Goal: Check status: Check status

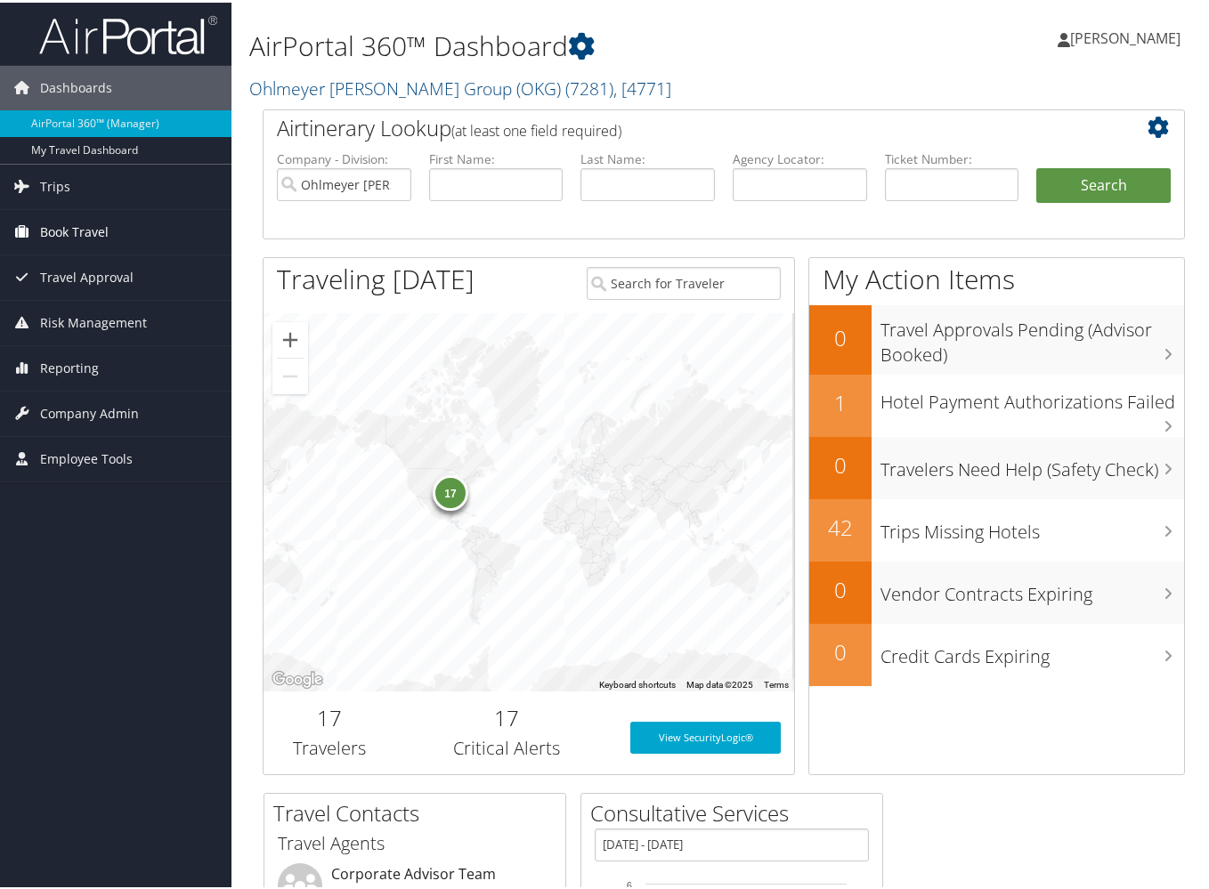
click at [87, 232] on span "Book Travel" at bounding box center [74, 229] width 69 height 45
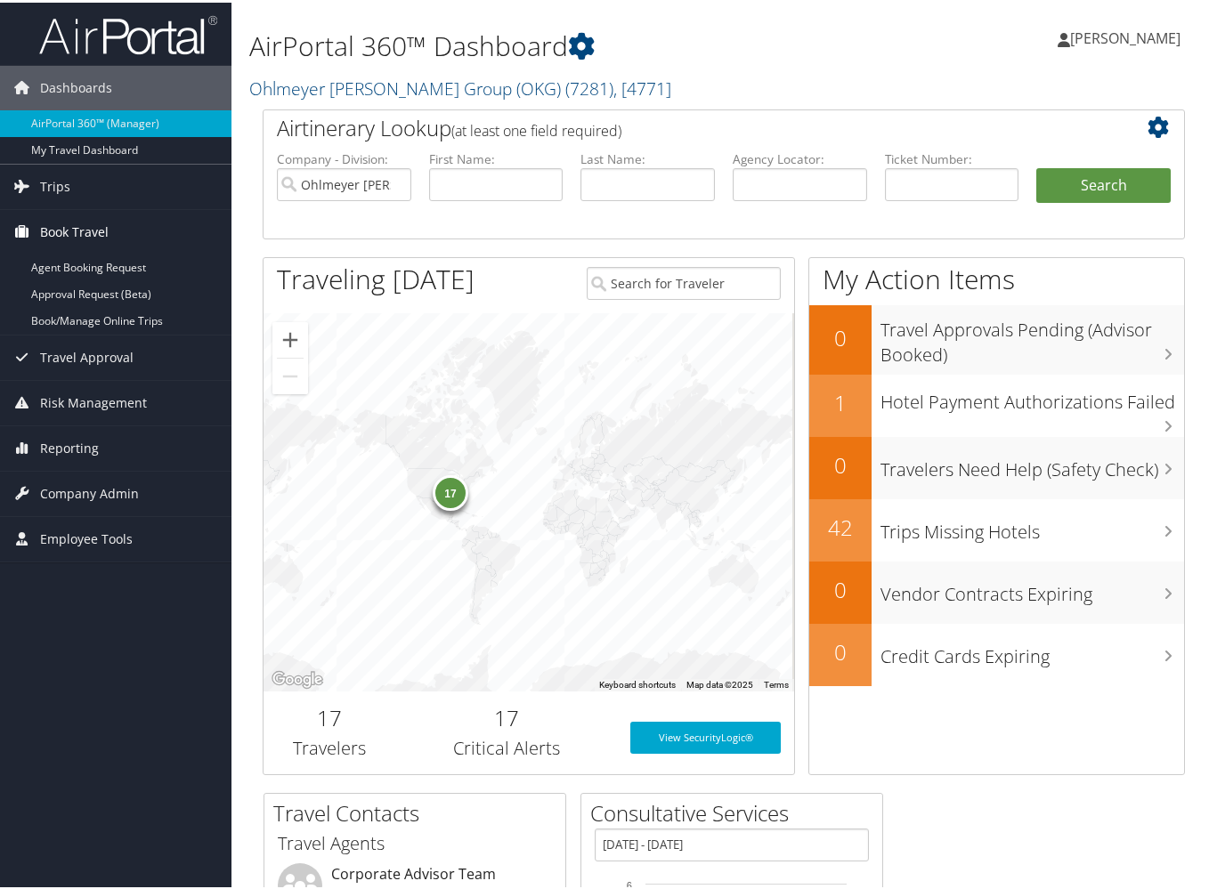
click at [87, 232] on span "Book Travel" at bounding box center [74, 229] width 69 height 45
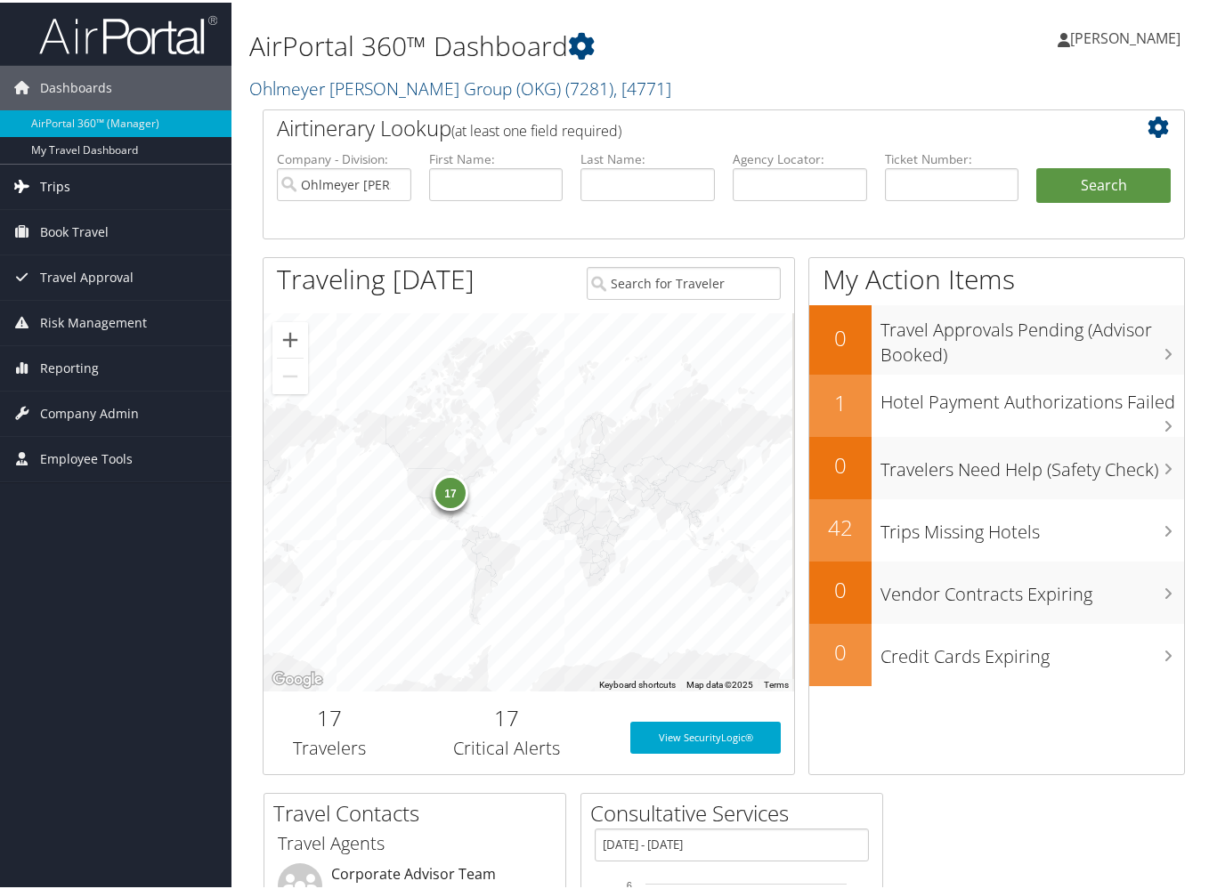
click at [49, 172] on span "Trips" at bounding box center [55, 184] width 30 height 45
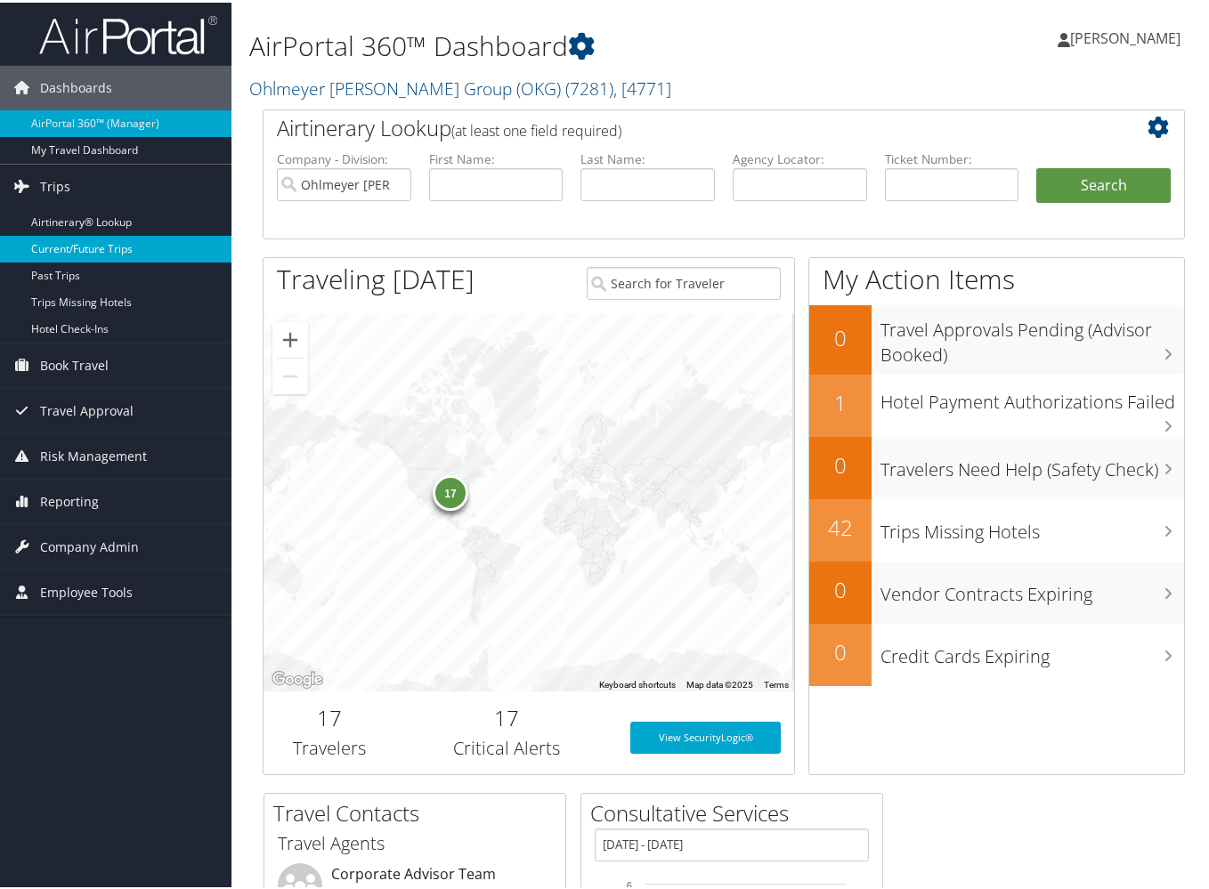
click at [74, 254] on link "Current/Future Trips" at bounding box center [115, 246] width 231 height 27
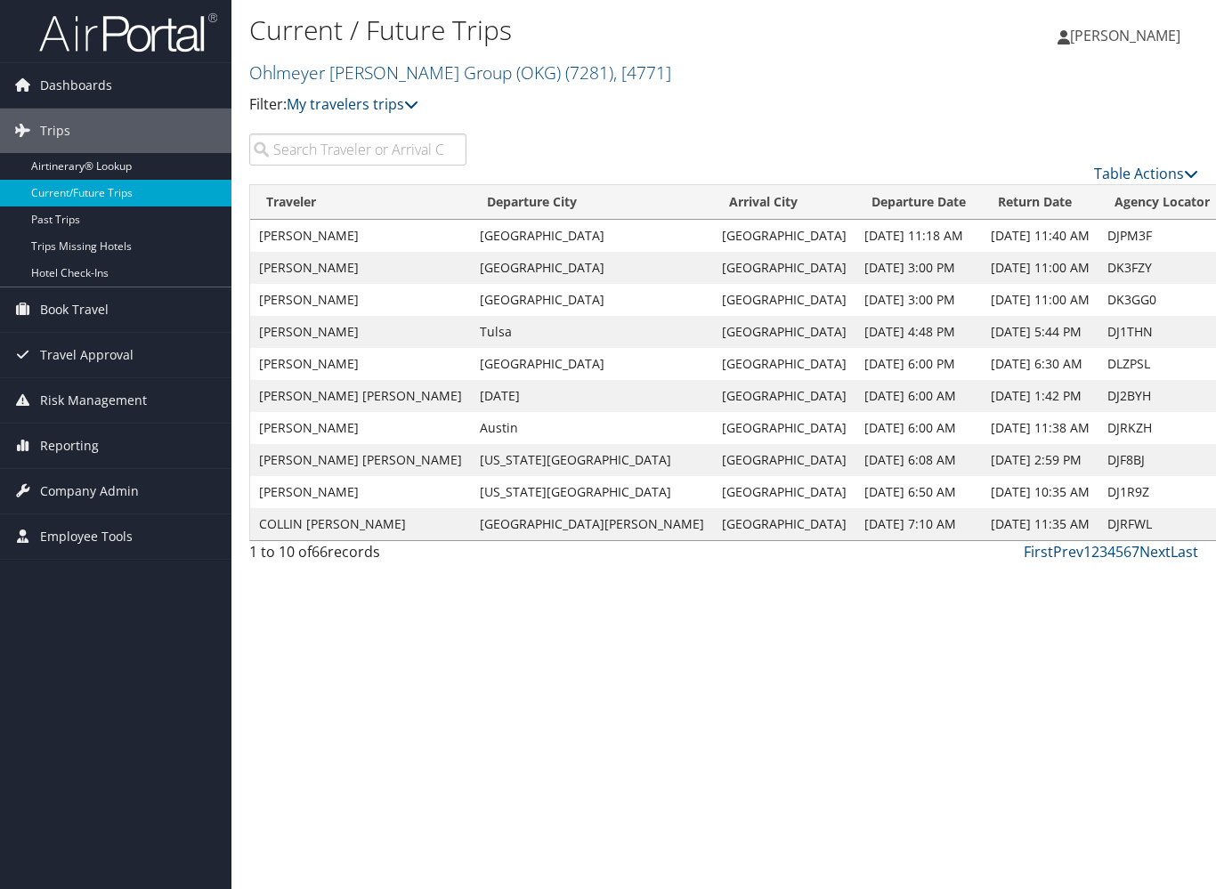
click at [295, 146] on input "search" at bounding box center [357, 150] width 217 height 32
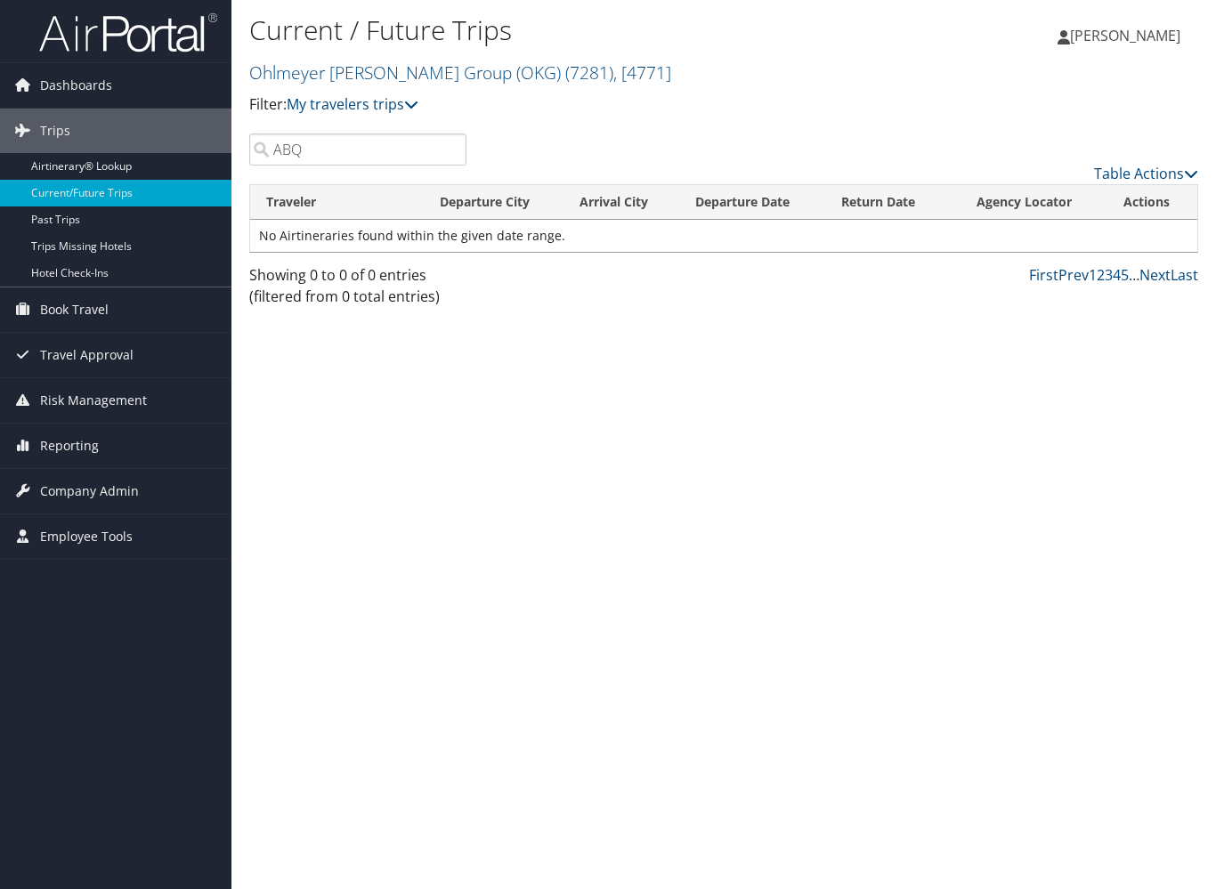
drag, startPoint x: 302, startPoint y: 149, endPoint x: 255, endPoint y: 153, distance: 47.4
click at [255, 153] on input "ABQ" at bounding box center [357, 150] width 217 height 32
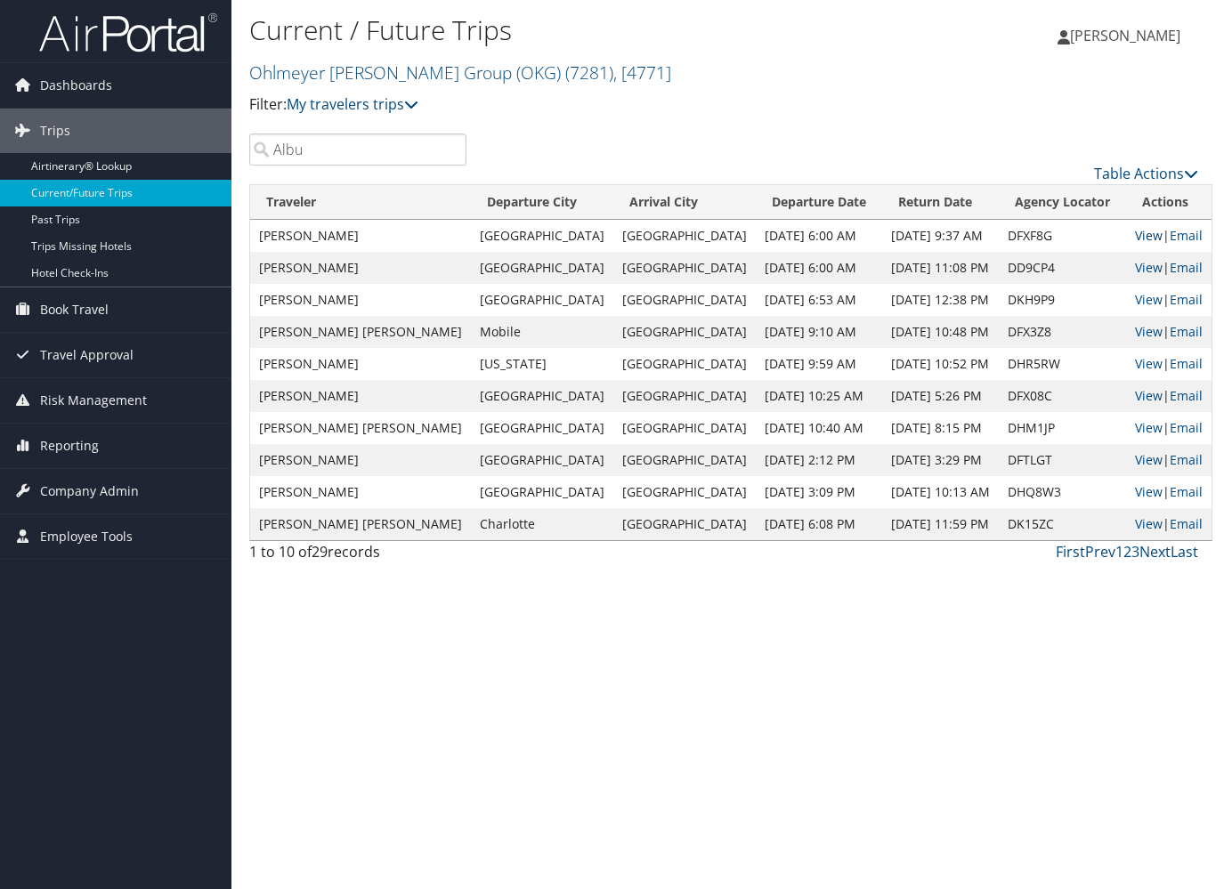
type input "Albu"
click at [1135, 230] on link "View" at bounding box center [1149, 235] width 28 height 17
click at [335, 268] on td "KRISTER PERSING" at bounding box center [360, 268] width 221 height 32
click at [1135, 264] on link "View" at bounding box center [1149, 267] width 28 height 17
click at [334, 297] on td "JOALIN DIBATTISTA" at bounding box center [360, 300] width 221 height 32
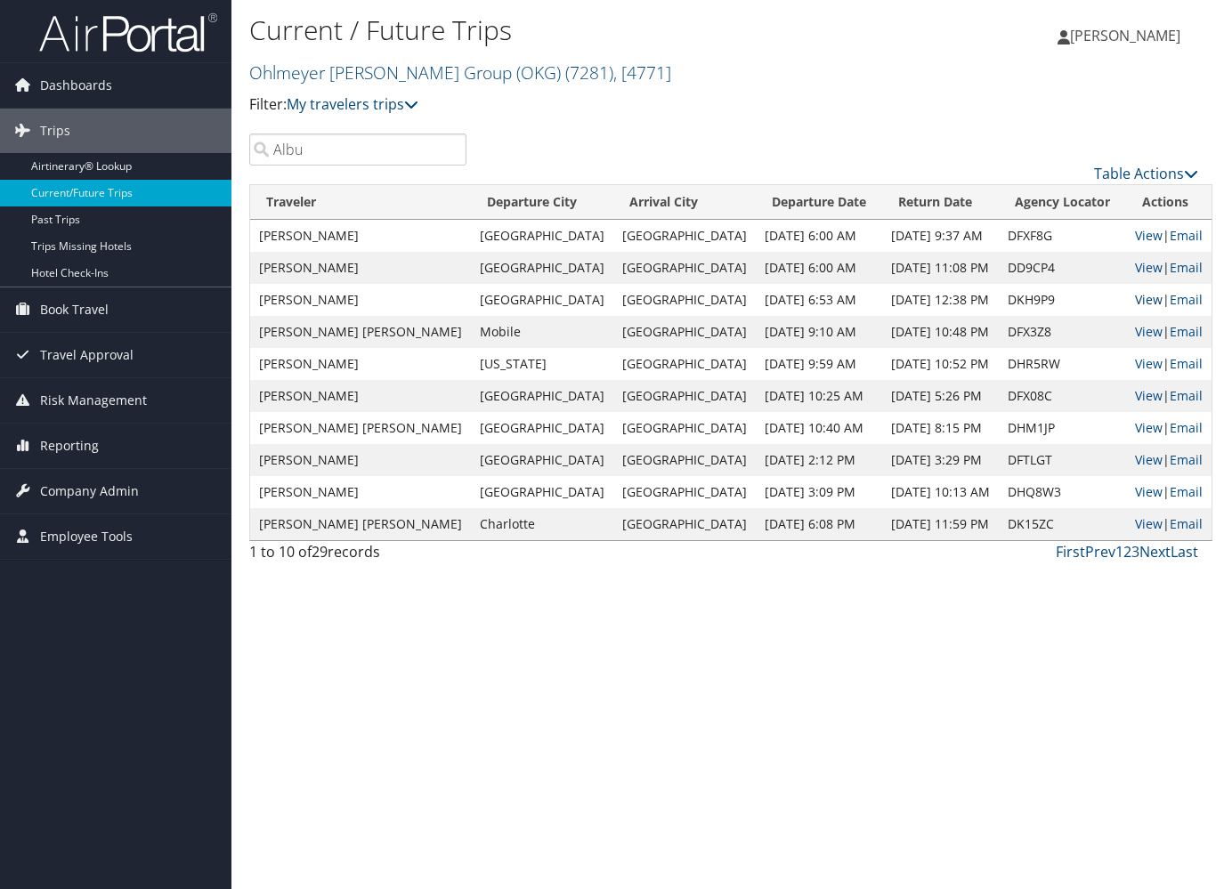
click at [1135, 299] on link "View" at bounding box center [1149, 299] width 28 height 17
click at [1135, 334] on link "View" at bounding box center [1149, 331] width 28 height 17
click at [1135, 360] on link "View" at bounding box center [1149, 363] width 28 height 17
click at [1135, 396] on link "View" at bounding box center [1149, 395] width 28 height 17
click at [1135, 426] on link "View" at bounding box center [1149, 427] width 28 height 17
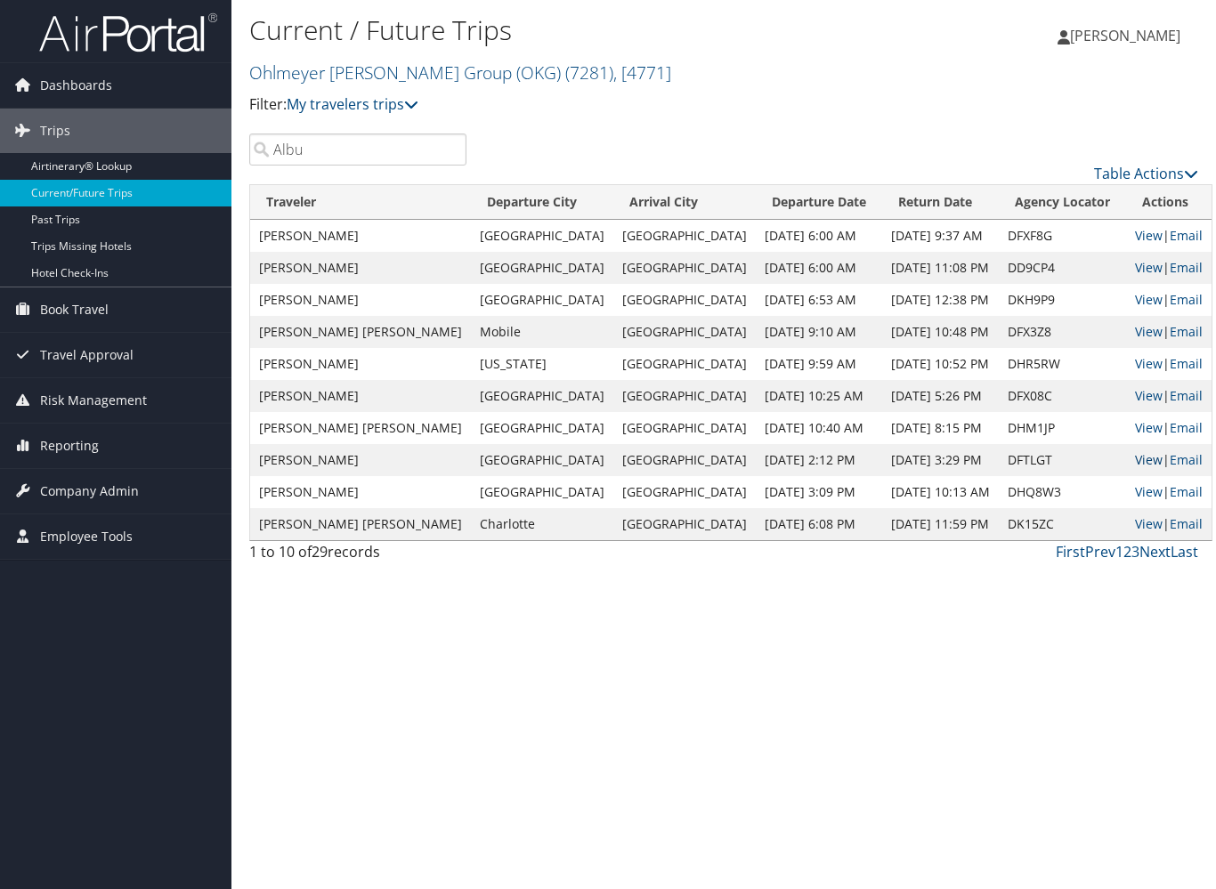
click at [1135, 457] on link "View" at bounding box center [1149, 459] width 28 height 17
click at [1135, 490] on link "View" at bounding box center [1149, 491] width 28 height 17
click at [1135, 524] on link "View" at bounding box center [1149, 523] width 28 height 17
click at [1153, 546] on link "Next" at bounding box center [1154, 552] width 31 height 20
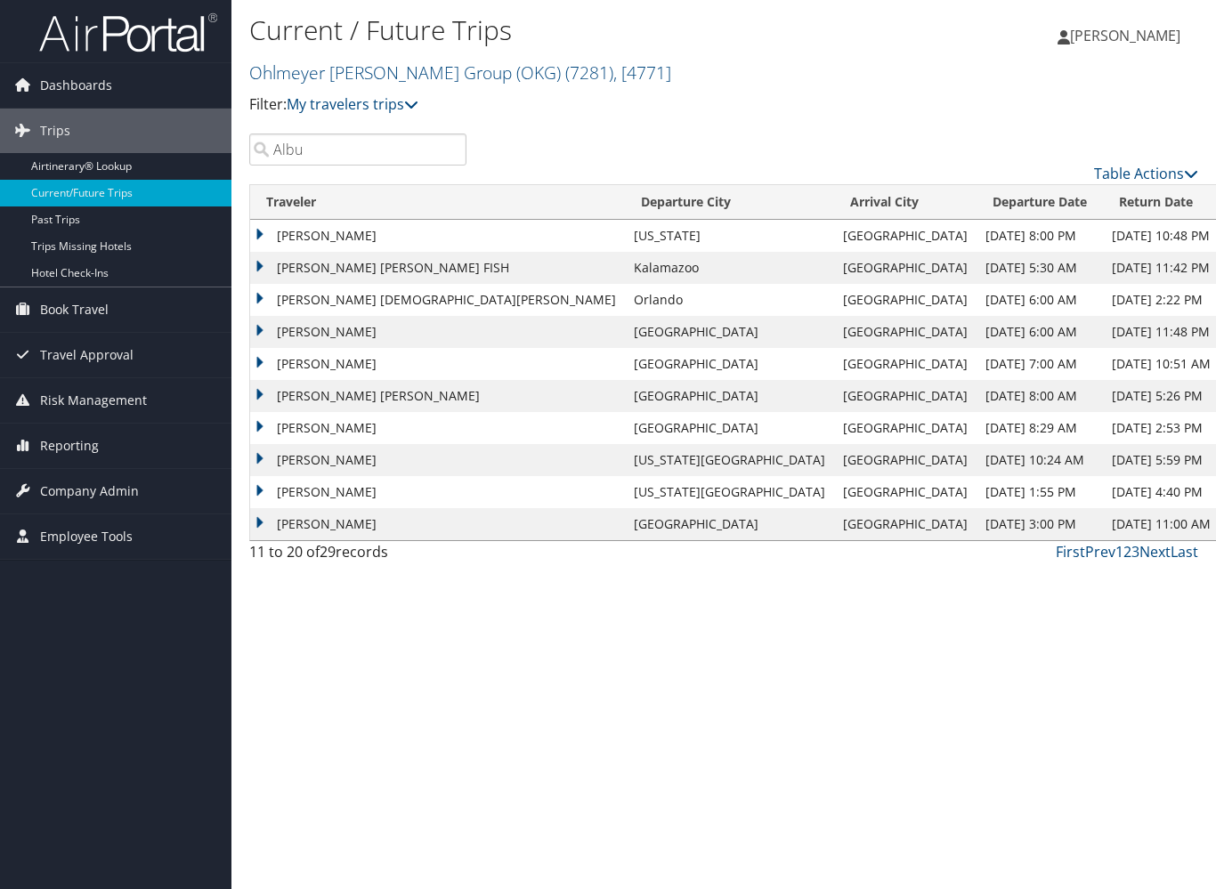
click at [347, 239] on td "KYLE A SNELLING" at bounding box center [437, 236] width 375 height 32
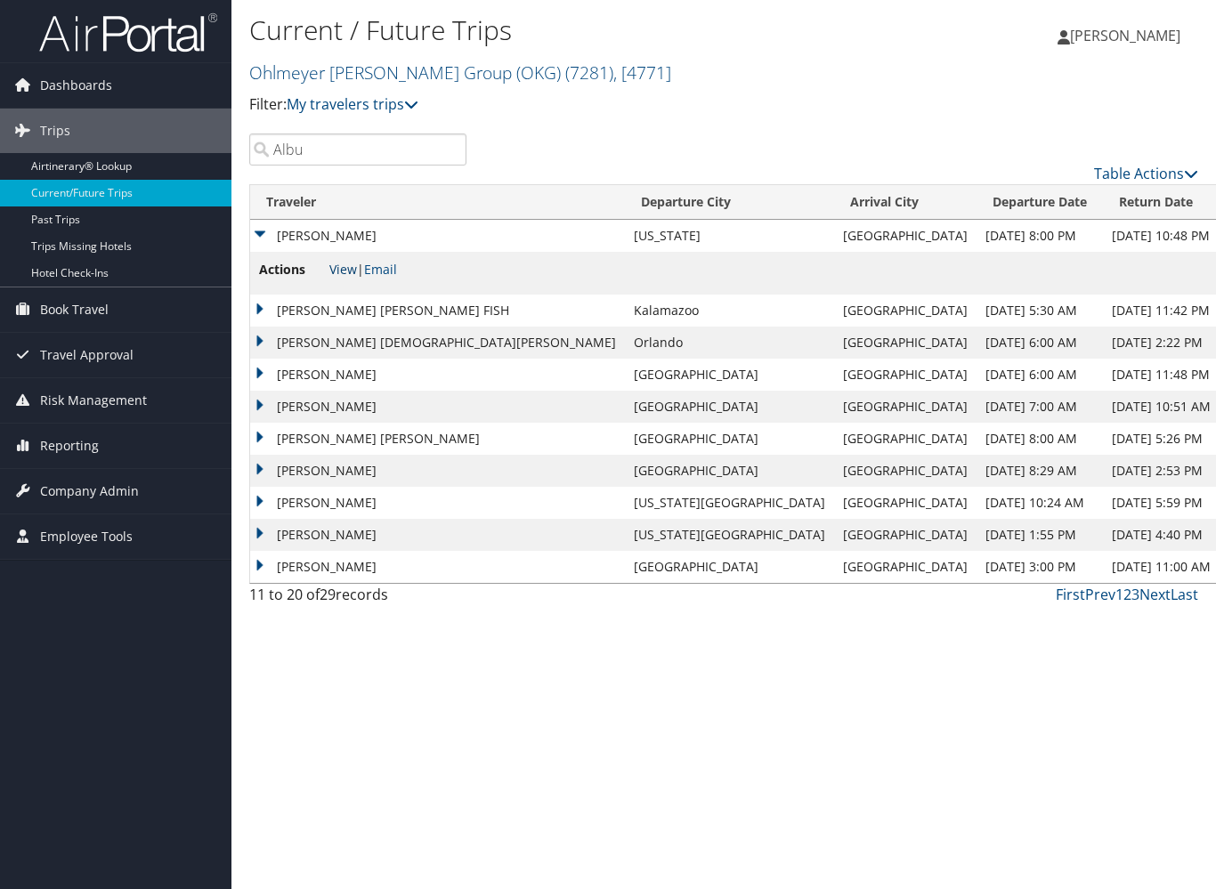
click at [344, 269] on link "View" at bounding box center [343, 269] width 28 height 17
click at [417, 314] on td "CHRISTOPHER JOHN MORTON FISH" at bounding box center [437, 311] width 375 height 32
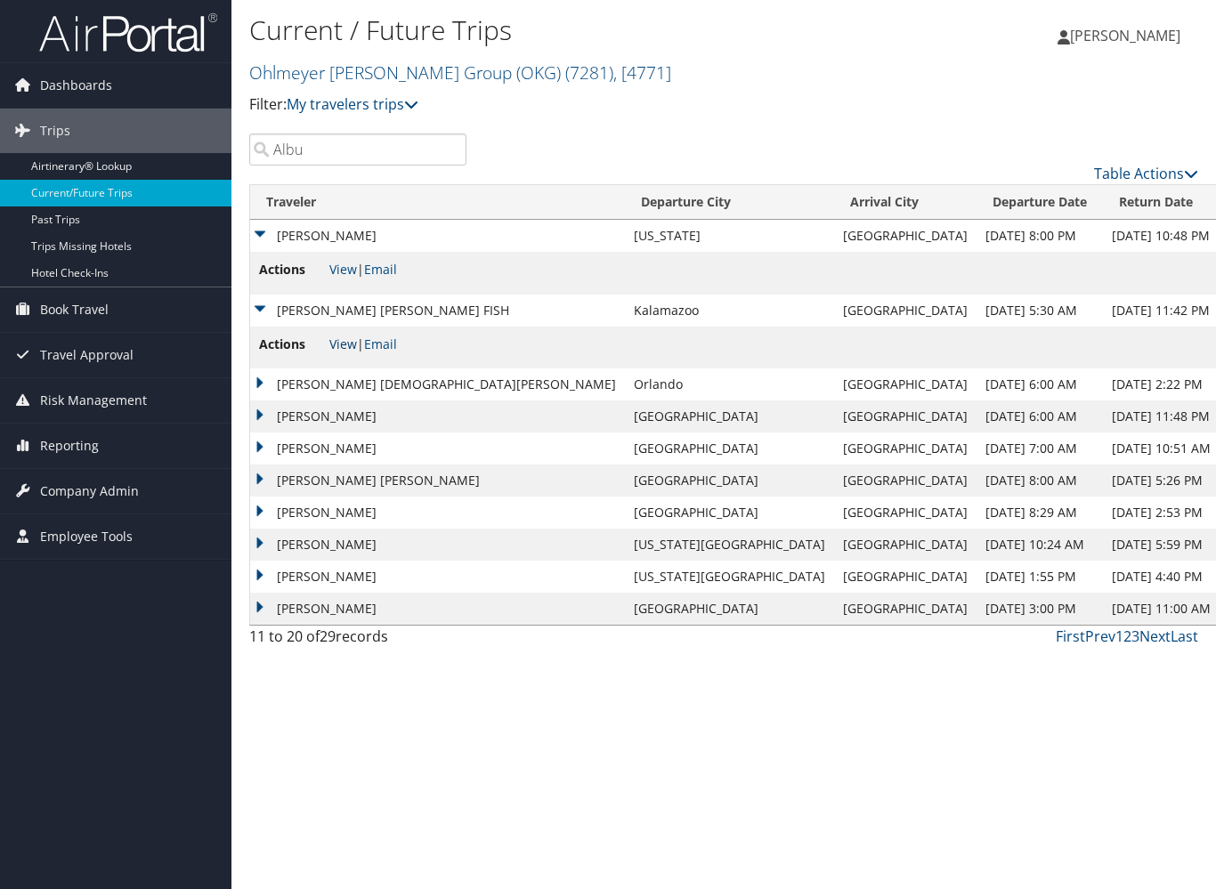
click at [344, 337] on link "View" at bounding box center [343, 344] width 28 height 17
click at [261, 383] on td "BRITTANY KRISTEN WIEGERT" at bounding box center [437, 384] width 375 height 32
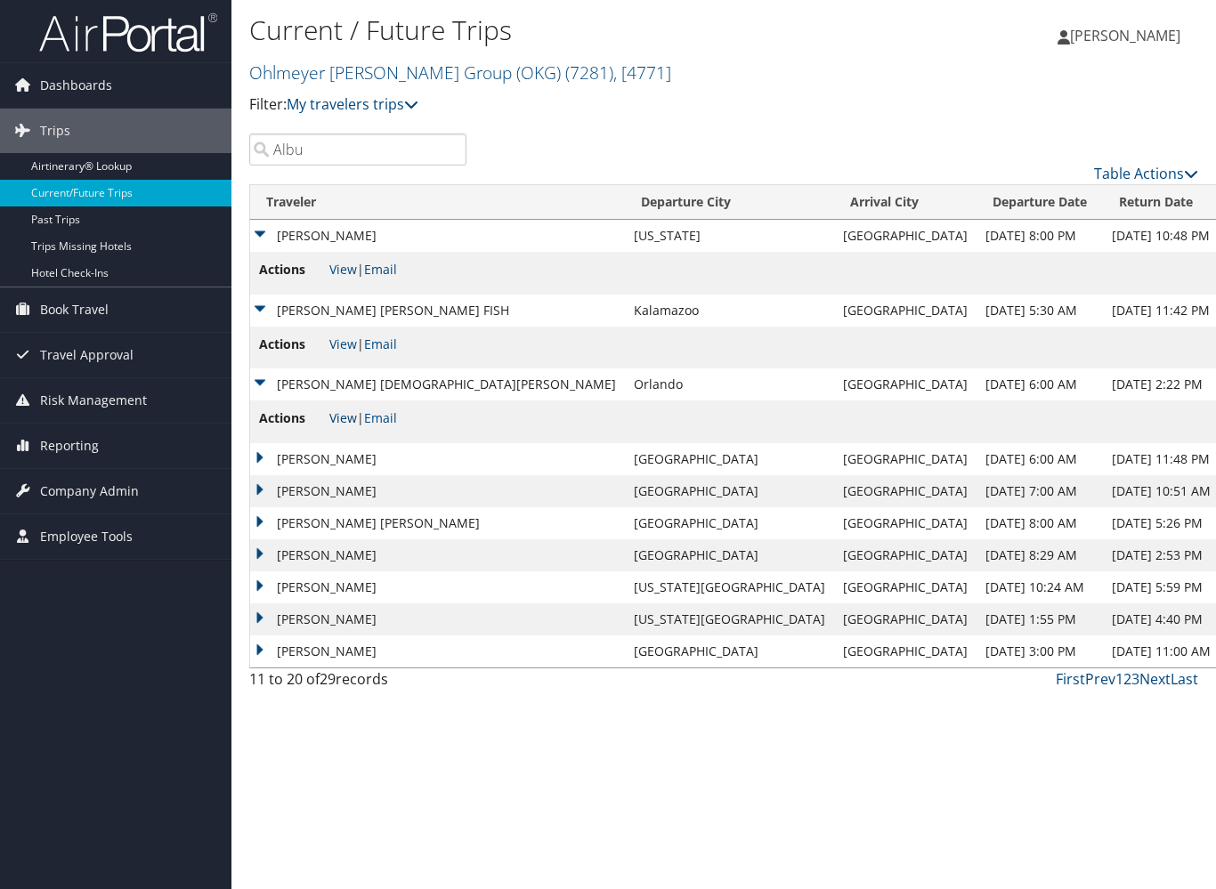
click at [340, 417] on link "View" at bounding box center [343, 417] width 28 height 17
click at [258, 453] on td "ROLAND STAMM" at bounding box center [437, 459] width 375 height 32
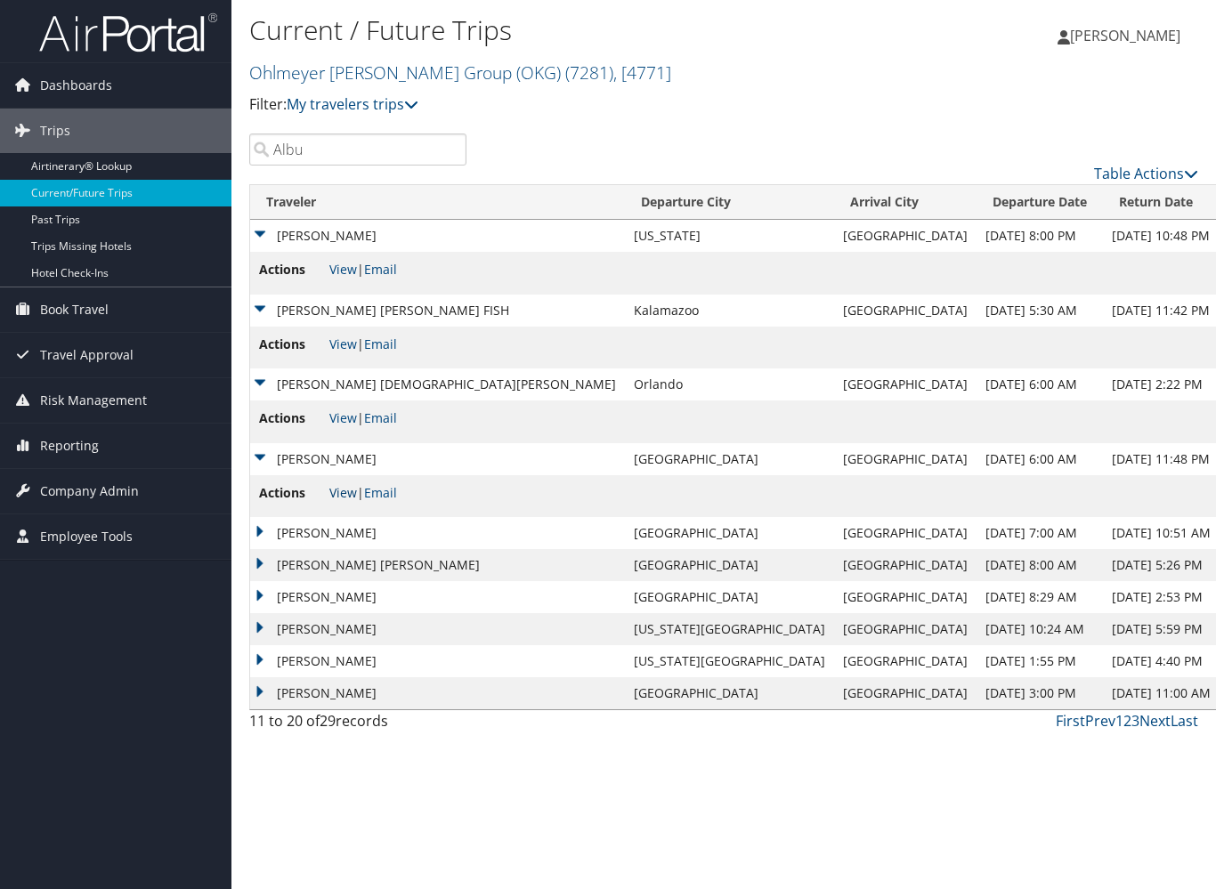
click at [342, 488] on link "View" at bounding box center [343, 492] width 28 height 17
click at [263, 562] on td "ANDREW RICHARD LARSON" at bounding box center [437, 565] width 375 height 32
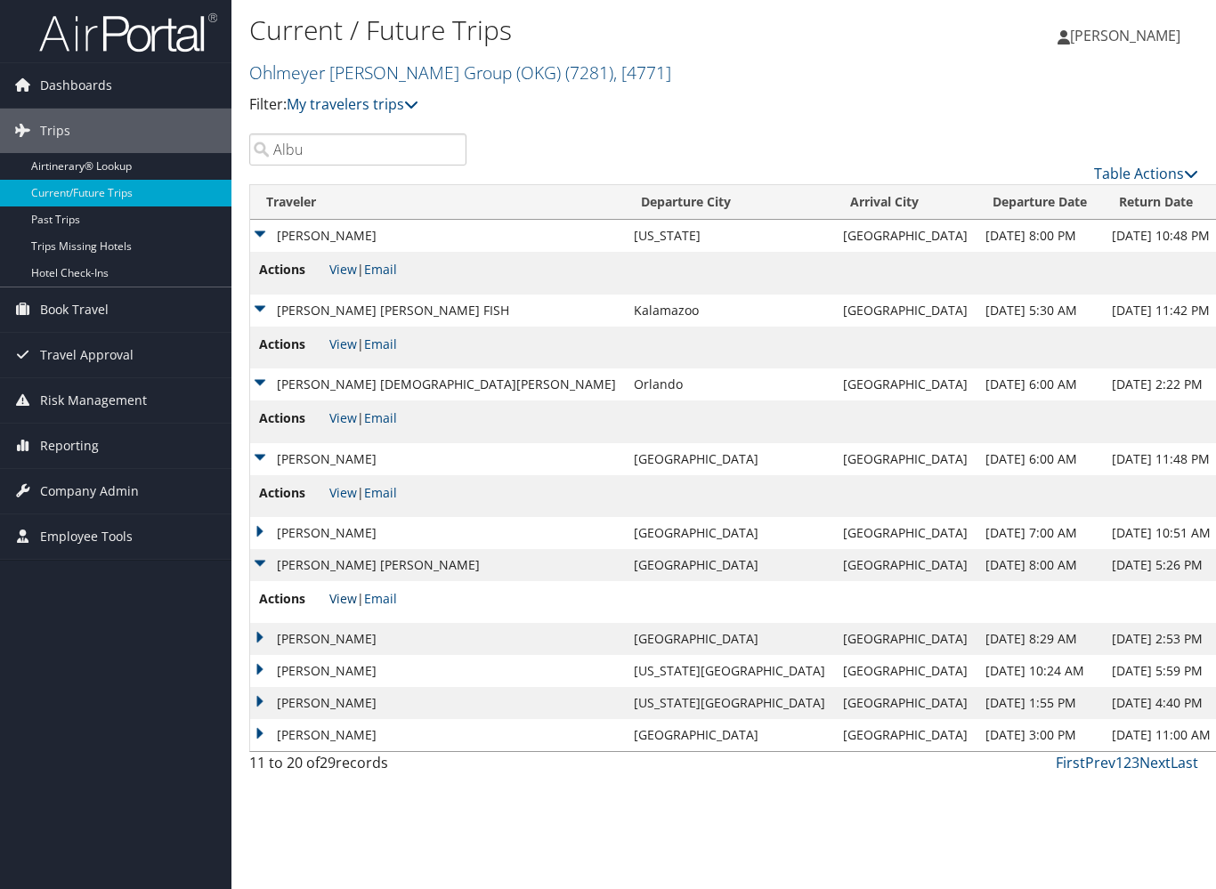
click at [338, 593] on link "View" at bounding box center [343, 598] width 28 height 17
click at [344, 597] on link "View" at bounding box center [343, 598] width 28 height 17
click at [333, 635] on td "ARTHUR COLE" at bounding box center [437, 639] width 375 height 32
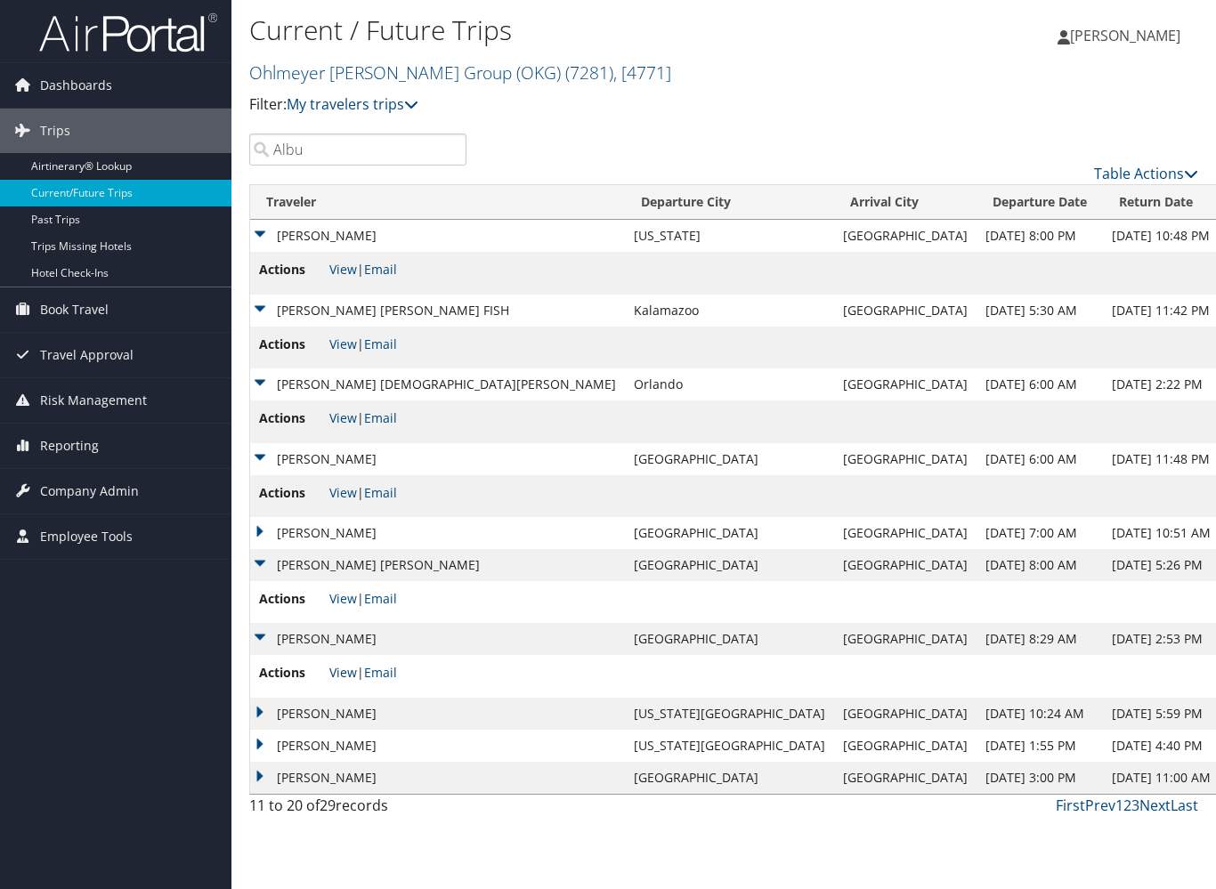
click at [343, 676] on link "View" at bounding box center [343, 672] width 28 height 17
click at [261, 708] on td "CHRISTOPHER CRIDER CLARK" at bounding box center [437, 714] width 375 height 32
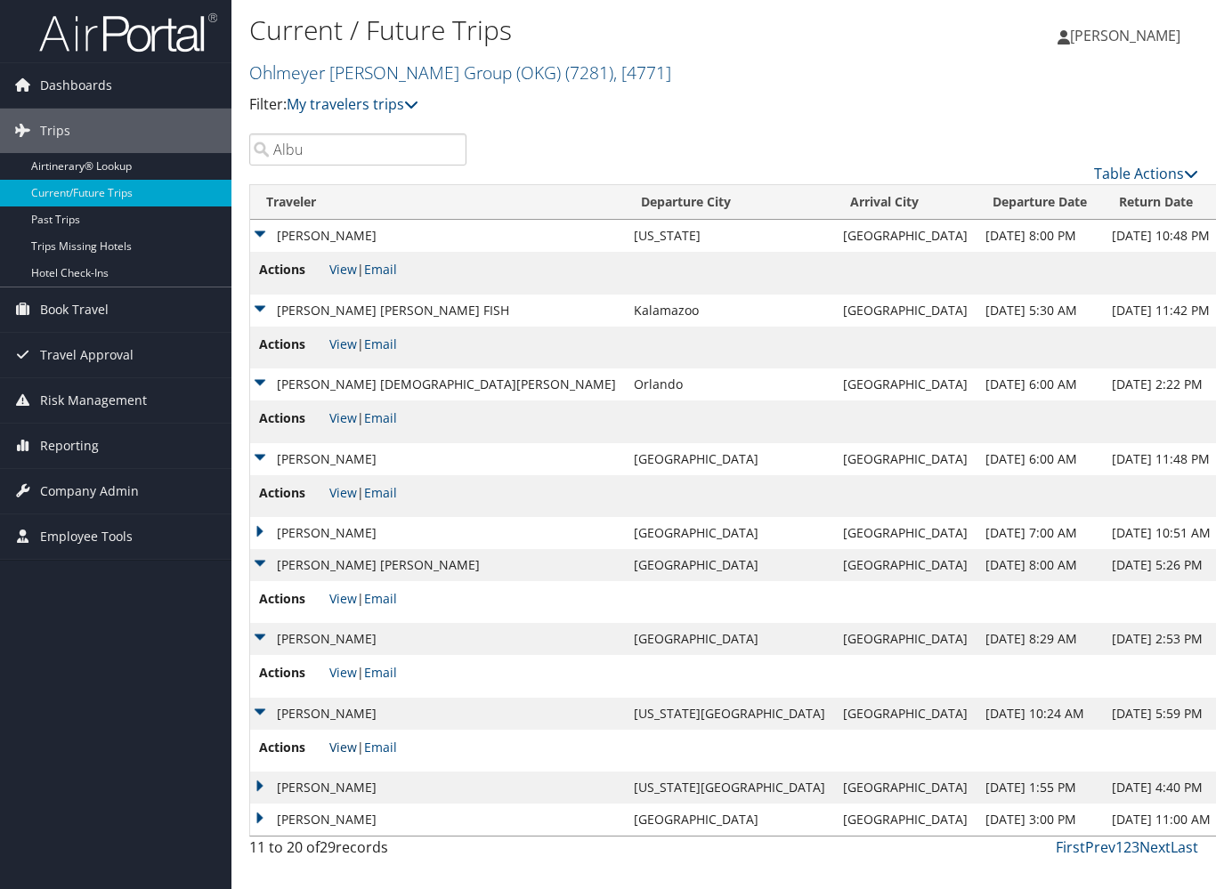
click at [340, 749] on link "View" at bounding box center [343, 747] width 28 height 17
click at [260, 781] on td "ANDREW SHERRY" at bounding box center [437, 788] width 375 height 32
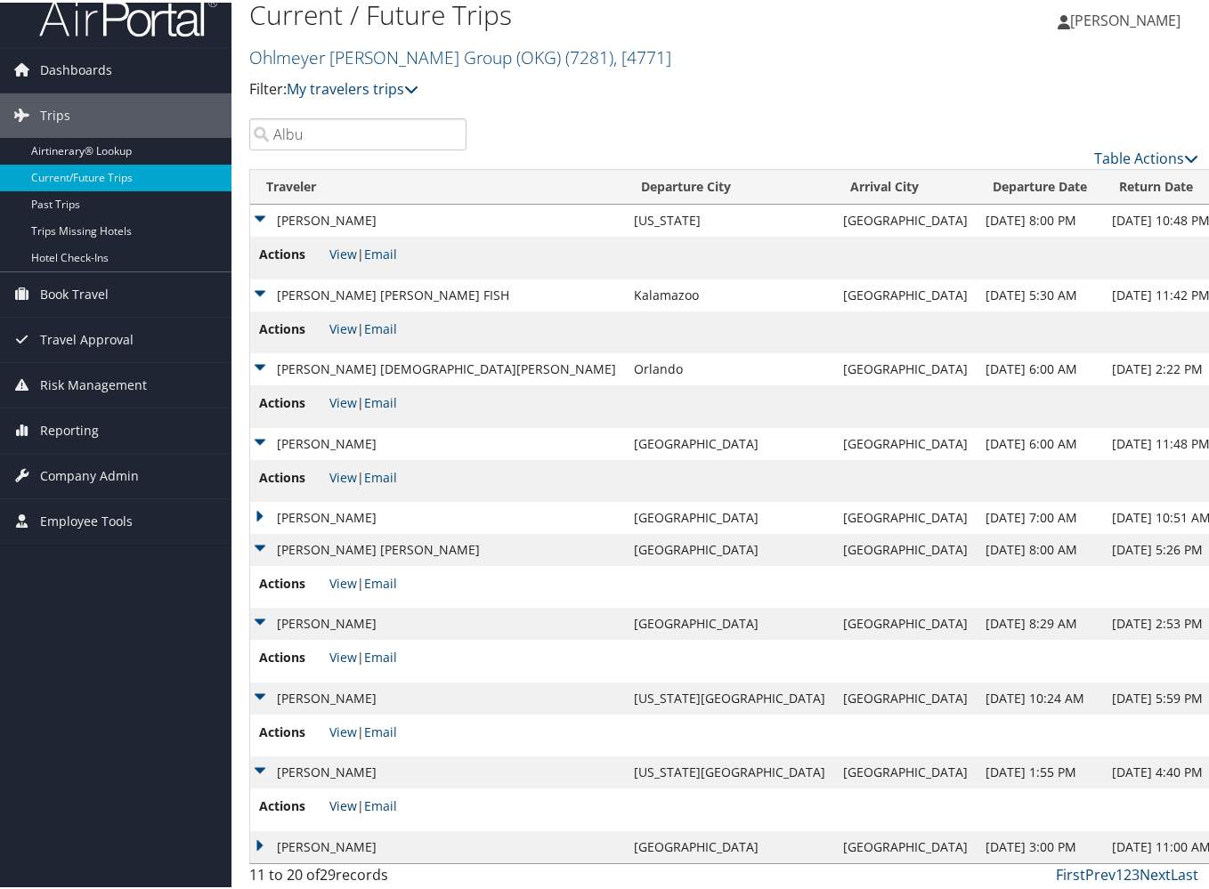
scroll to position [16, 0]
click at [343, 803] on link "View" at bounding box center [343, 805] width 28 height 17
click at [1145, 870] on link "Next" at bounding box center [1154, 874] width 31 height 20
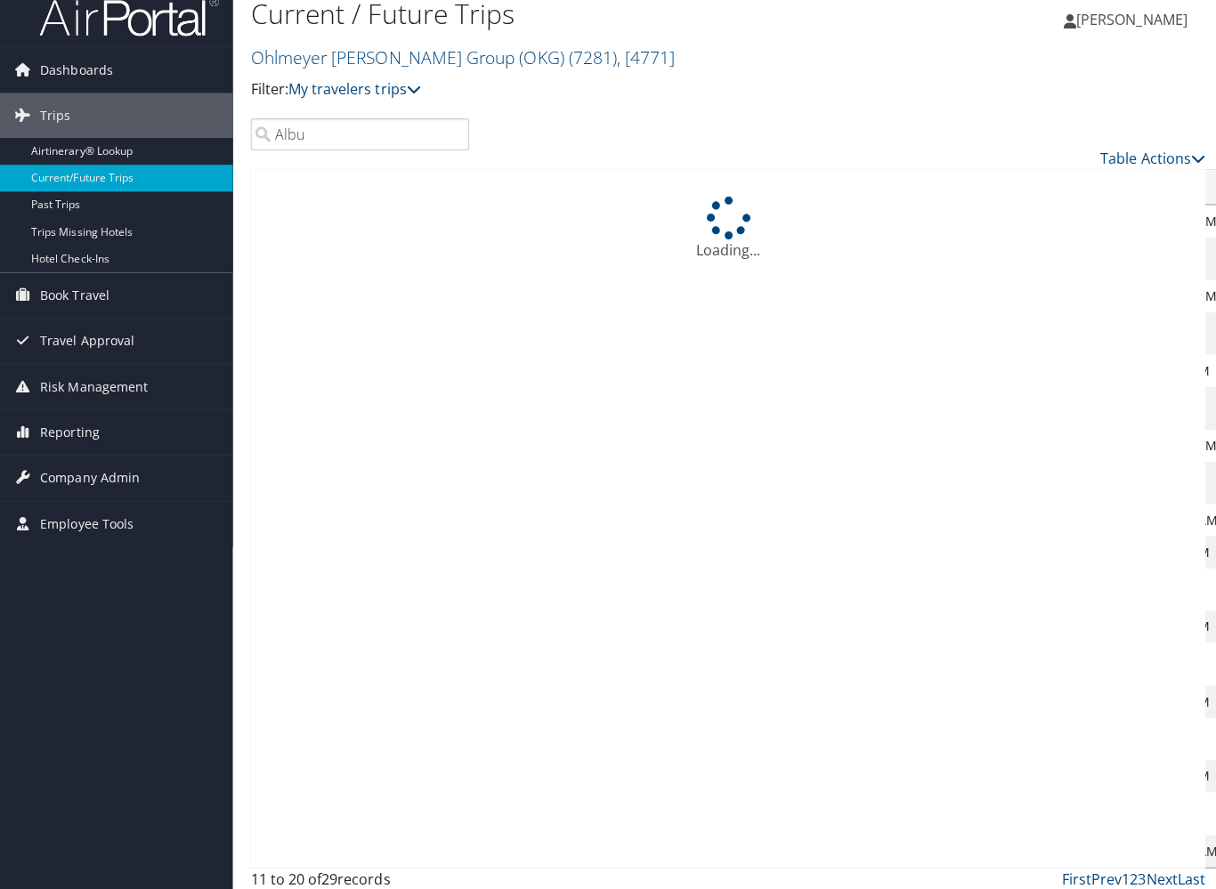
scroll to position [0, 0]
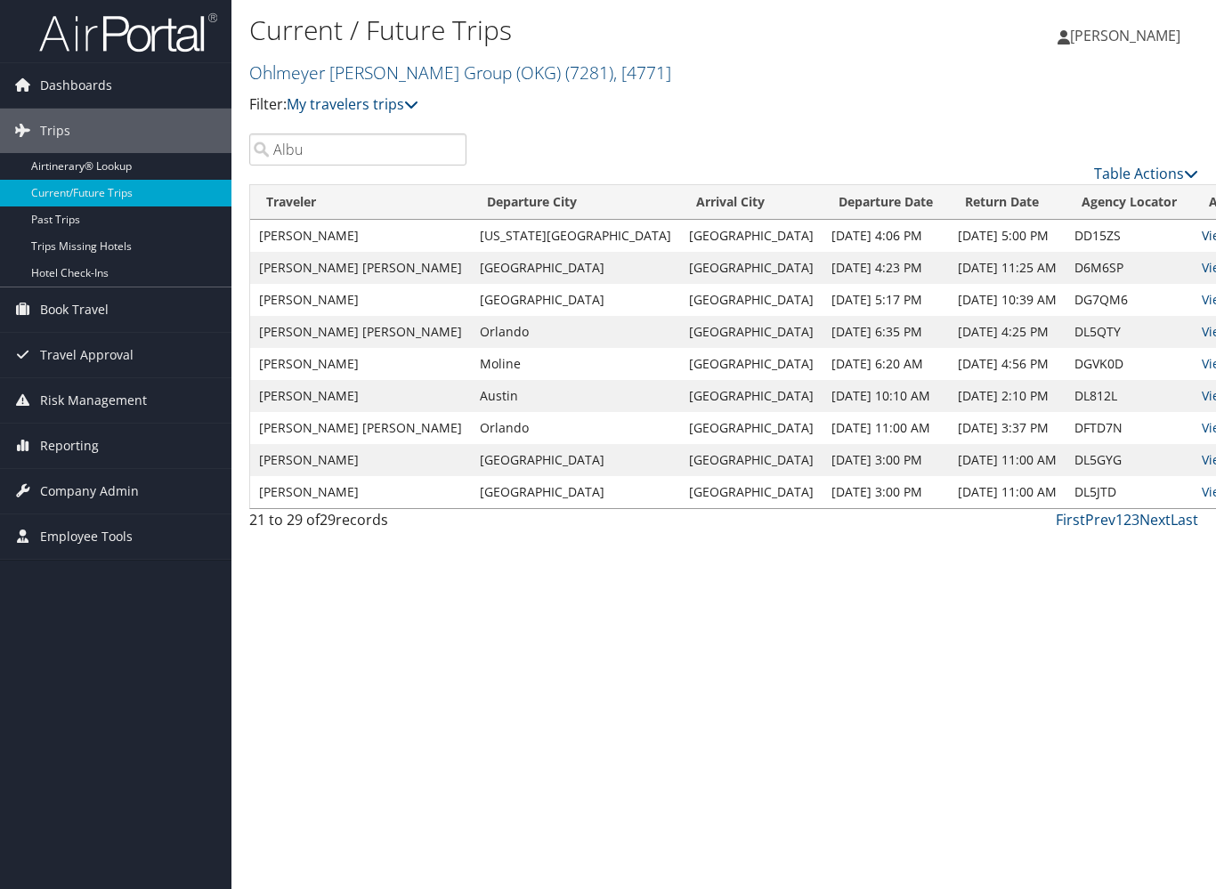
click at [1202, 232] on link "View" at bounding box center [1216, 235] width 28 height 17
click at [1202, 265] on link "View" at bounding box center [1216, 267] width 28 height 17
click at [1202, 299] on link "View" at bounding box center [1216, 299] width 28 height 17
click at [1202, 233] on link "View" at bounding box center [1216, 235] width 28 height 17
click at [1202, 326] on link "View" at bounding box center [1216, 331] width 28 height 17
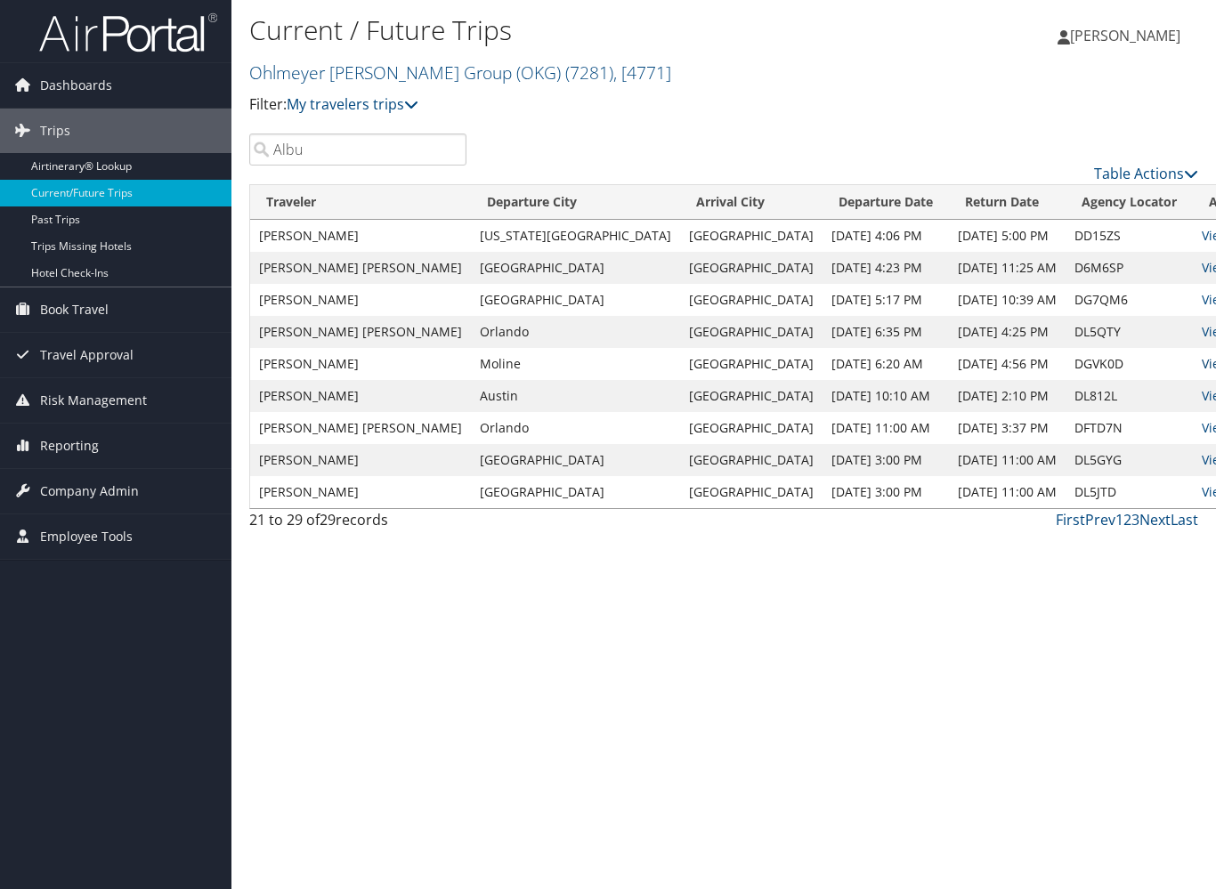
click at [1202, 356] on link "View" at bounding box center [1216, 363] width 28 height 17
click at [1202, 390] on link "View" at bounding box center [1216, 395] width 28 height 17
click at [1202, 424] on link "View" at bounding box center [1216, 427] width 28 height 17
click at [449, 150] on input "Albu" at bounding box center [357, 150] width 217 height 32
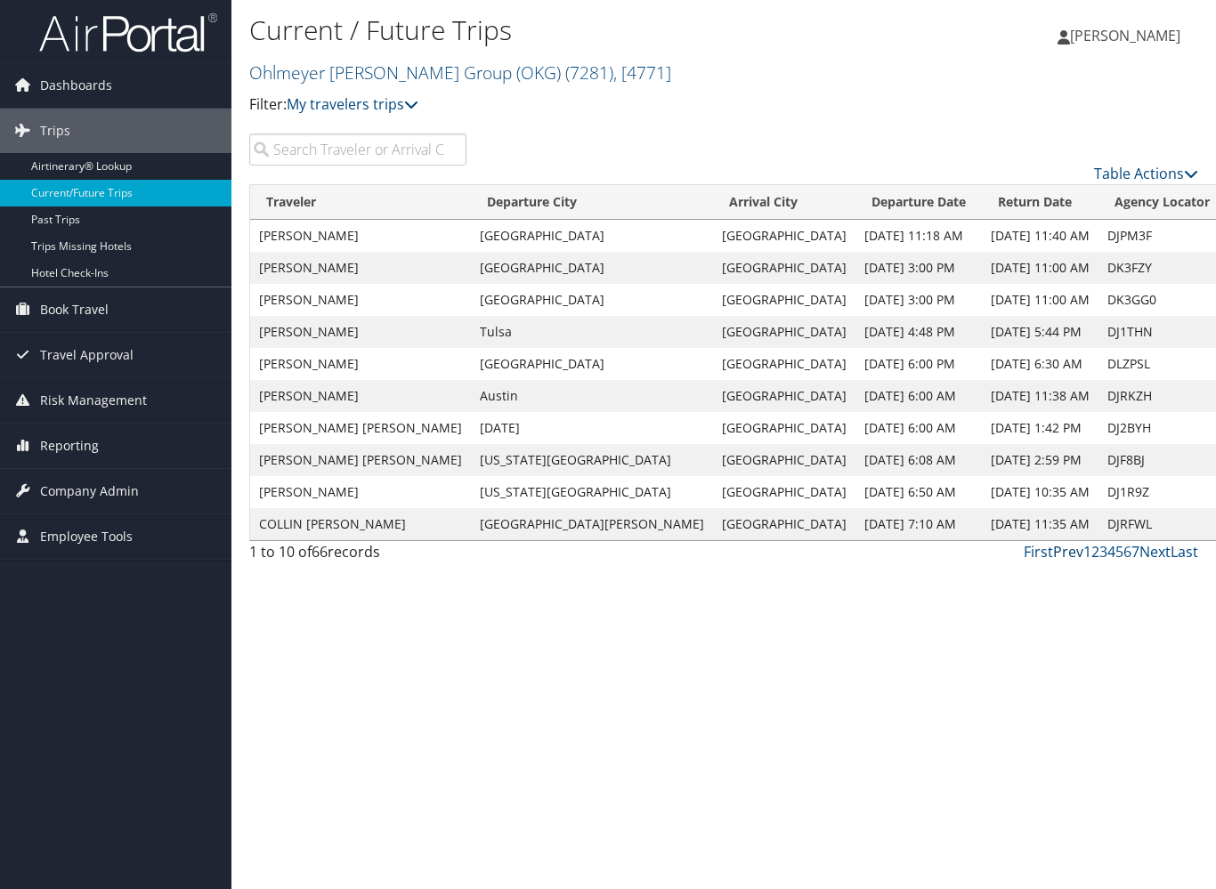
click at [1072, 554] on link "Prev" at bounding box center [1068, 552] width 30 height 20
click at [329, 151] on input "search" at bounding box center [357, 150] width 217 height 32
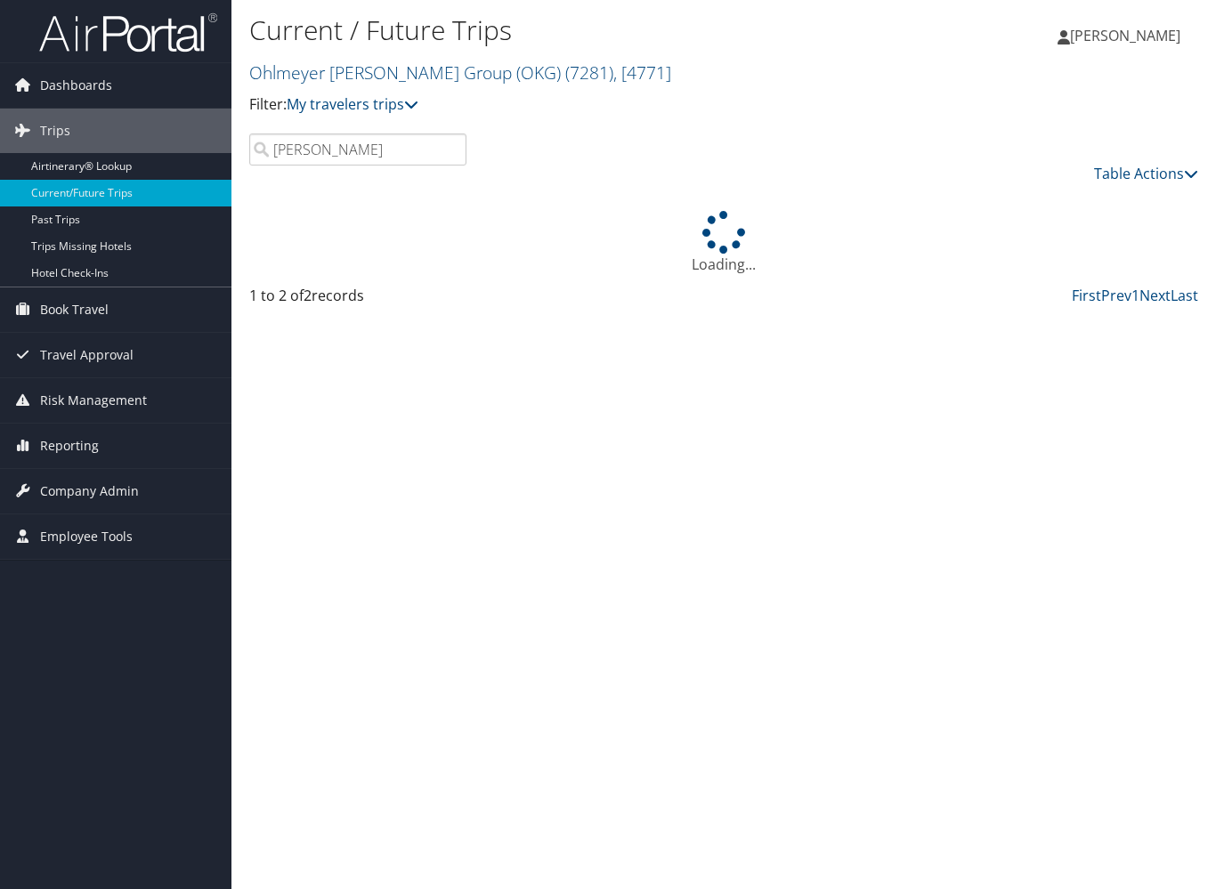
drag, startPoint x: 329, startPoint y: 151, endPoint x: 1124, endPoint y: 236, distance: 799.3
click at [1124, 236] on div "Loading..." at bounding box center [723, 243] width 949 height 64
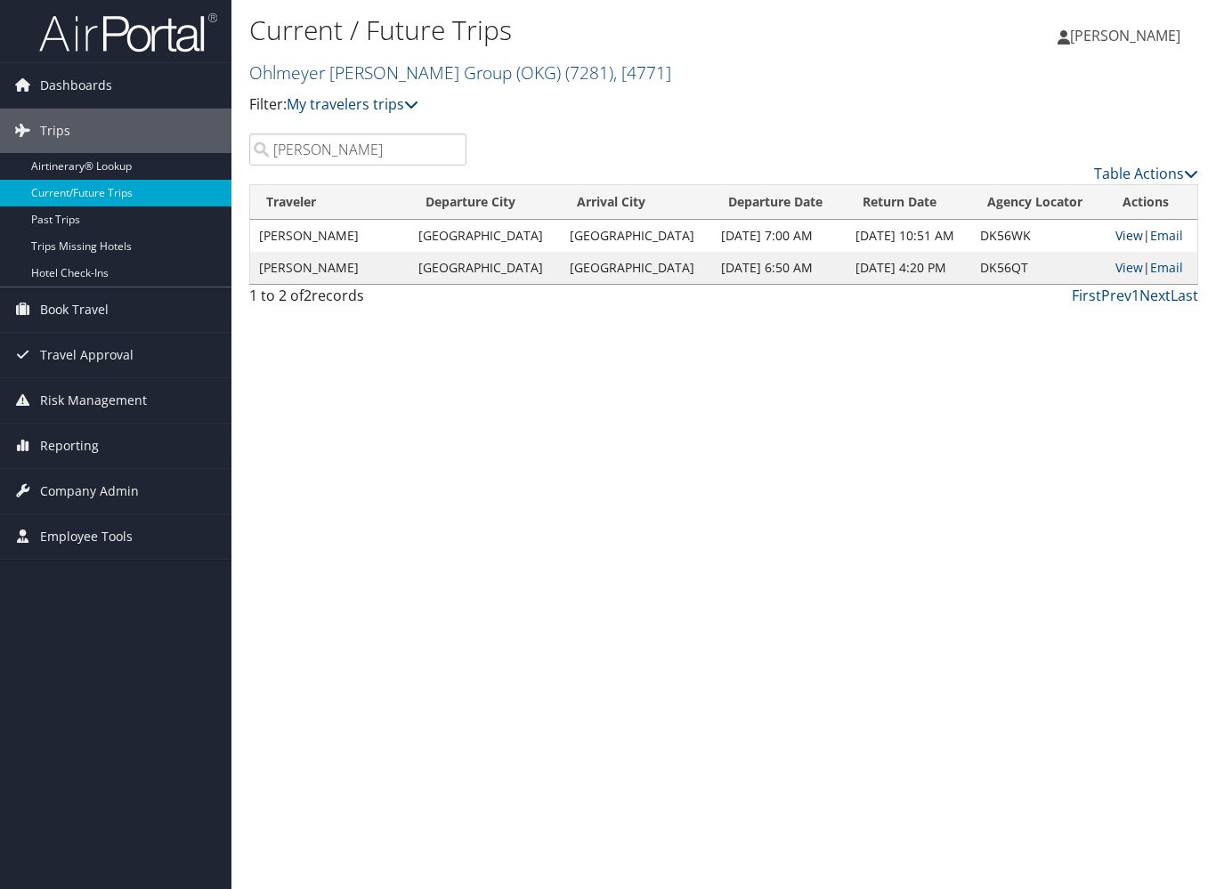
click at [1119, 236] on link "View" at bounding box center [1129, 235] width 28 height 17
click at [374, 146] on input "Ryker" at bounding box center [357, 150] width 217 height 32
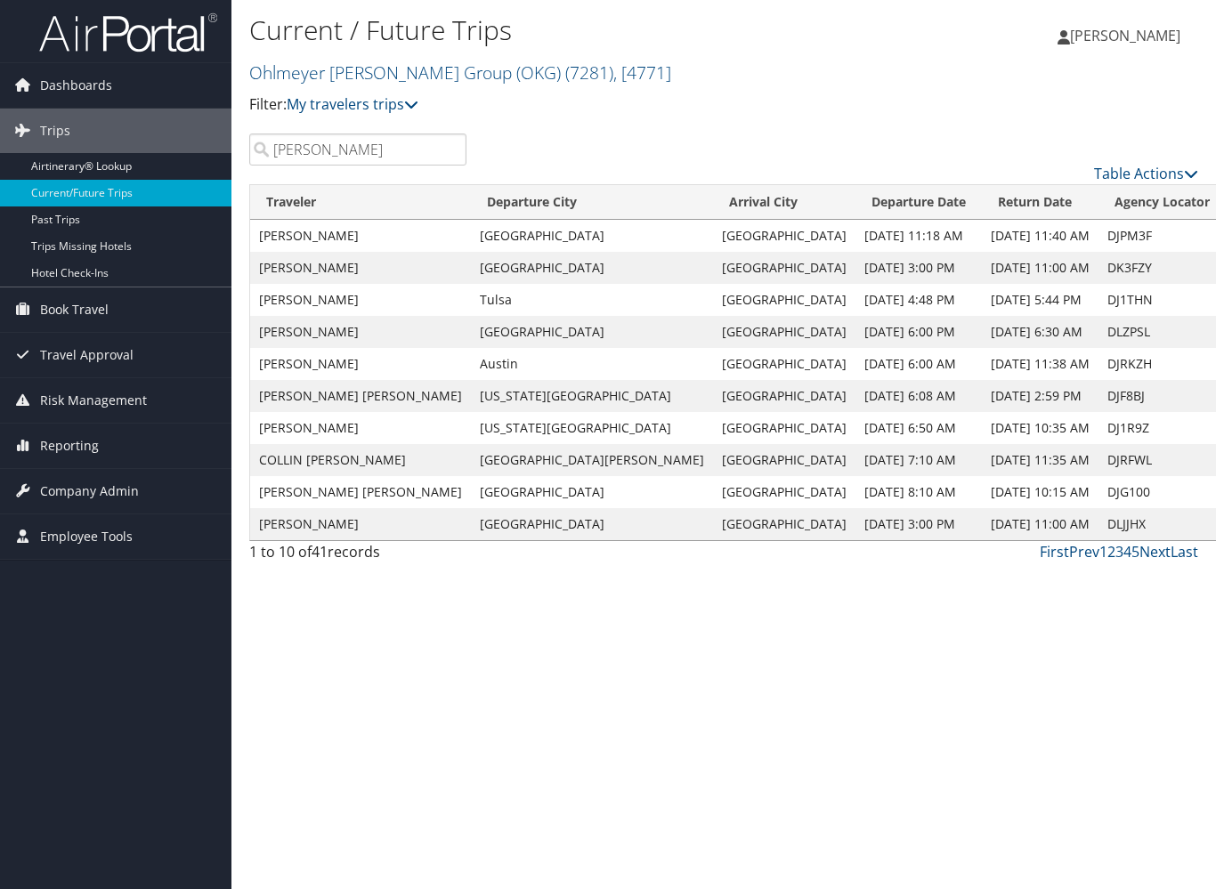
click at [374, 146] on input "olsson" at bounding box center [357, 150] width 217 height 32
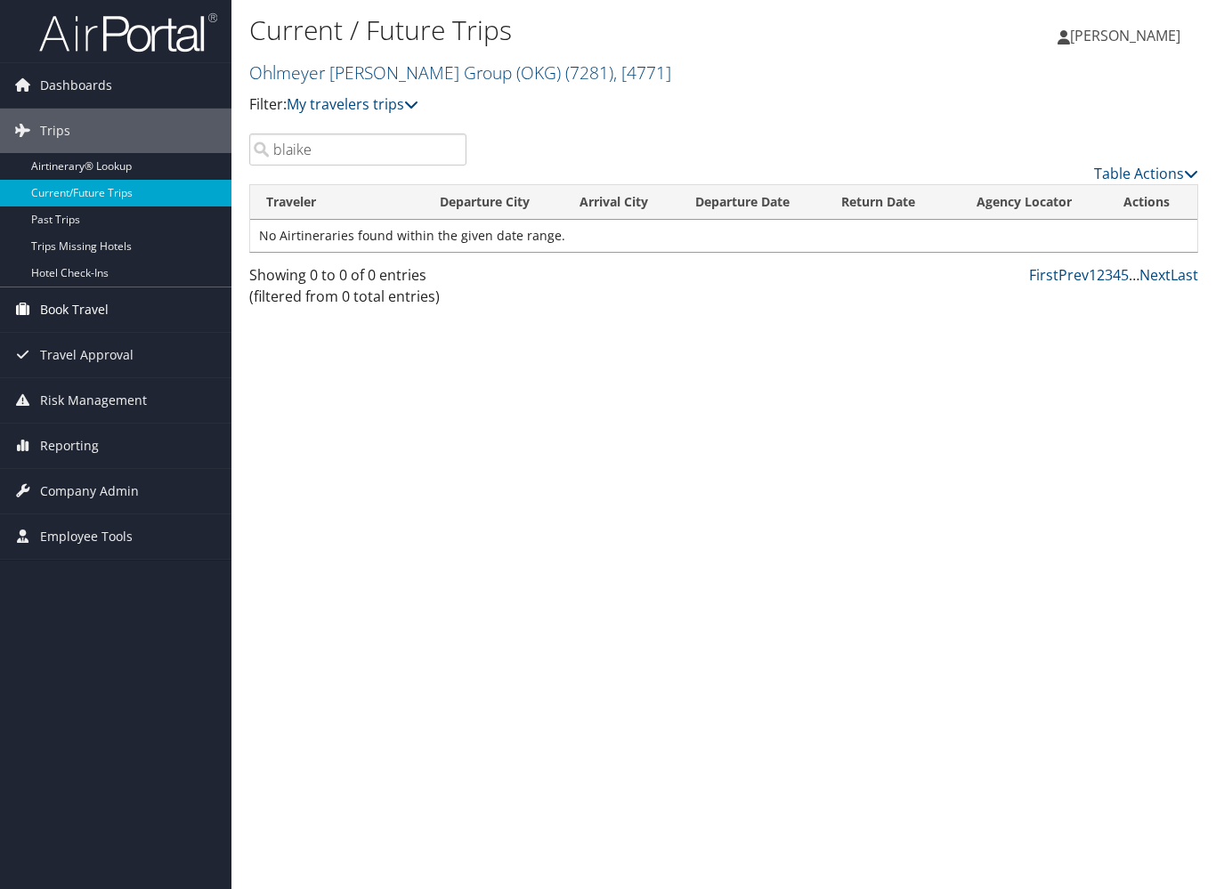
type input "blaike"
click at [83, 312] on span "Book Travel" at bounding box center [74, 309] width 69 height 45
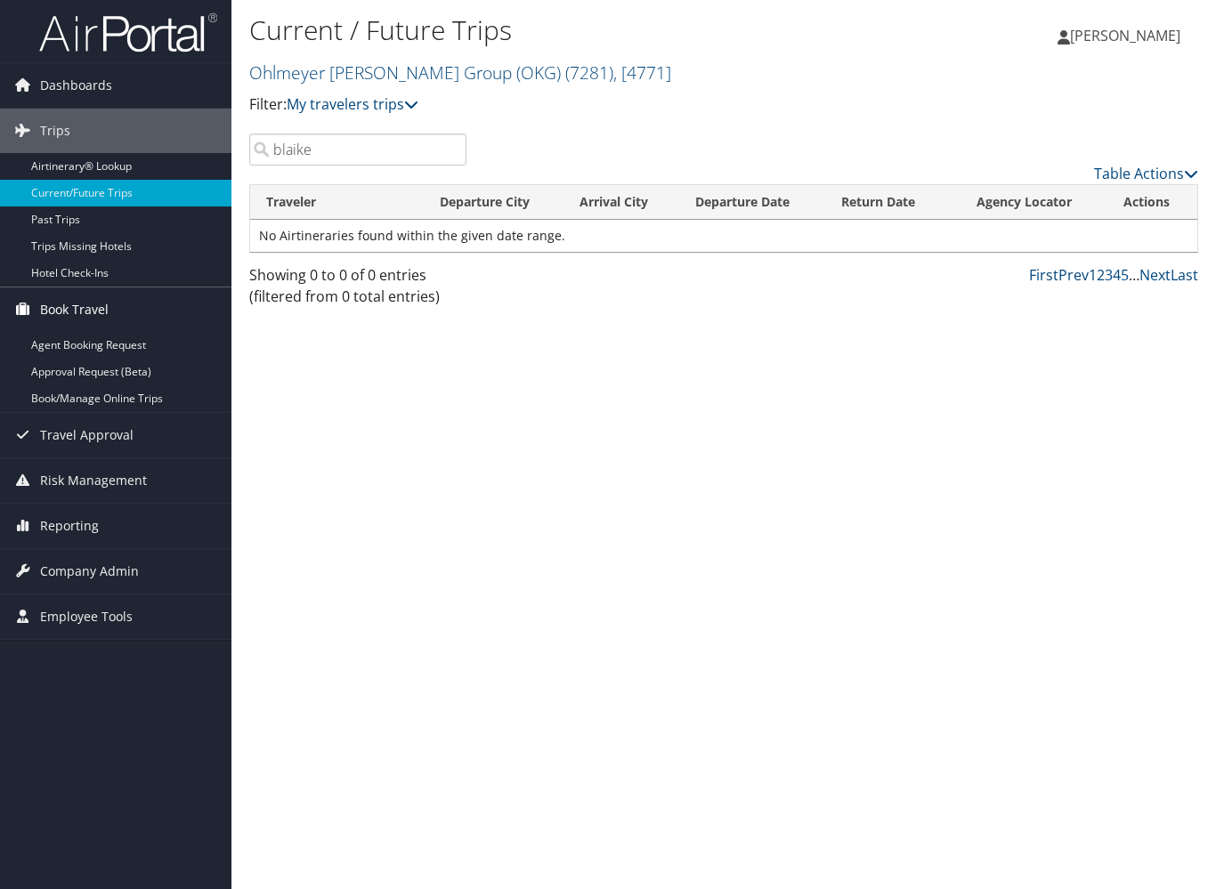
click at [84, 312] on span "Book Travel" at bounding box center [74, 309] width 69 height 45
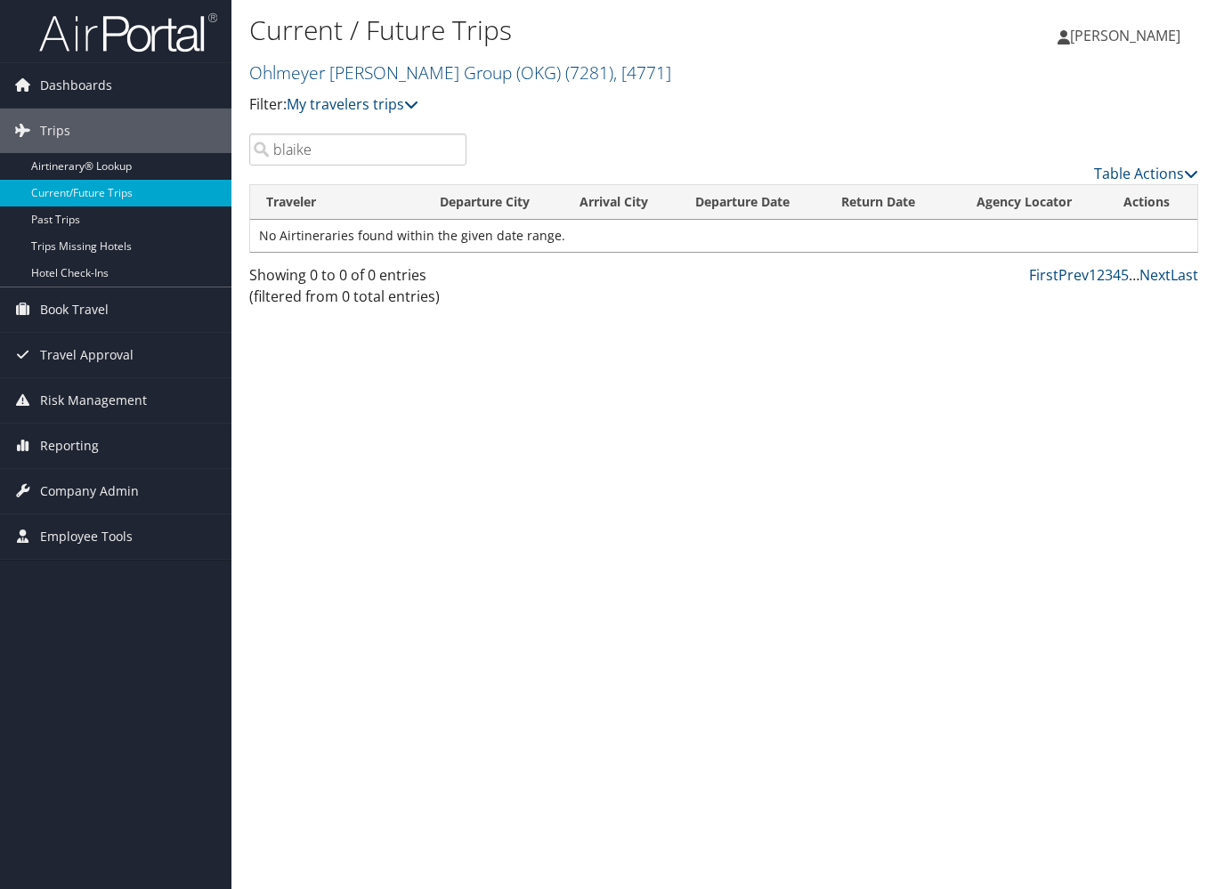
click at [449, 150] on input "blaike" at bounding box center [357, 150] width 217 height 32
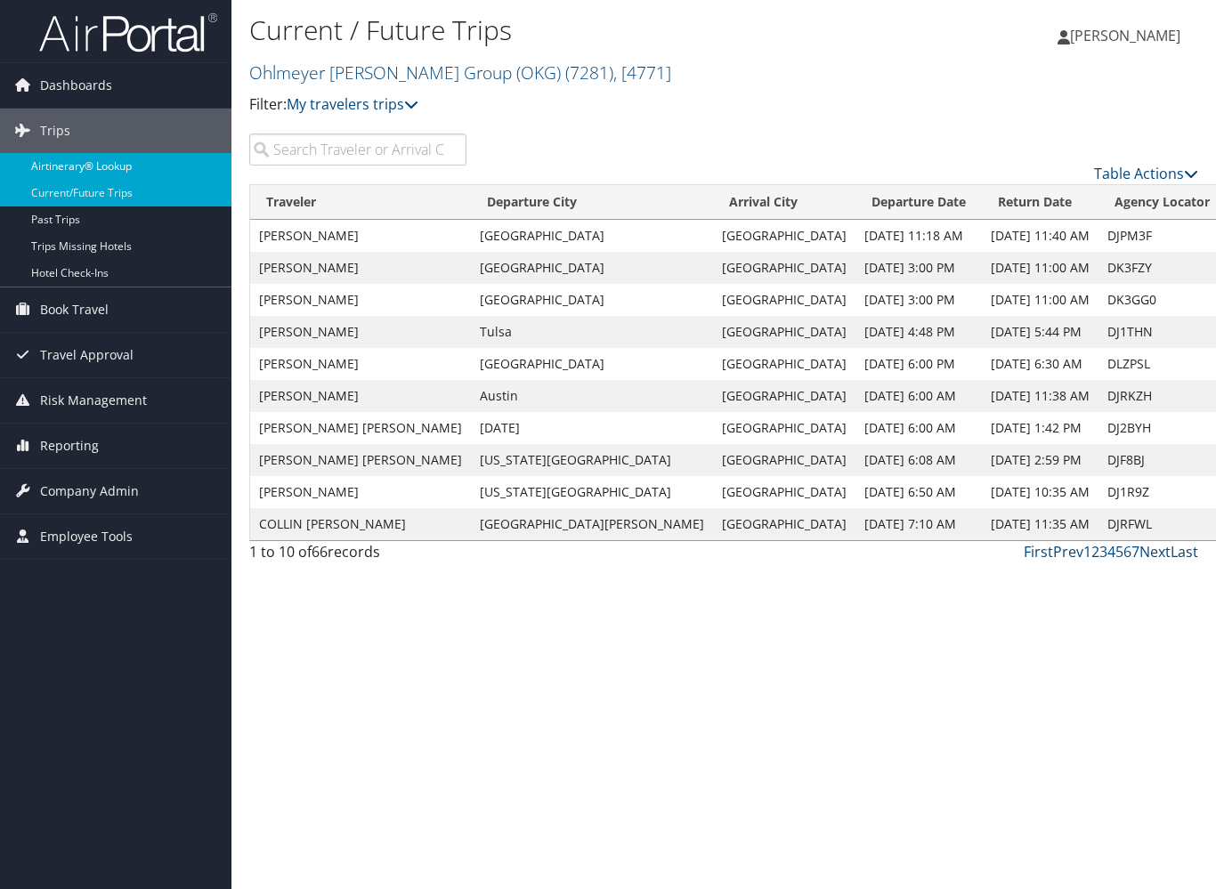
click at [117, 164] on link "Airtinerary® Lookup" at bounding box center [115, 166] width 231 height 27
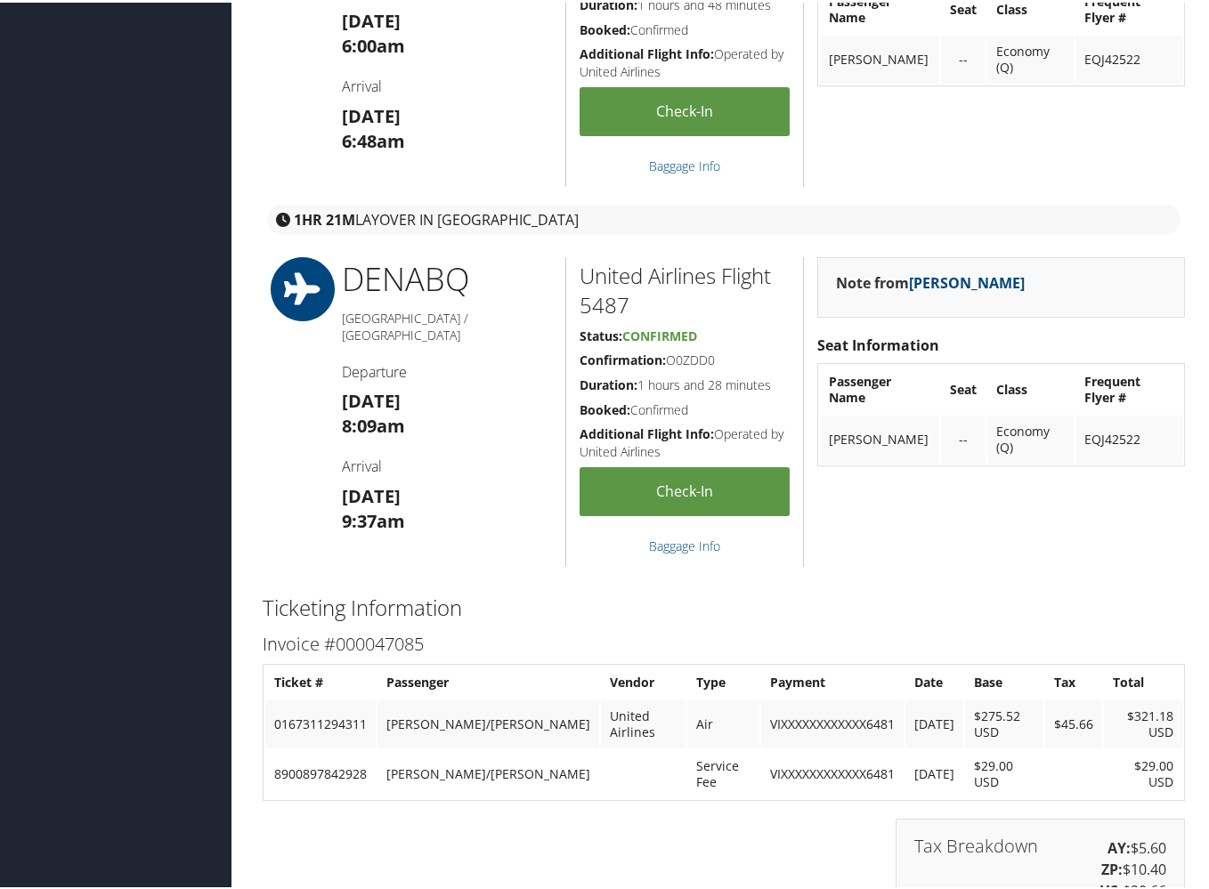
scroll to position [741, 0]
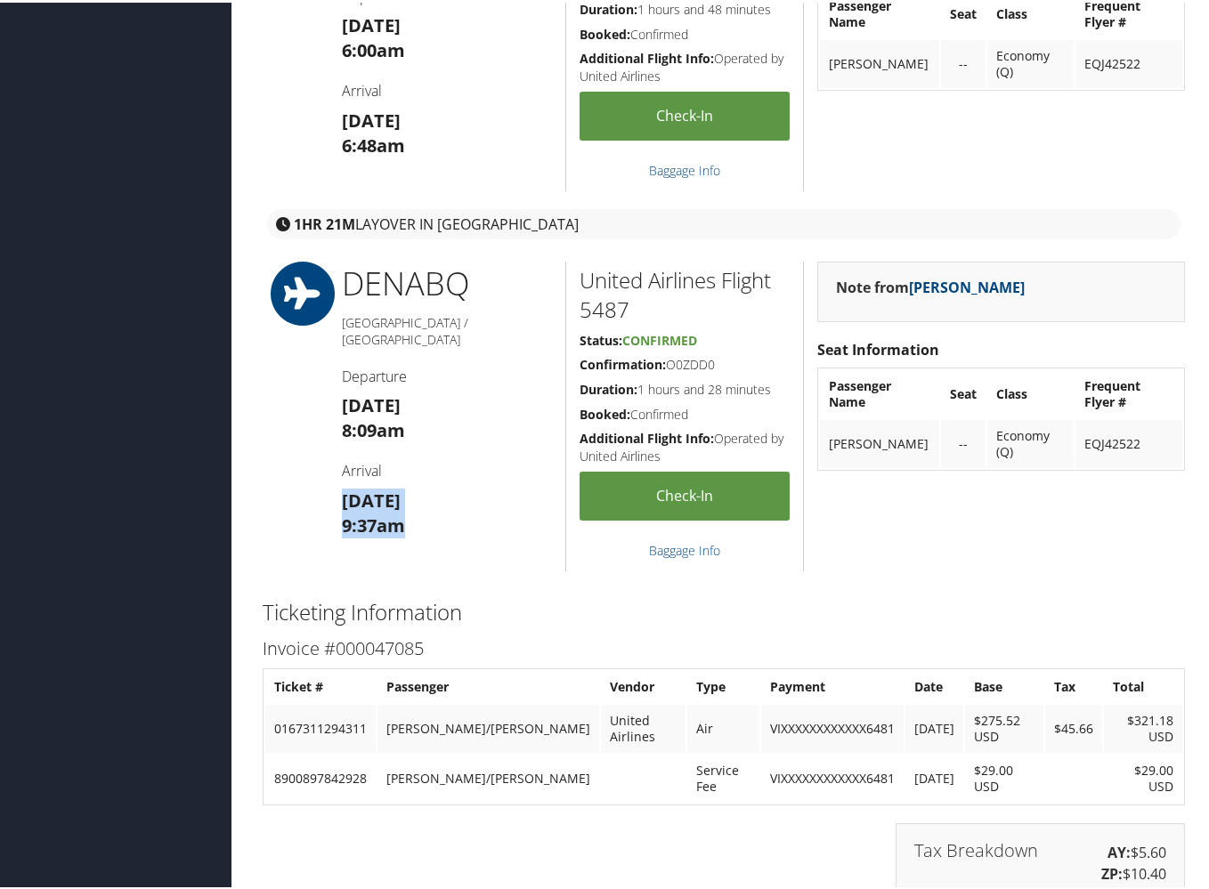
drag, startPoint x: 338, startPoint y: 473, endPoint x: 423, endPoint y: 500, distance: 88.7
click at [423, 500] on div "DEN ABQ Denver / Albuquerque Departure Sat 04 Oct 8:09am Arrival Sat 04 Oct 9:3…" at bounding box center [447, 414] width 238 height 310
copy h3 "Sat 04 Oct 9:37am"
drag, startPoint x: 579, startPoint y: 297, endPoint x: 627, endPoint y: 296, distance: 48.1
click at [627, 296] on h2 "United Airlines Flight 5487" at bounding box center [684, 293] width 210 height 60
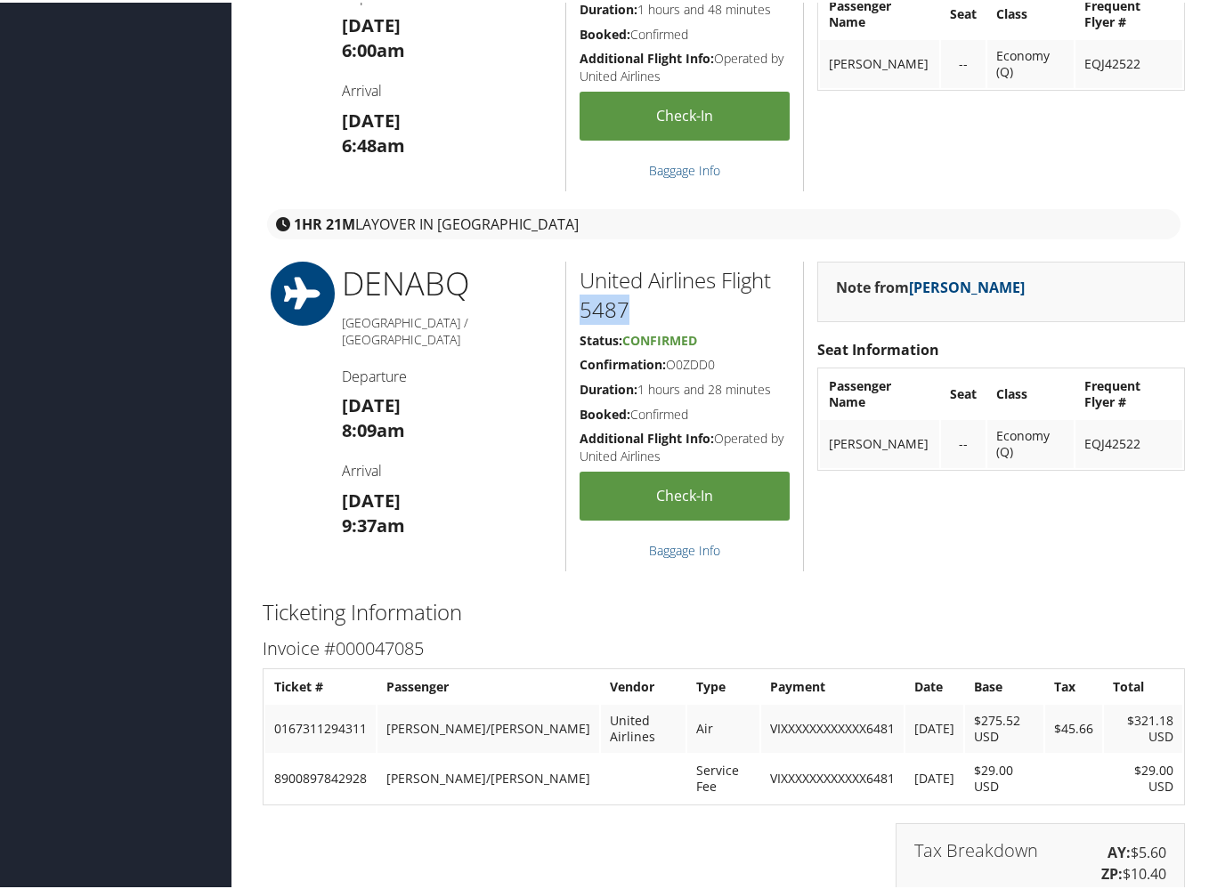
copy h2 "5487"
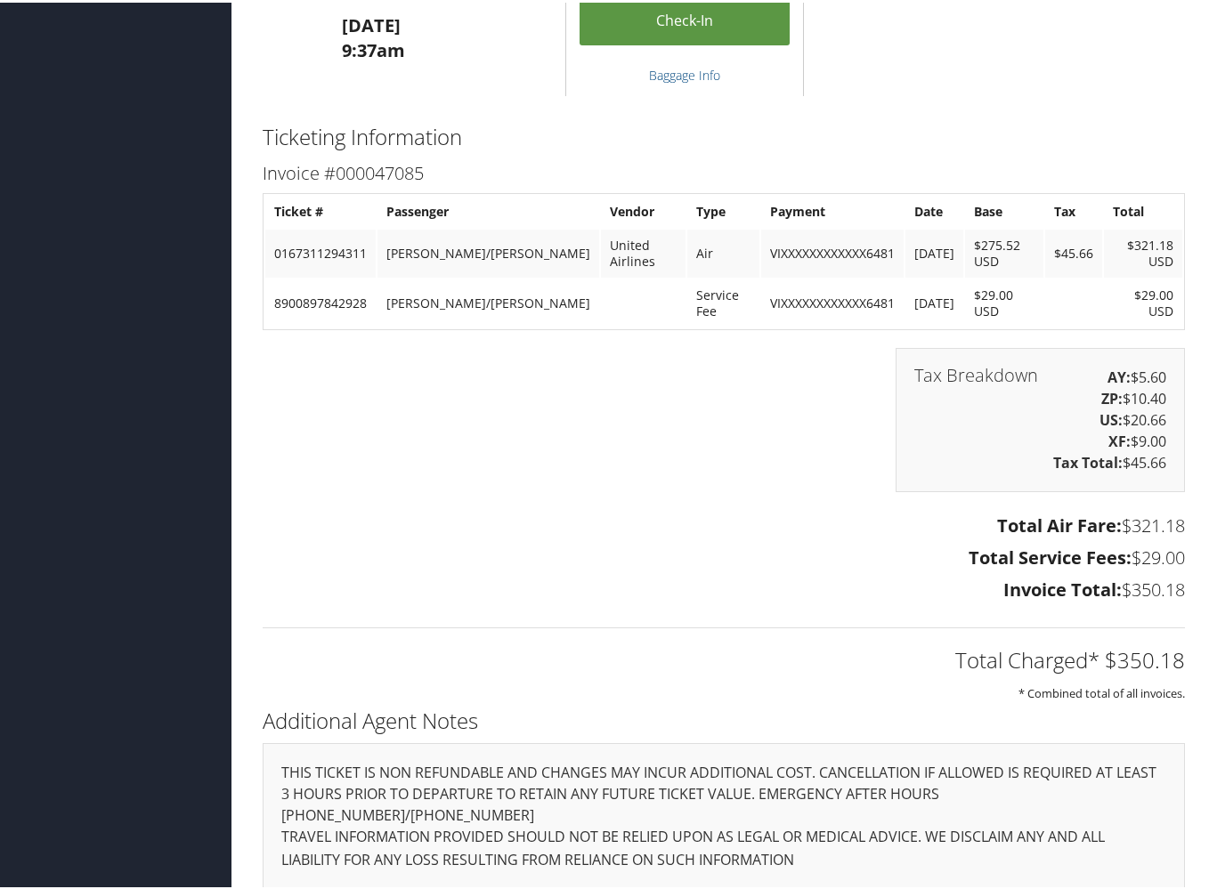
scroll to position [1251, 0]
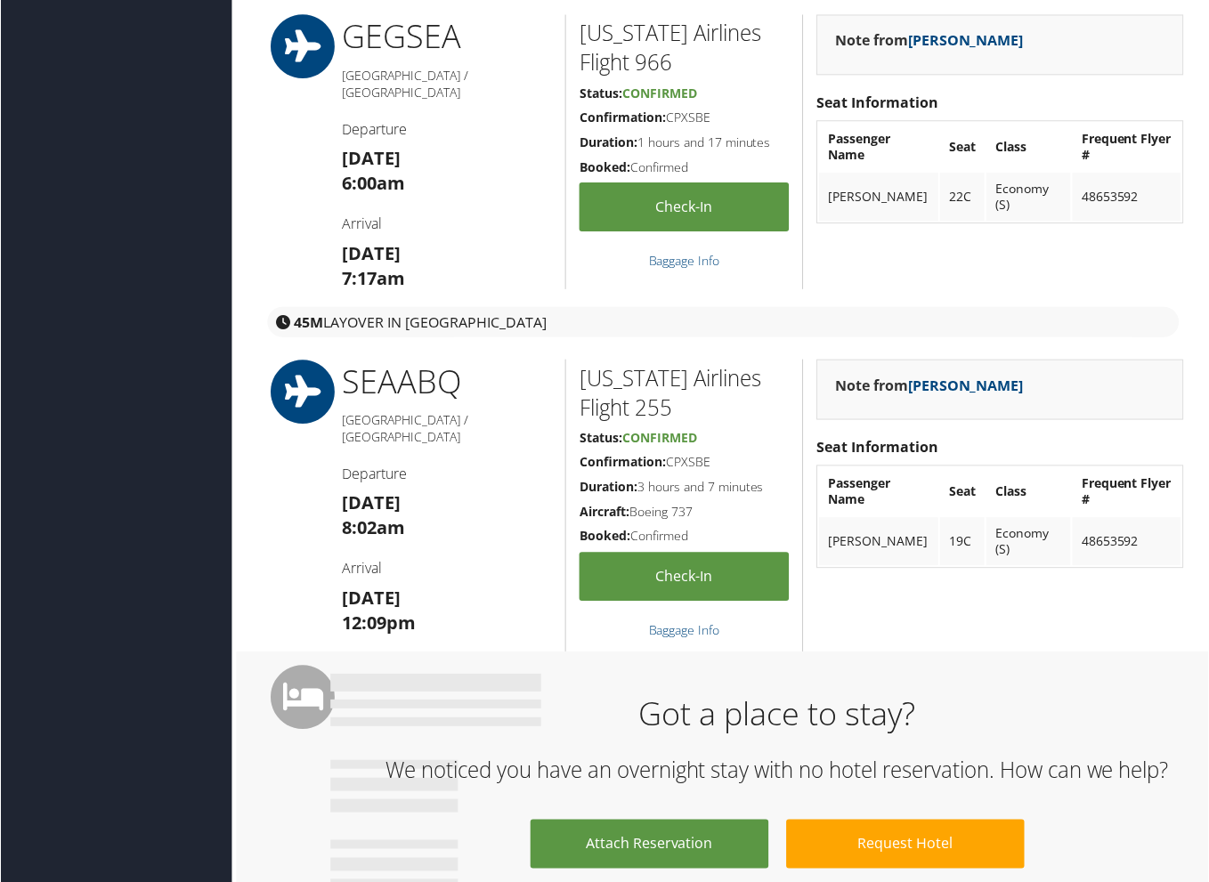
scroll to position [627, 0]
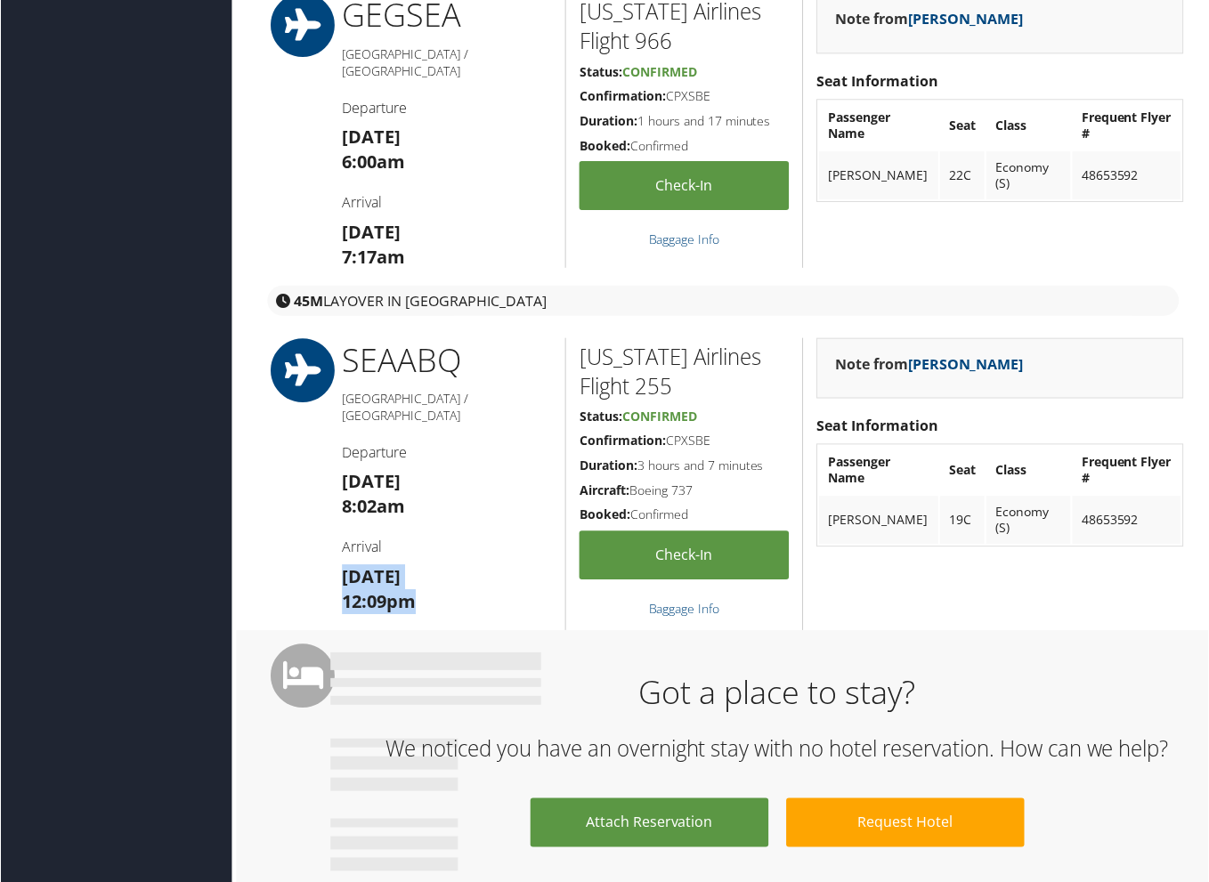
drag, startPoint x: 341, startPoint y: 554, endPoint x: 439, endPoint y: 577, distance: 100.6
click at [439, 577] on h3 "[DATE] 12:09pm" at bounding box center [447, 590] width 211 height 50
copy h3 "[DATE] 12:09pm"
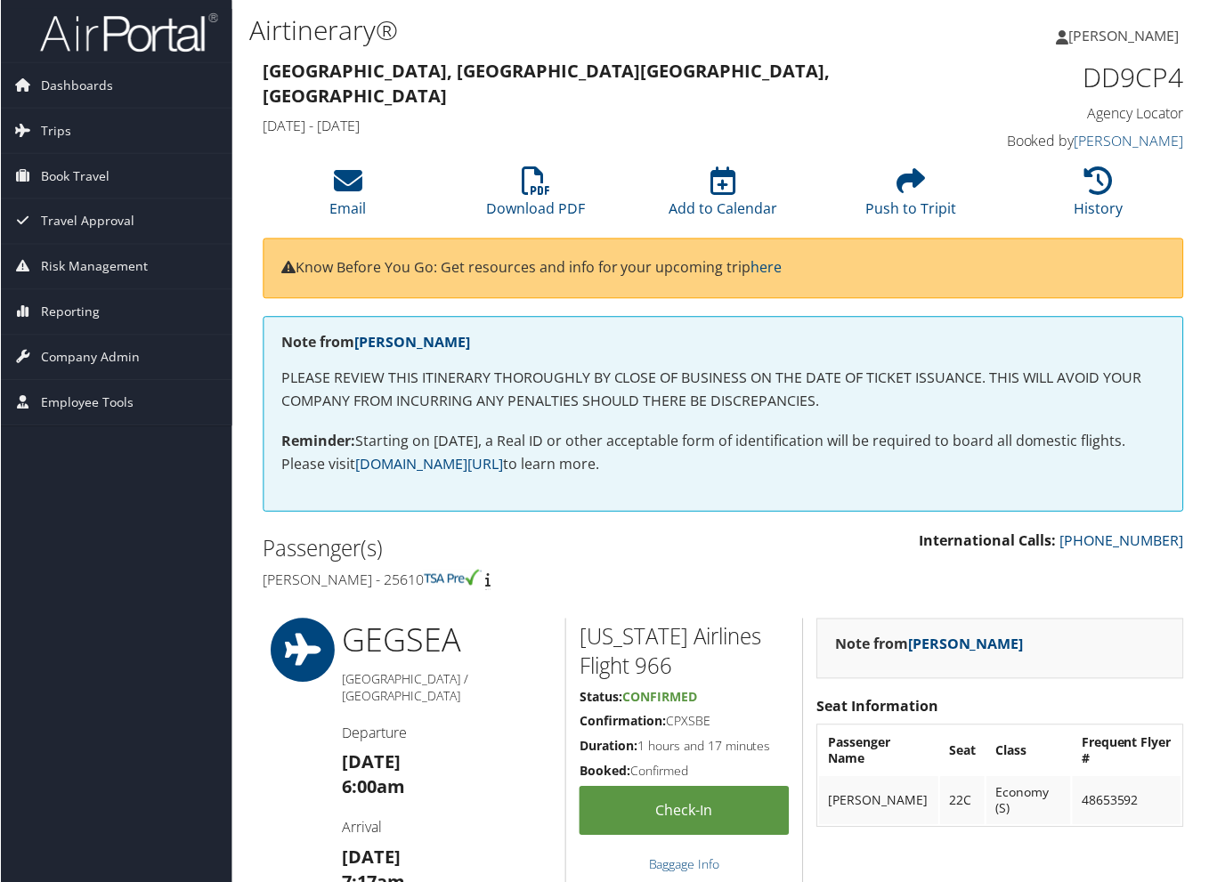
scroll to position [0, 0]
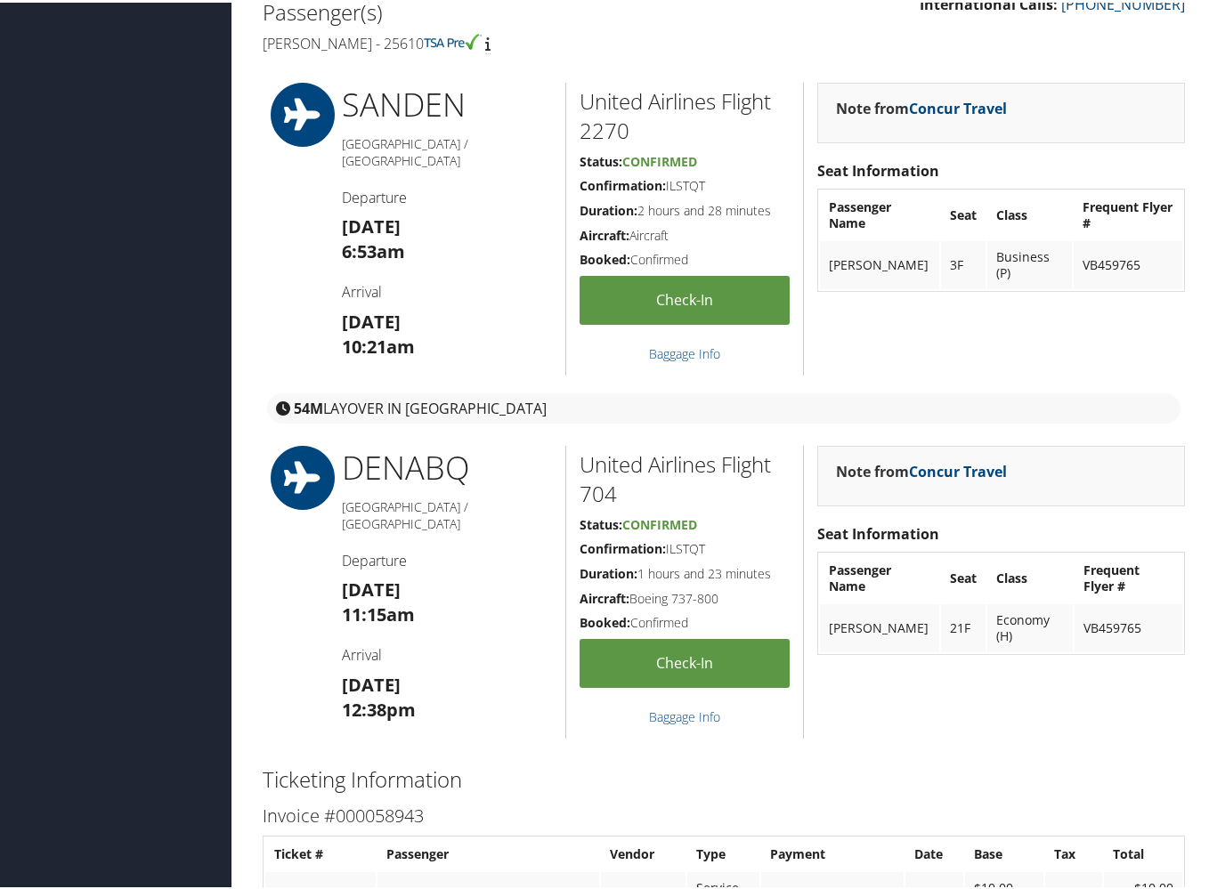
scroll to position [542, 0]
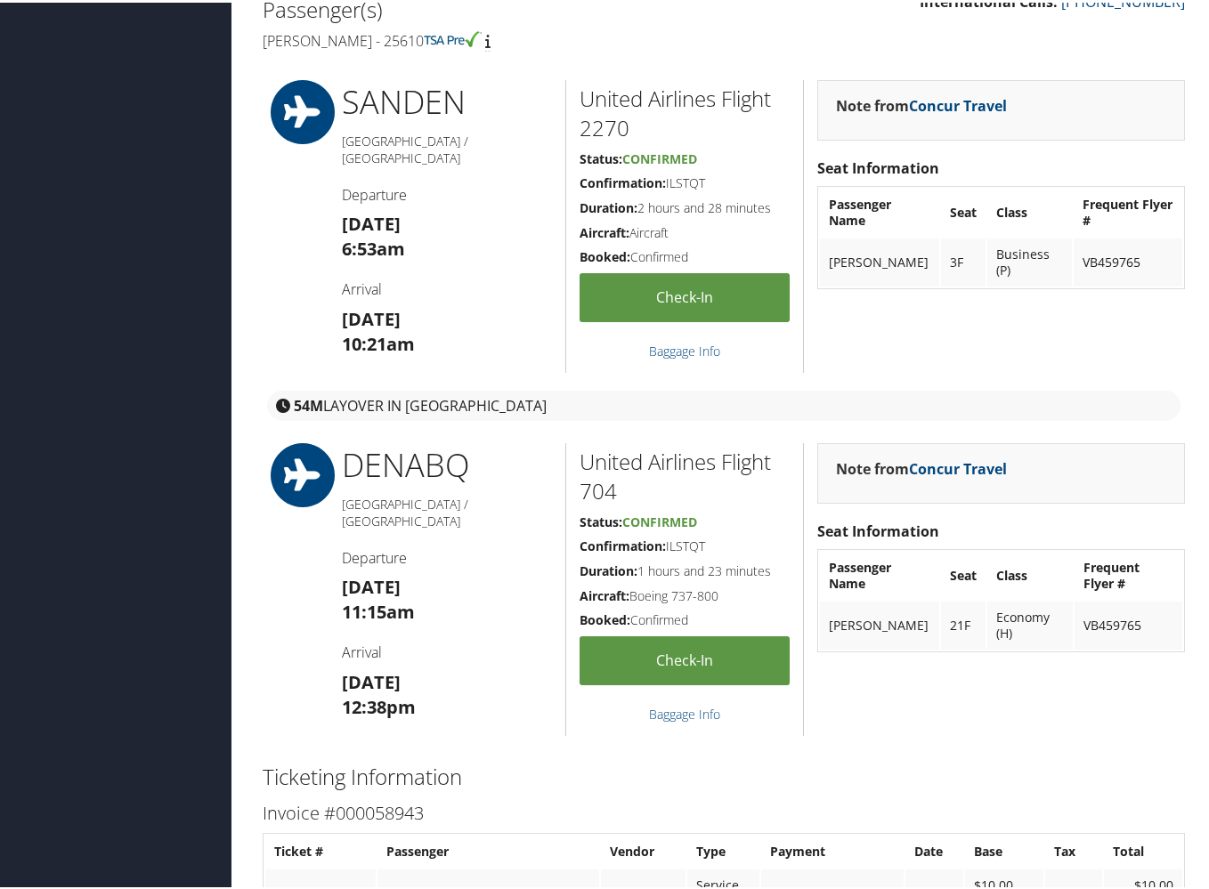
drag, startPoint x: 342, startPoint y: 660, endPoint x: 437, endPoint y: 660, distance: 95.2
click at [437, 660] on div "DEN ABQ [GEOGRAPHIC_DATA] / [GEOGRAPHIC_DATA] Departure [DATE] 11:15am Arrival …" at bounding box center [447, 587] width 238 height 293
drag, startPoint x: 354, startPoint y: 681, endPoint x: 417, endPoint y: 681, distance: 62.3
click at [417, 681] on h3 "[DATE] 12:38pm" at bounding box center [447, 693] width 211 height 50
drag, startPoint x: 339, startPoint y: 677, endPoint x: 417, endPoint y: 679, distance: 78.3
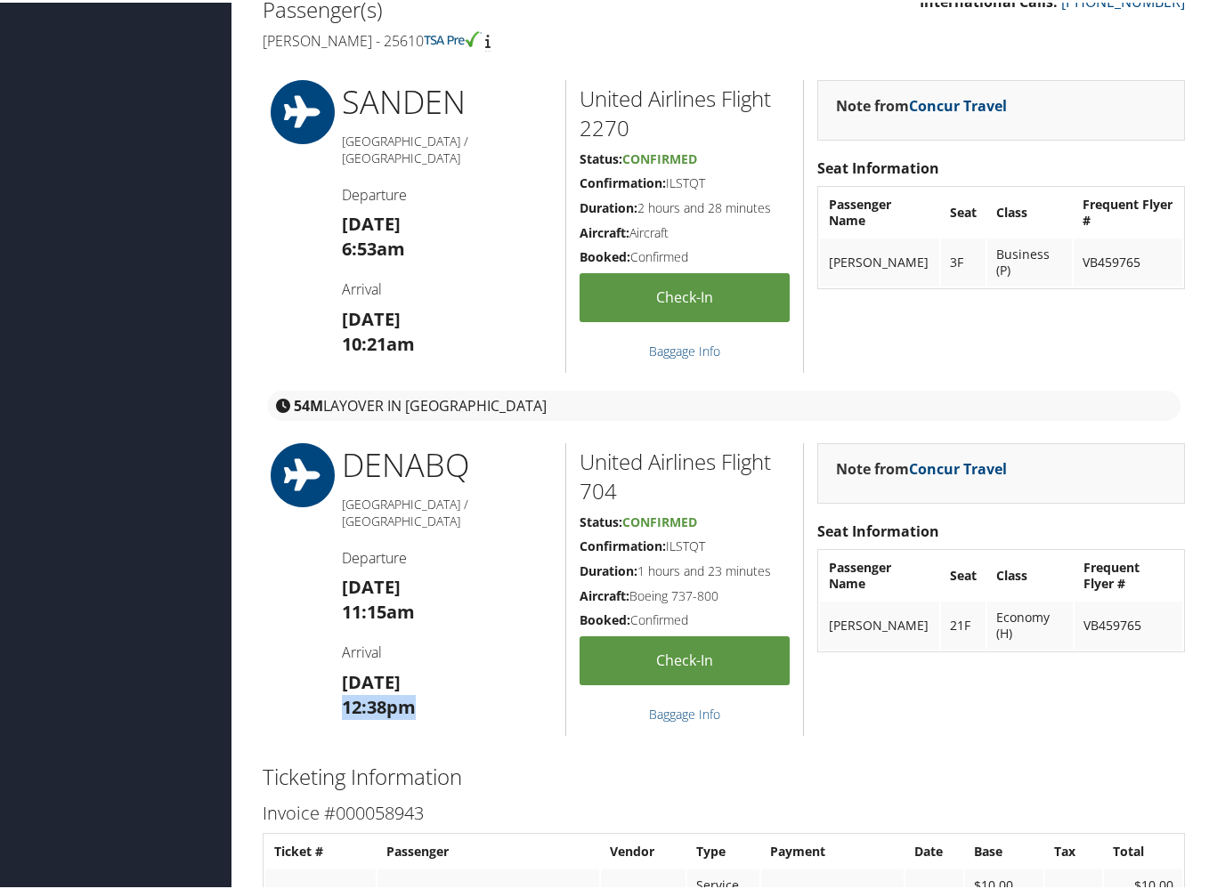
click at [417, 679] on div "DEN ABQ [GEOGRAPHIC_DATA] / [GEOGRAPHIC_DATA] Departure [DATE] 11:15am Arrival …" at bounding box center [447, 587] width 238 height 293
copy strong "12:38pm"
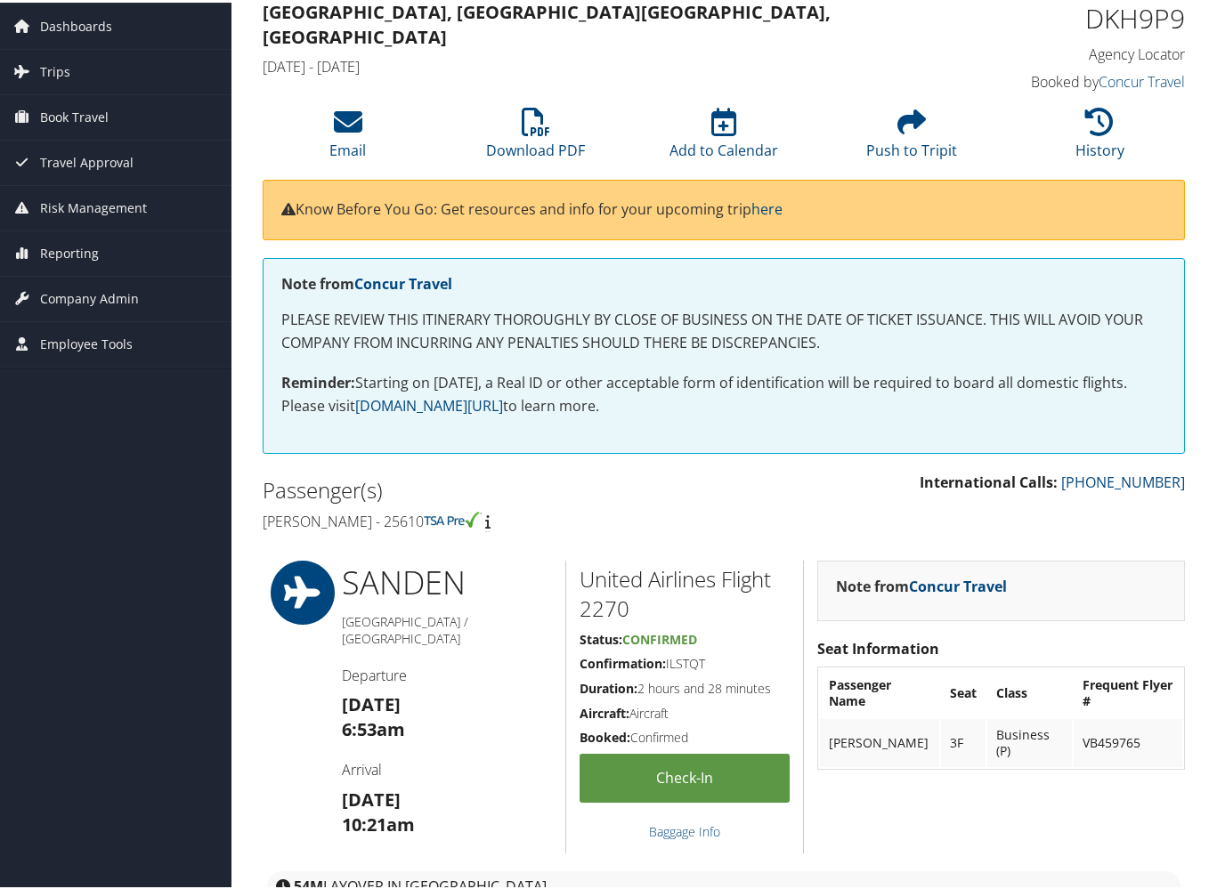
scroll to position [55, 0]
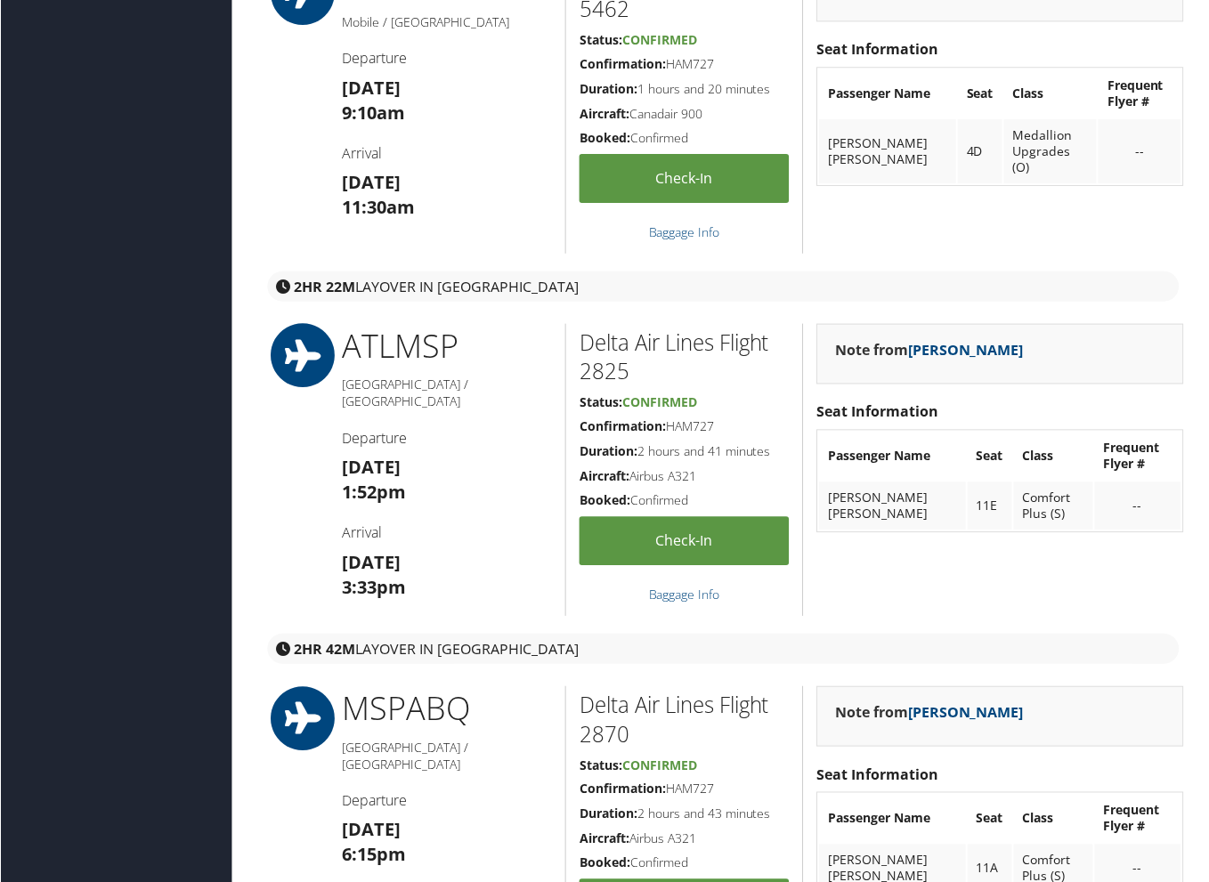
scroll to position [708, 0]
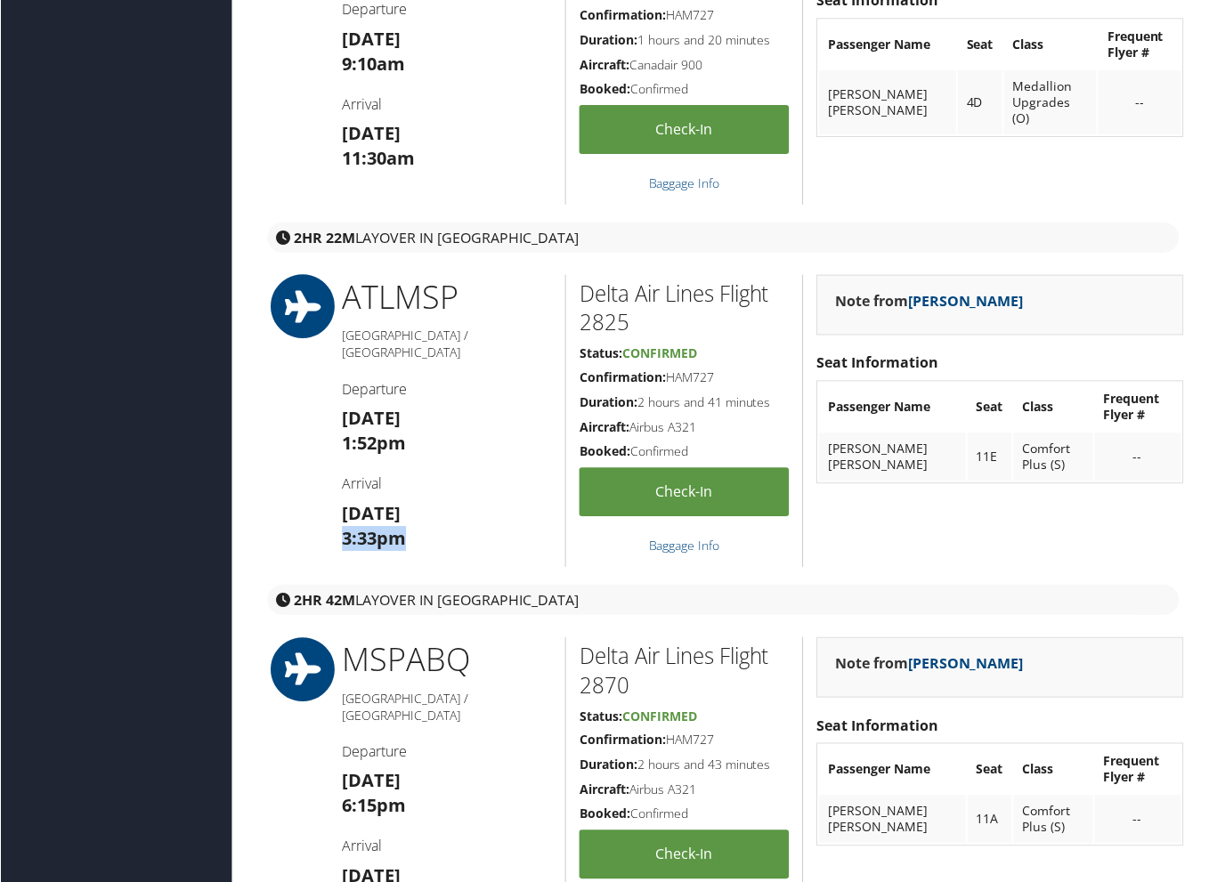
drag, startPoint x: 340, startPoint y: 512, endPoint x: 415, endPoint y: 514, distance: 74.8
click at [415, 514] on div "ATL MSP Atlanta / Minneapolis Departure Sat 04 Oct 1:52pm Arrival Sat 04 Oct 3:…" at bounding box center [447, 421] width 238 height 293
copy strong "3:33pm"
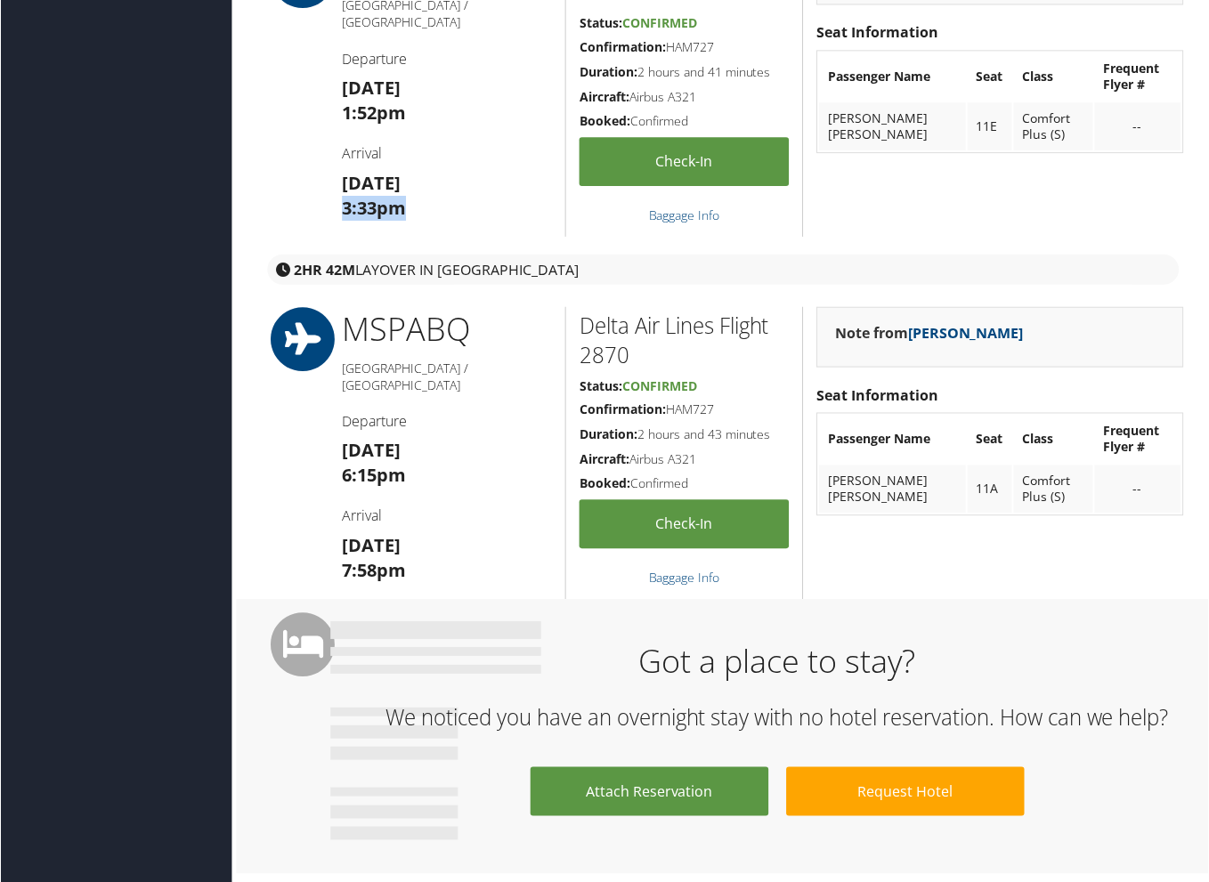
scroll to position [1041, 0]
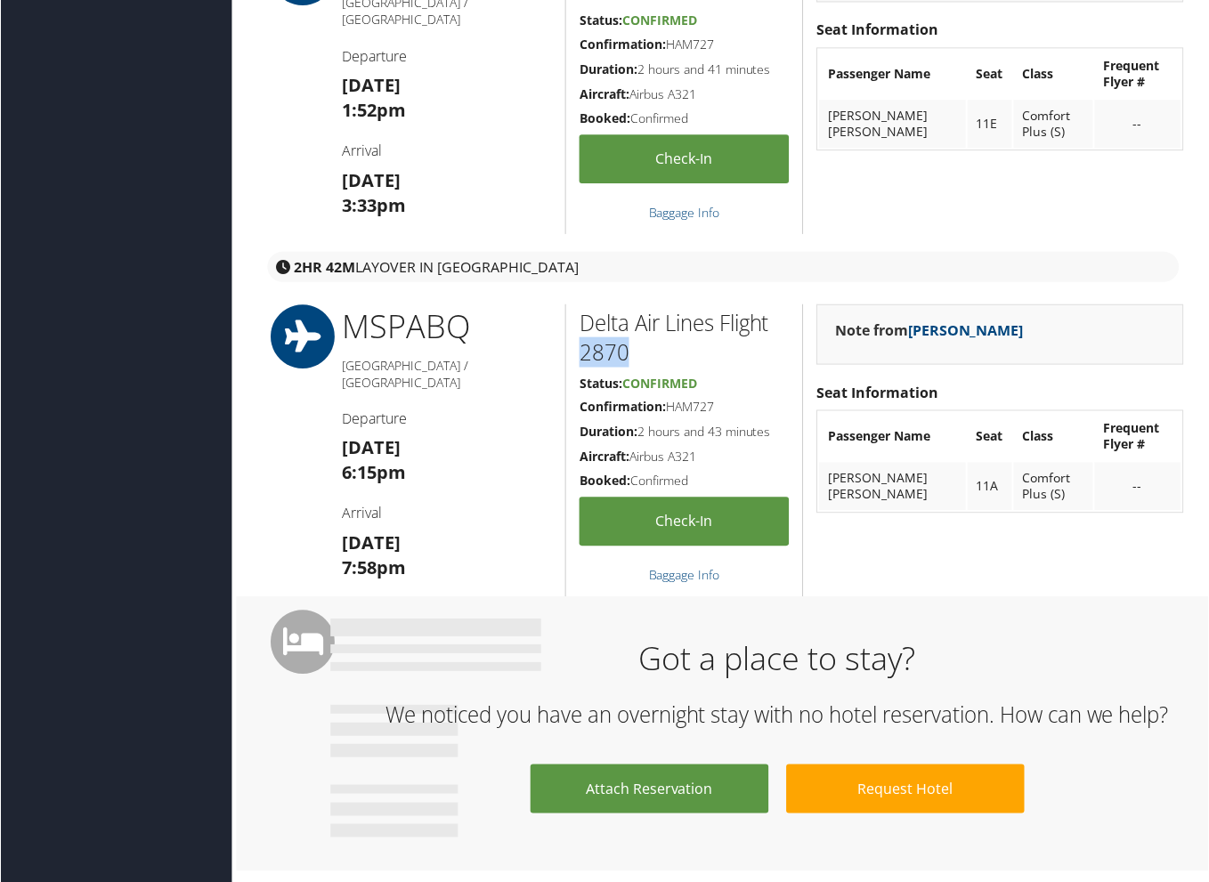
drag, startPoint x: 574, startPoint y: 348, endPoint x: 627, endPoint y: 351, distance: 52.6
click at [626, 351] on div "Delta Air Lines Flight 2870 Status: Confirmed Confirmation: HAM727 Duration: 2 …" at bounding box center [684, 450] width 238 height 293
copy h2 "2870"
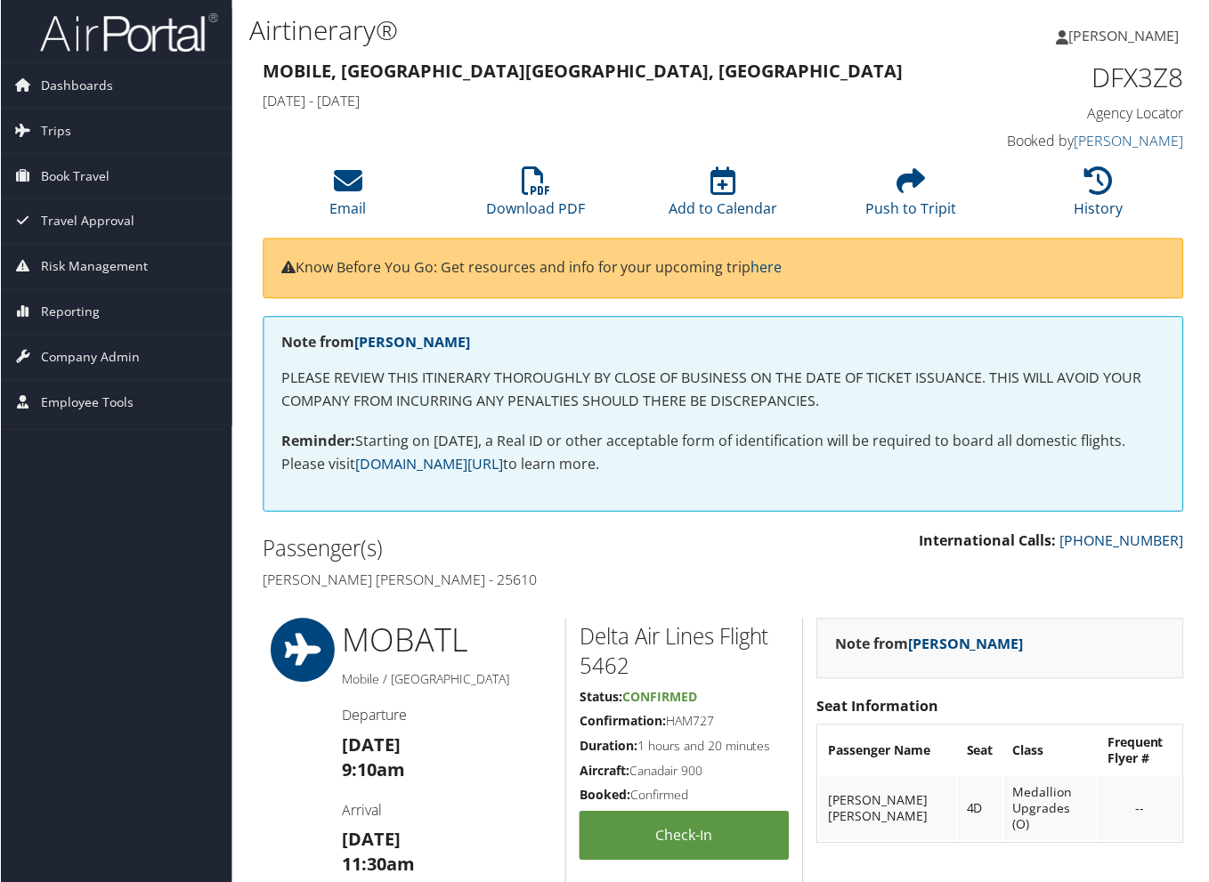
scroll to position [0, 0]
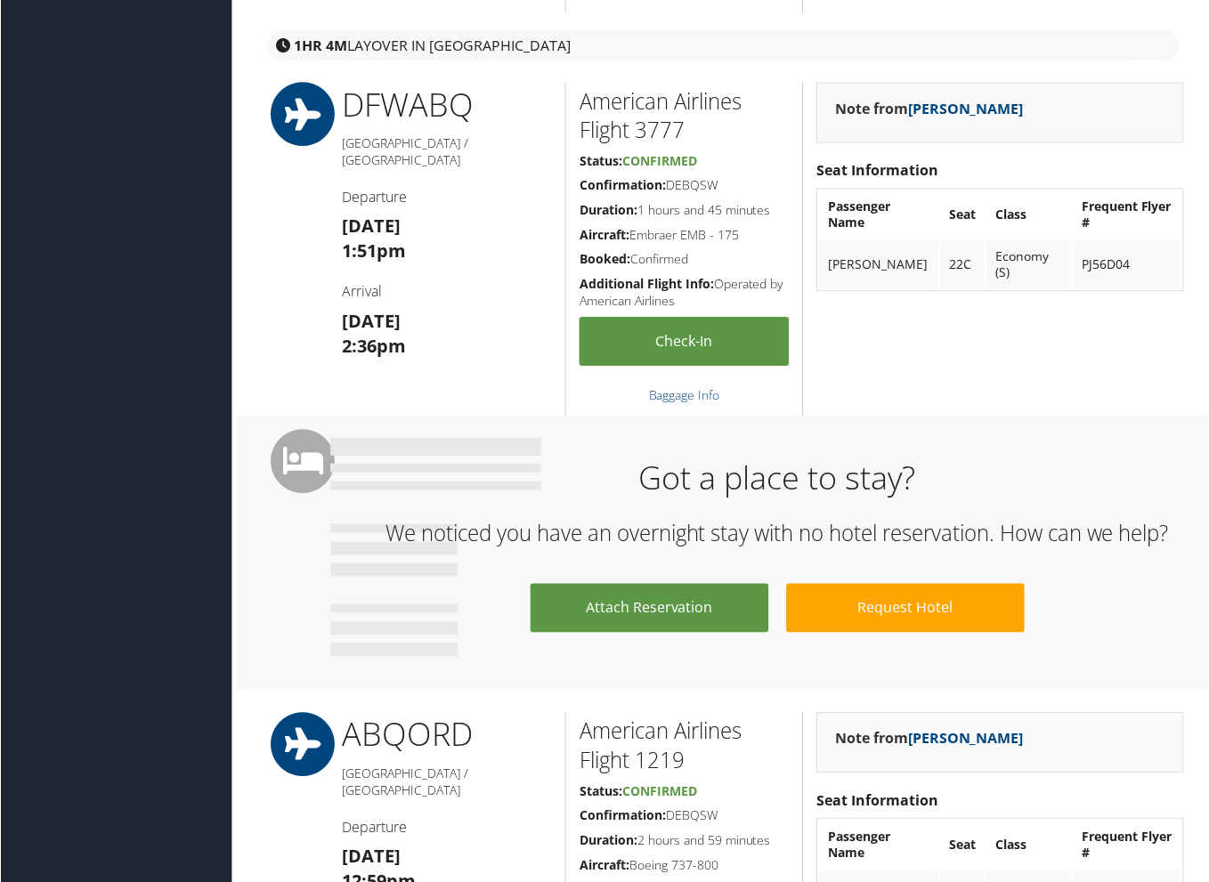
scroll to position [879, 0]
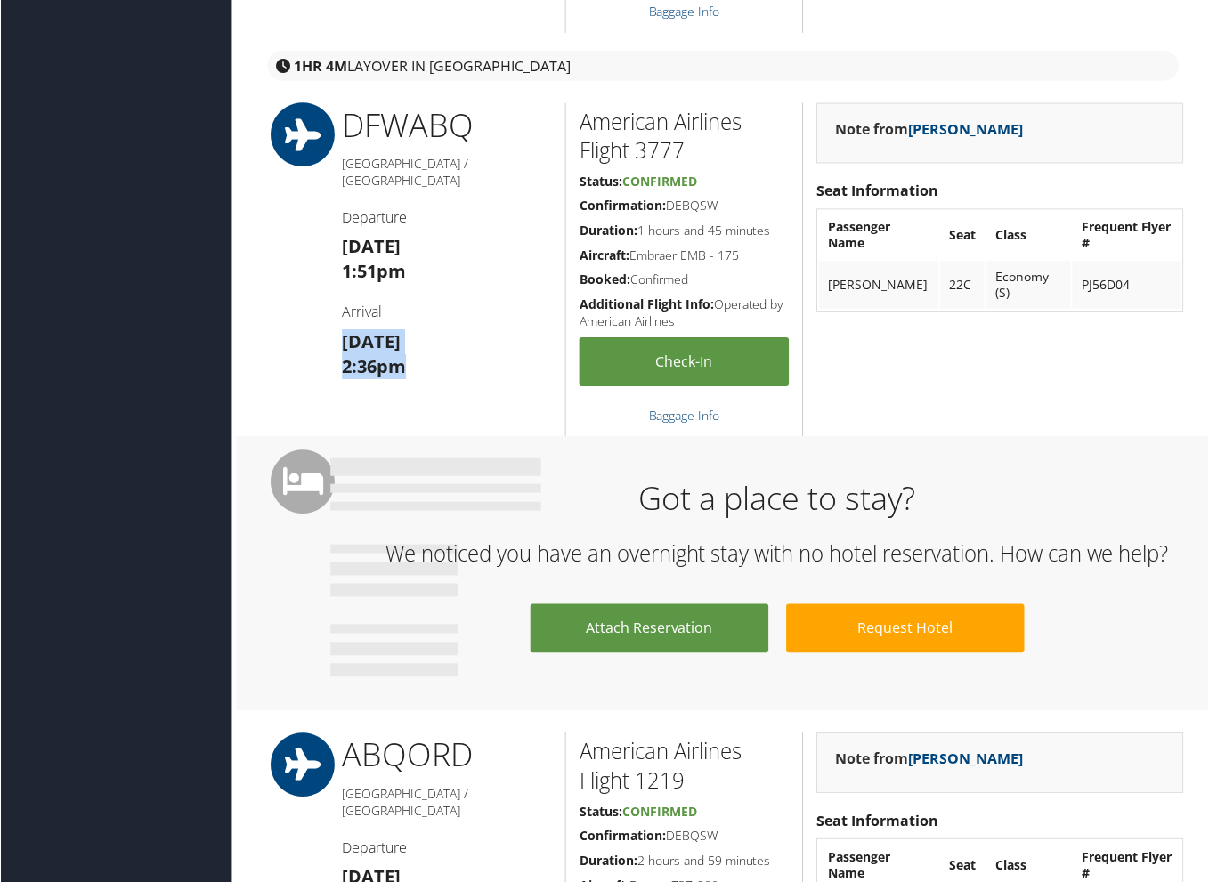
drag, startPoint x: 342, startPoint y: 315, endPoint x: 420, endPoint y: 339, distance: 81.9
click at [420, 339] on h3 "[DATE] 2:36pm" at bounding box center [447, 355] width 211 height 50
copy h3 "[DATE] 2:36pm"
drag, startPoint x: 634, startPoint y: 143, endPoint x: 704, endPoint y: 145, distance: 70.3
click at [704, 145] on h2 "American Airlines Flight 3777" at bounding box center [684, 137] width 210 height 60
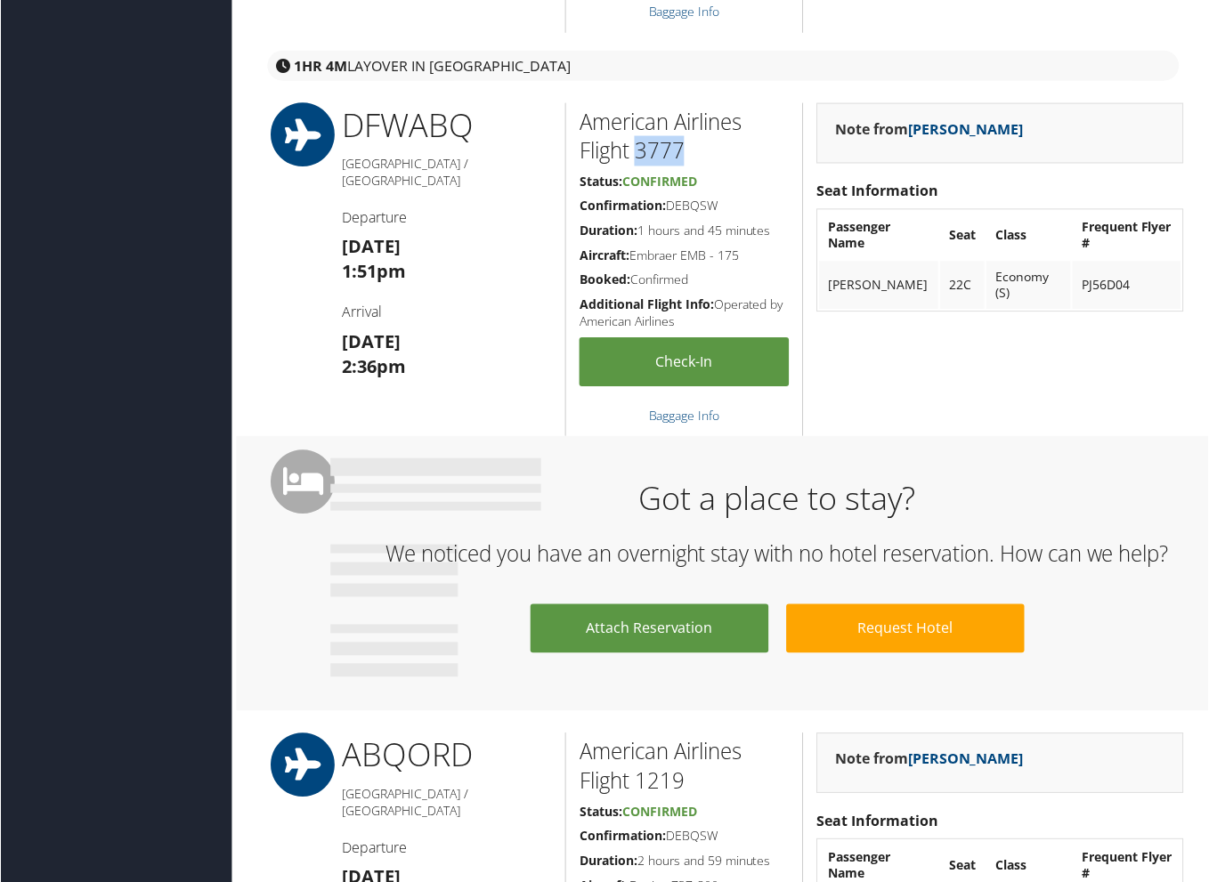
copy h2 "3777"
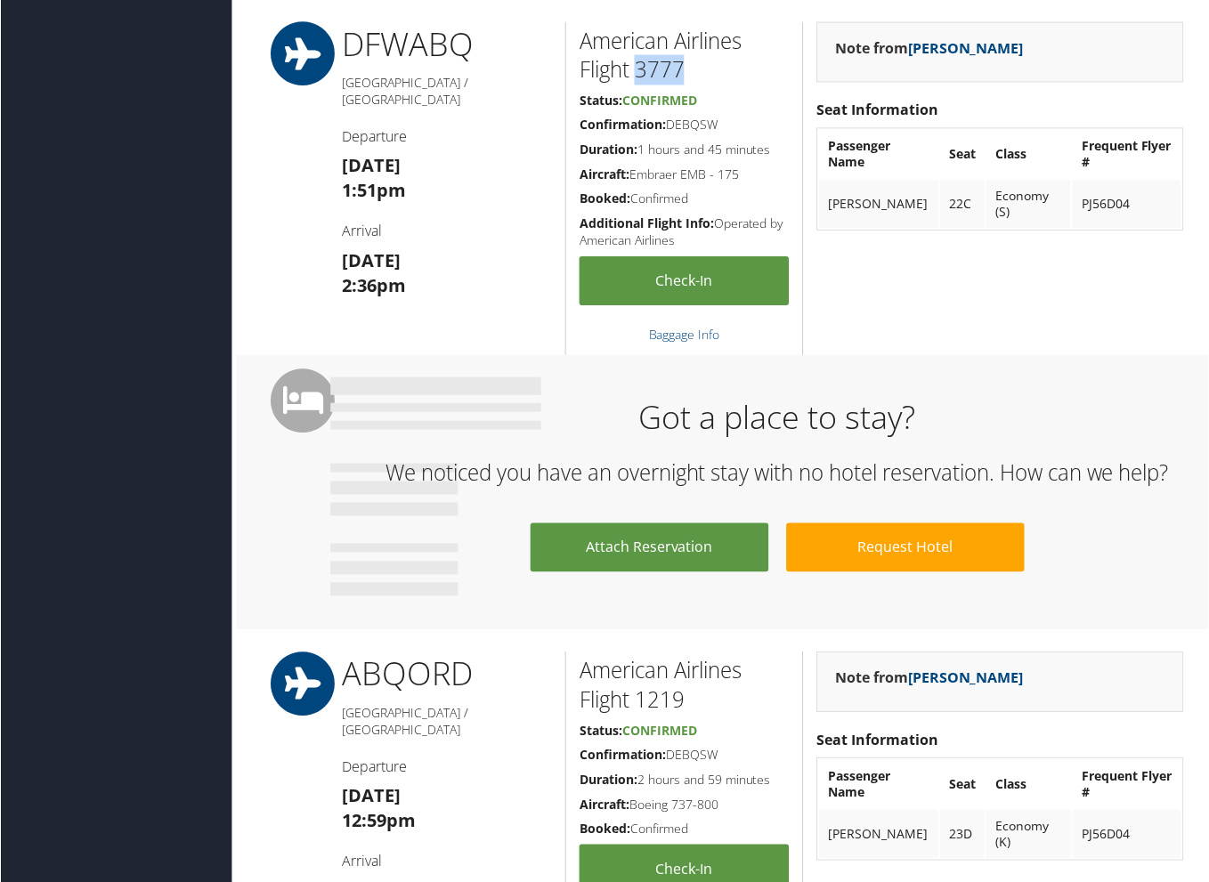
scroll to position [1002, 0]
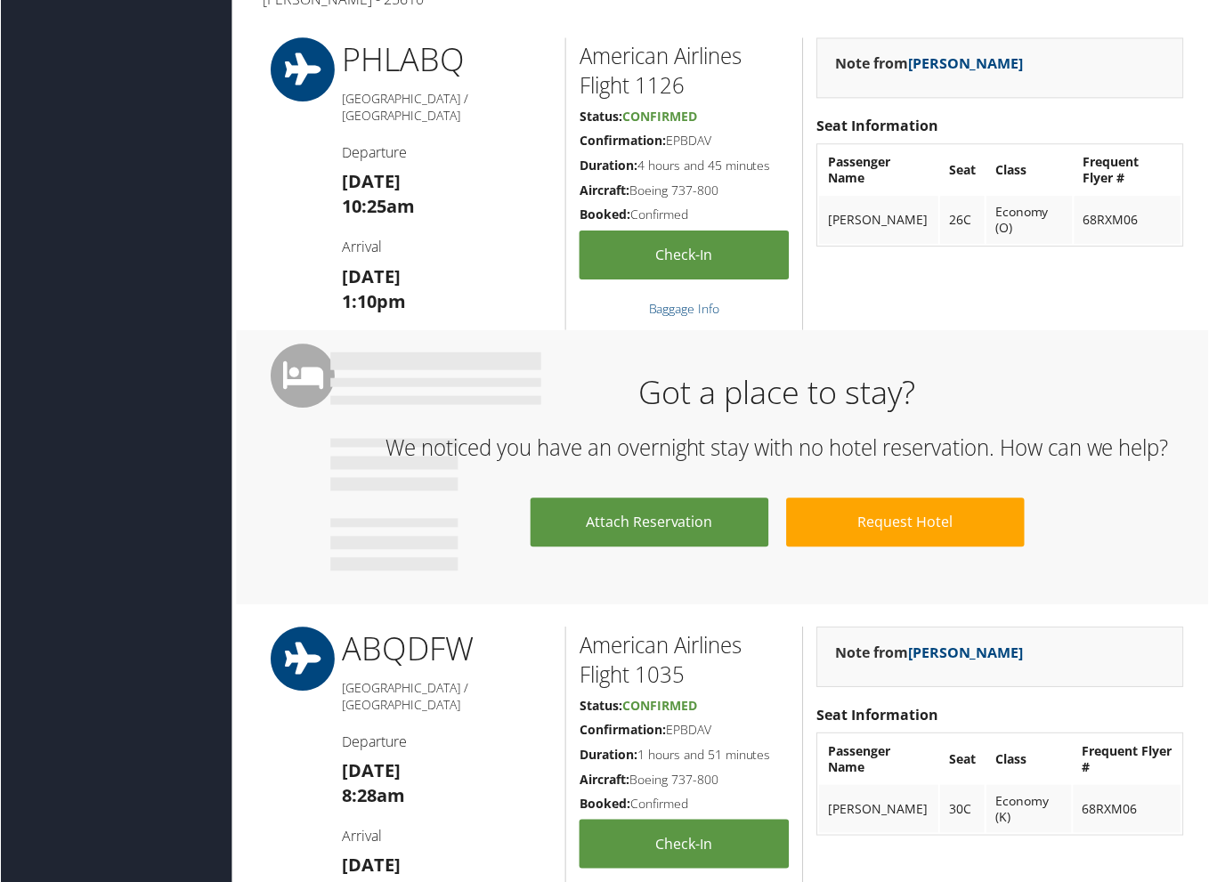
scroll to position [531, 0]
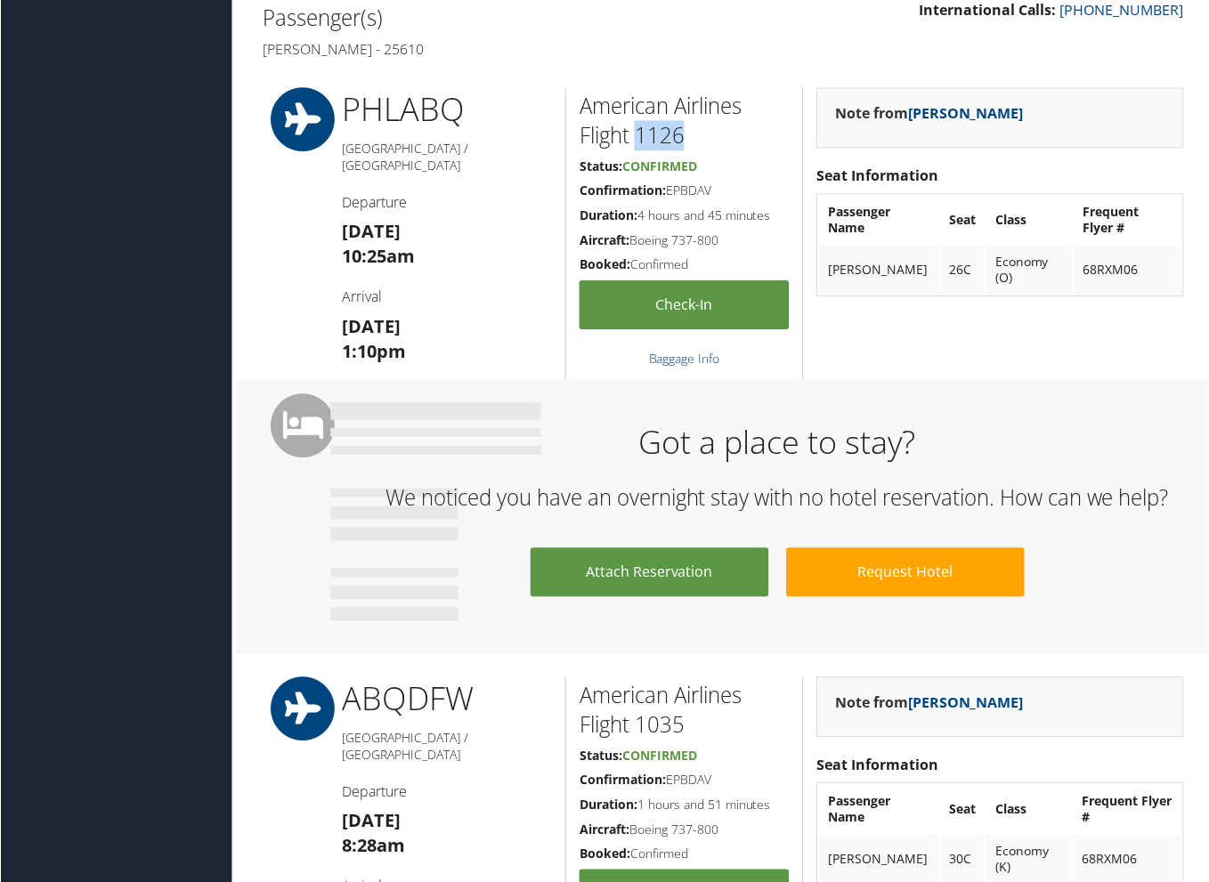
drag, startPoint x: 634, startPoint y: 128, endPoint x: 690, endPoint y: 134, distance: 56.3
click at [690, 134] on h2 "American Airlines Flight 1126" at bounding box center [684, 122] width 210 height 60
copy h2 "1126"
drag, startPoint x: 340, startPoint y: 305, endPoint x: 462, endPoint y: 329, distance: 124.3
click at [462, 329] on div "PHL ABQ Philadelphia / Albuquerque Departure Sat 04 Oct 10:25am Arrival Sat 04 …" at bounding box center [447, 234] width 238 height 293
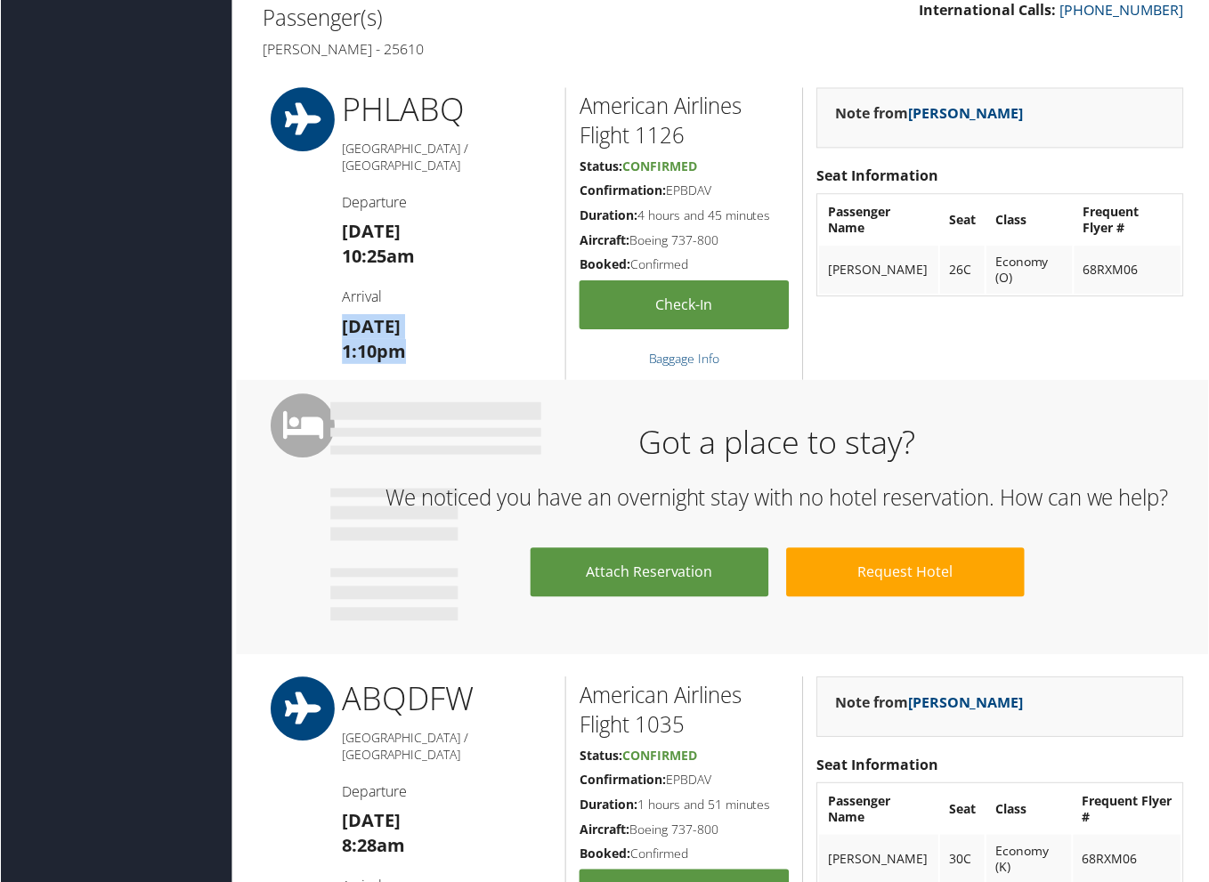
copy h3 "Sat 04 Oct 1:10pm"
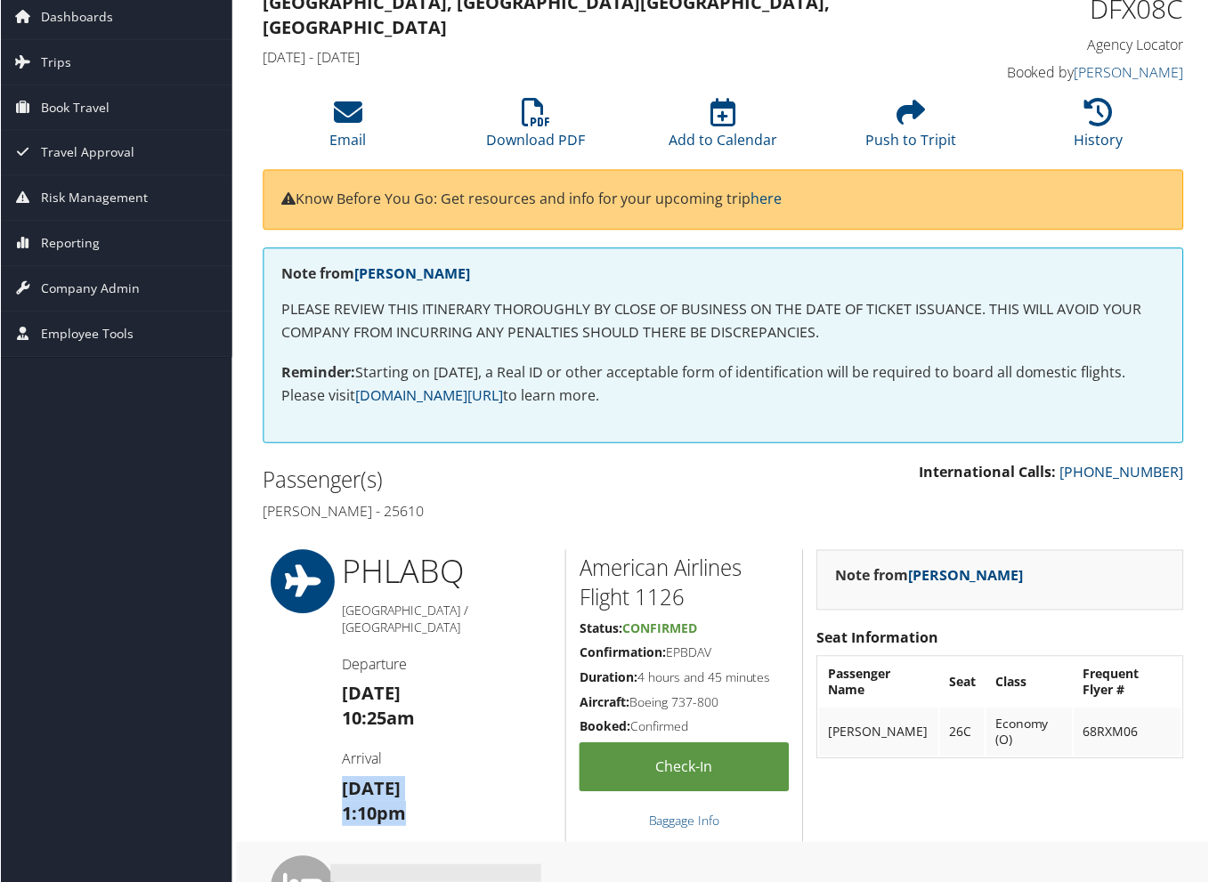
scroll to position [5, 0]
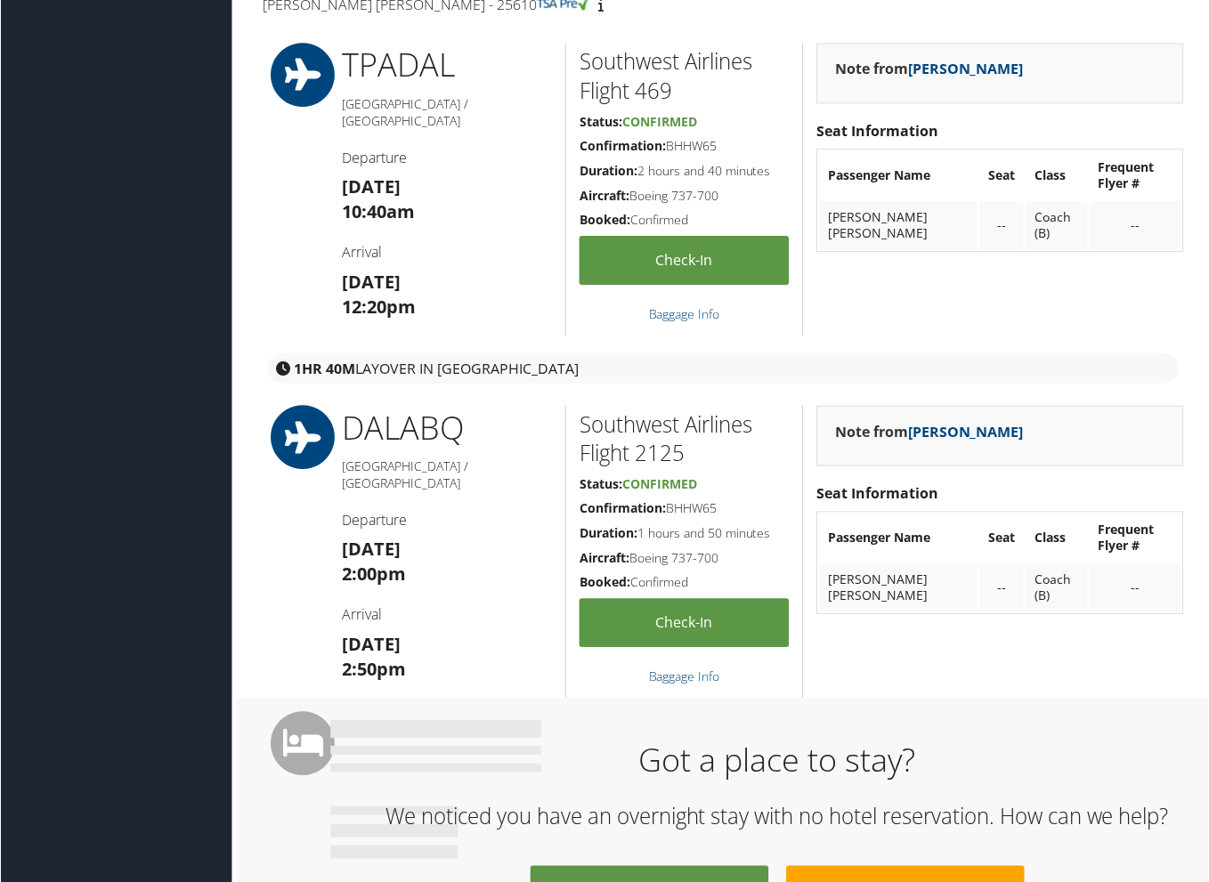
scroll to position [578, 0]
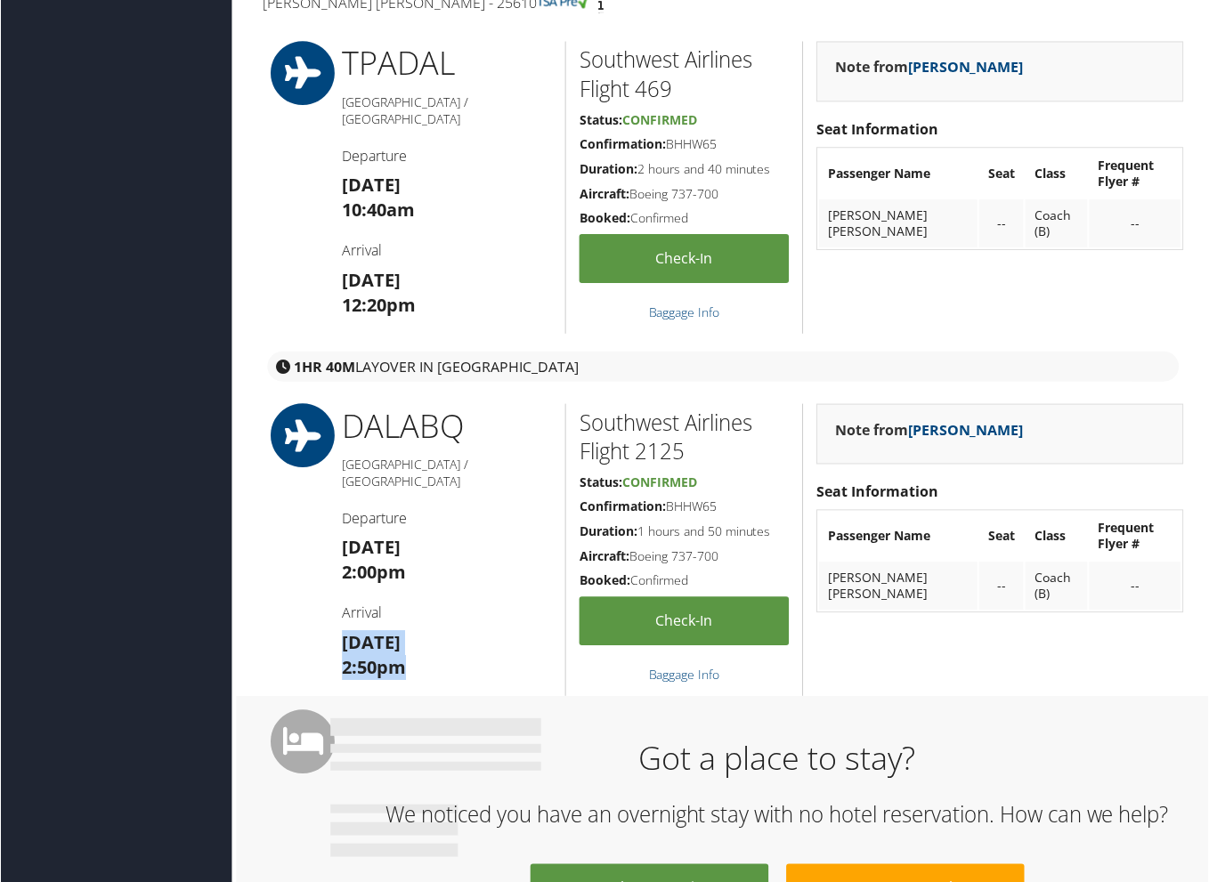
drag, startPoint x: 337, startPoint y: 614, endPoint x: 422, endPoint y: 648, distance: 91.1
click at [422, 648] on div "DAL ABQ [GEOGRAPHIC_DATA] / [GEOGRAPHIC_DATA] Departure [DATE] 2:00pm Arrival […" at bounding box center [447, 551] width 238 height 293
copy h3 "[DATE] 2:50pm"
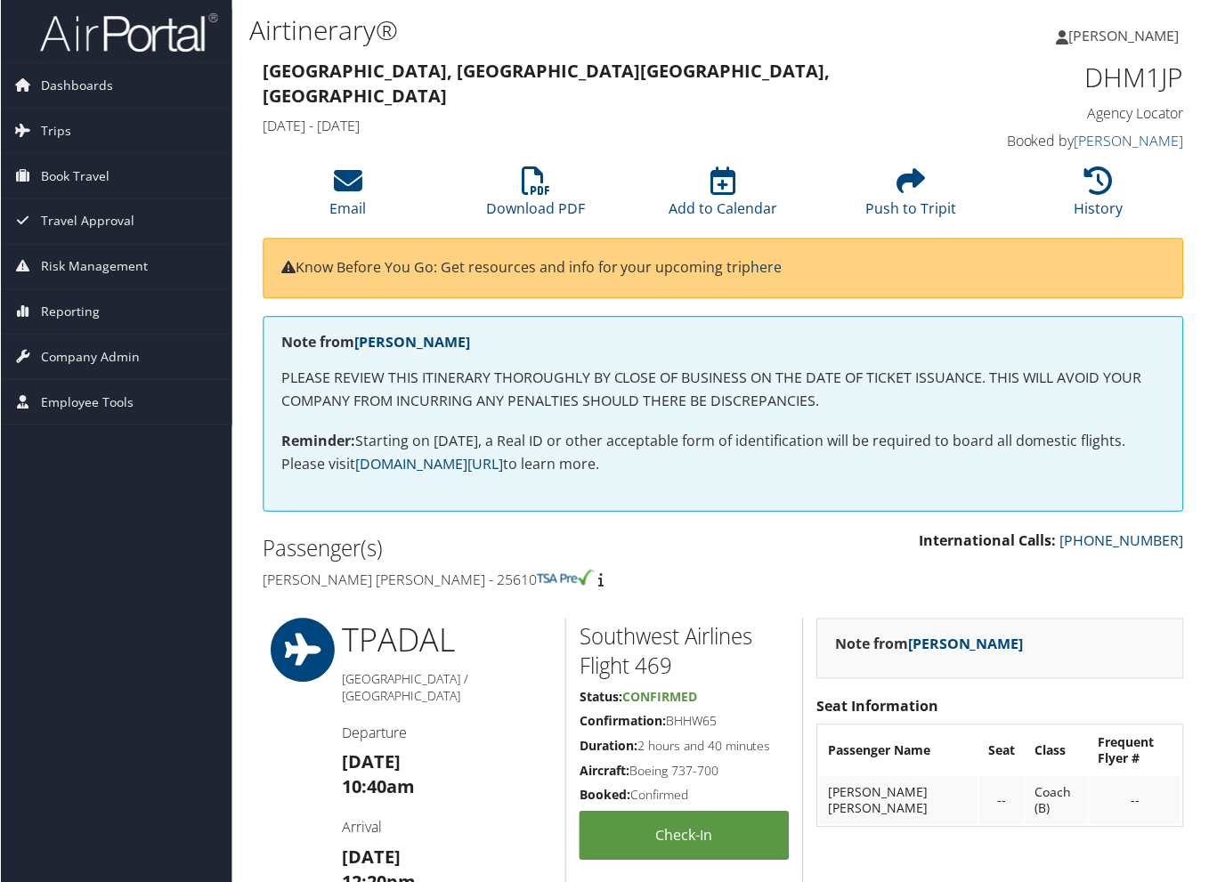
scroll to position [-1, 0]
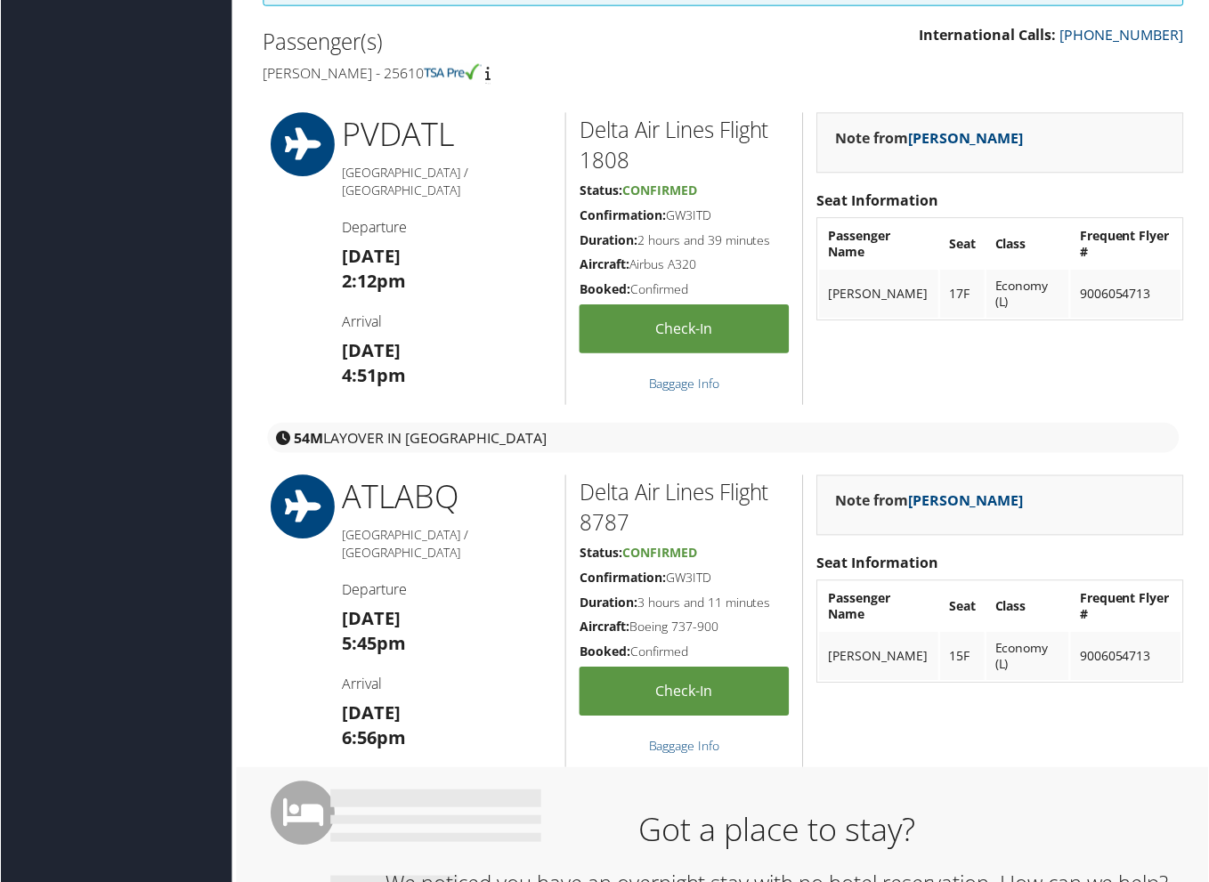
scroll to position [537, 0]
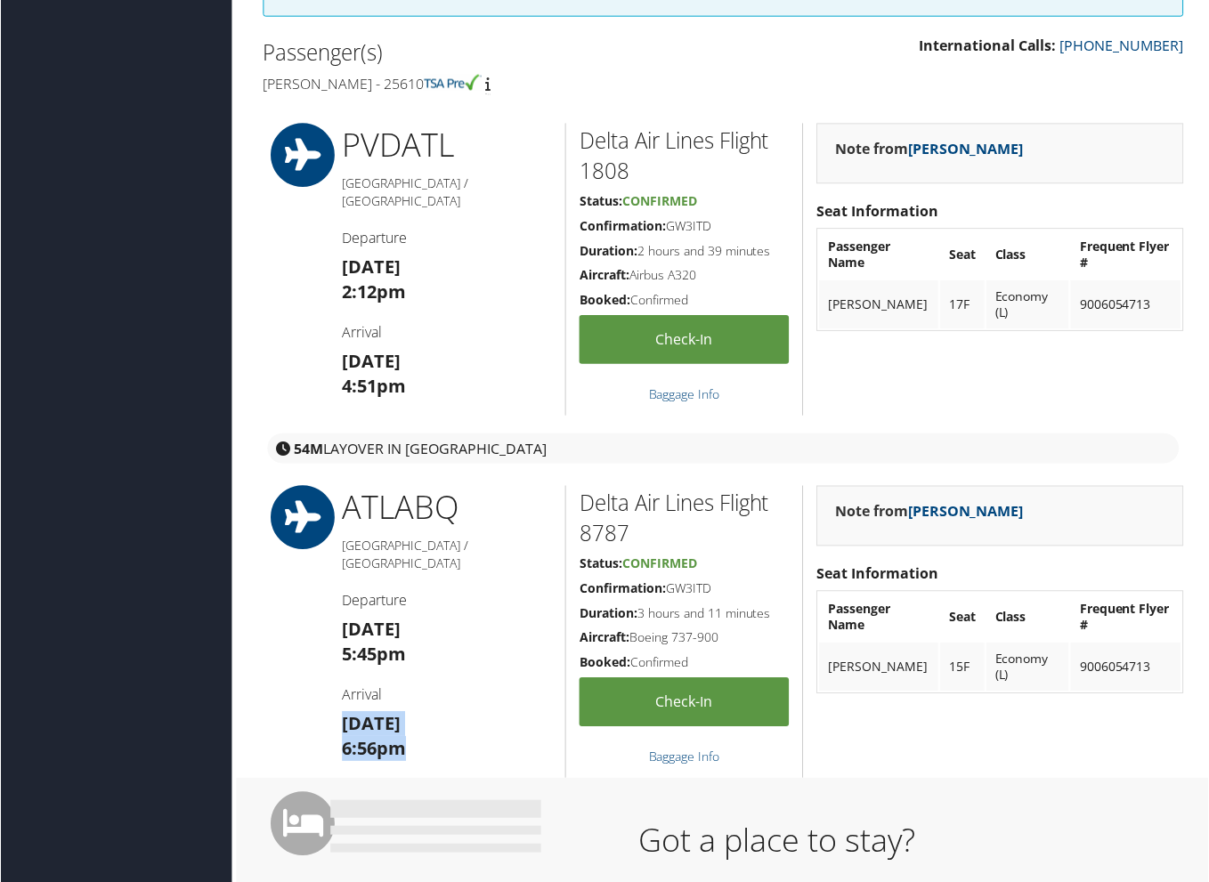
drag, startPoint x: 342, startPoint y: 700, endPoint x: 425, endPoint y: 732, distance: 89.6
click at [425, 732] on h3 "Sat 04 Oct 6:56pm" at bounding box center [447, 738] width 211 height 50
copy h3 "Sat 04 Oct 6:56pm"
drag, startPoint x: 574, startPoint y: 528, endPoint x: 634, endPoint y: 531, distance: 59.7
click at [634, 531] on div "Delta Air Lines Flight 8787 Status: Confirmed Confirmation: GW3ITD Duration: 3 …" at bounding box center [684, 633] width 238 height 293
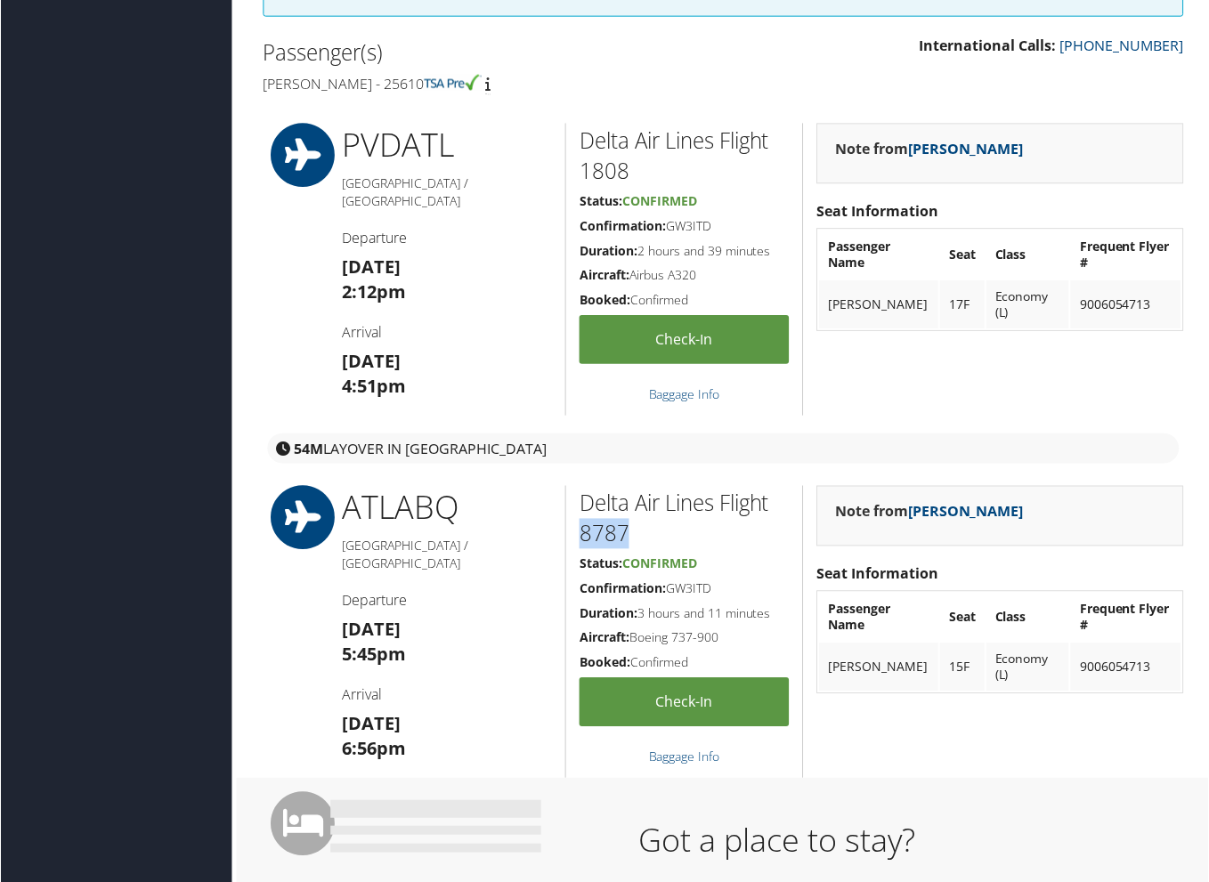
copy h2 "8787"
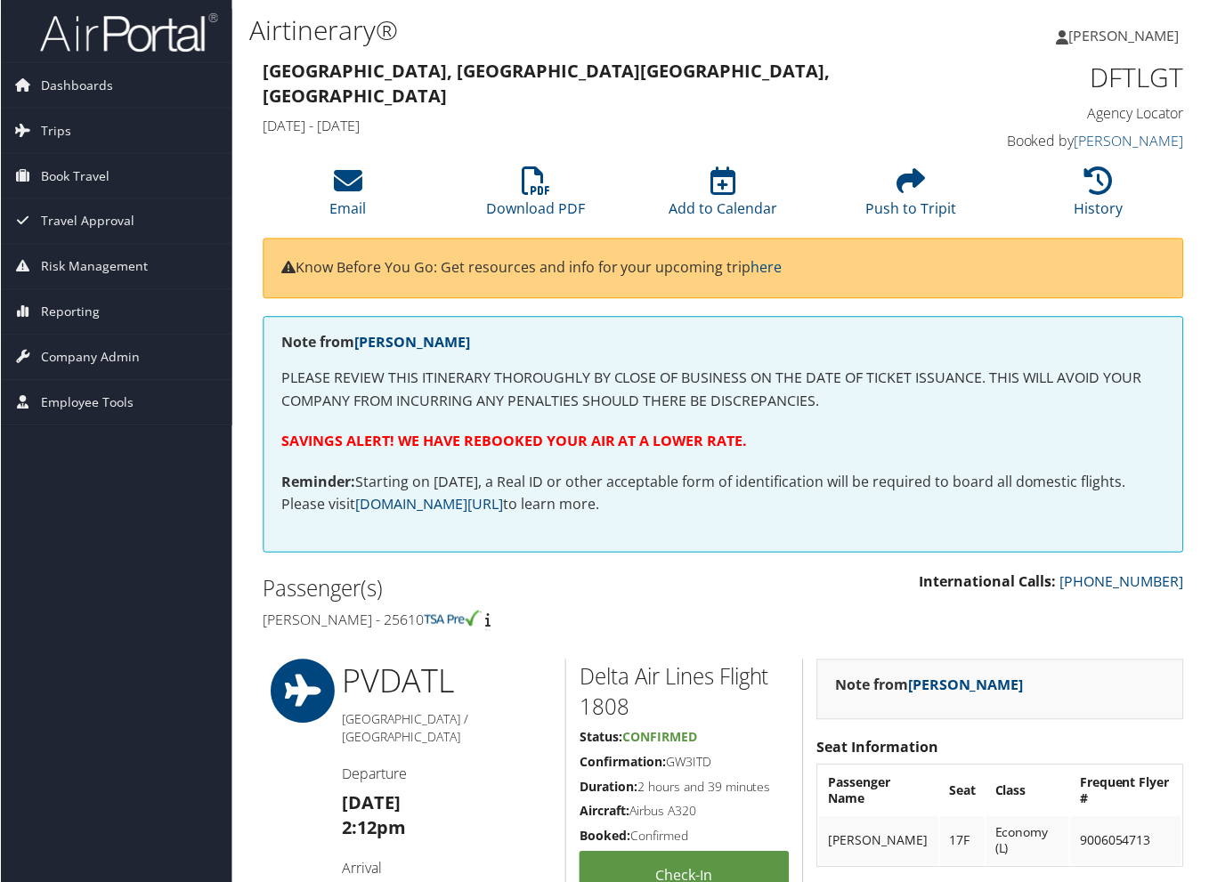
scroll to position [0, 0]
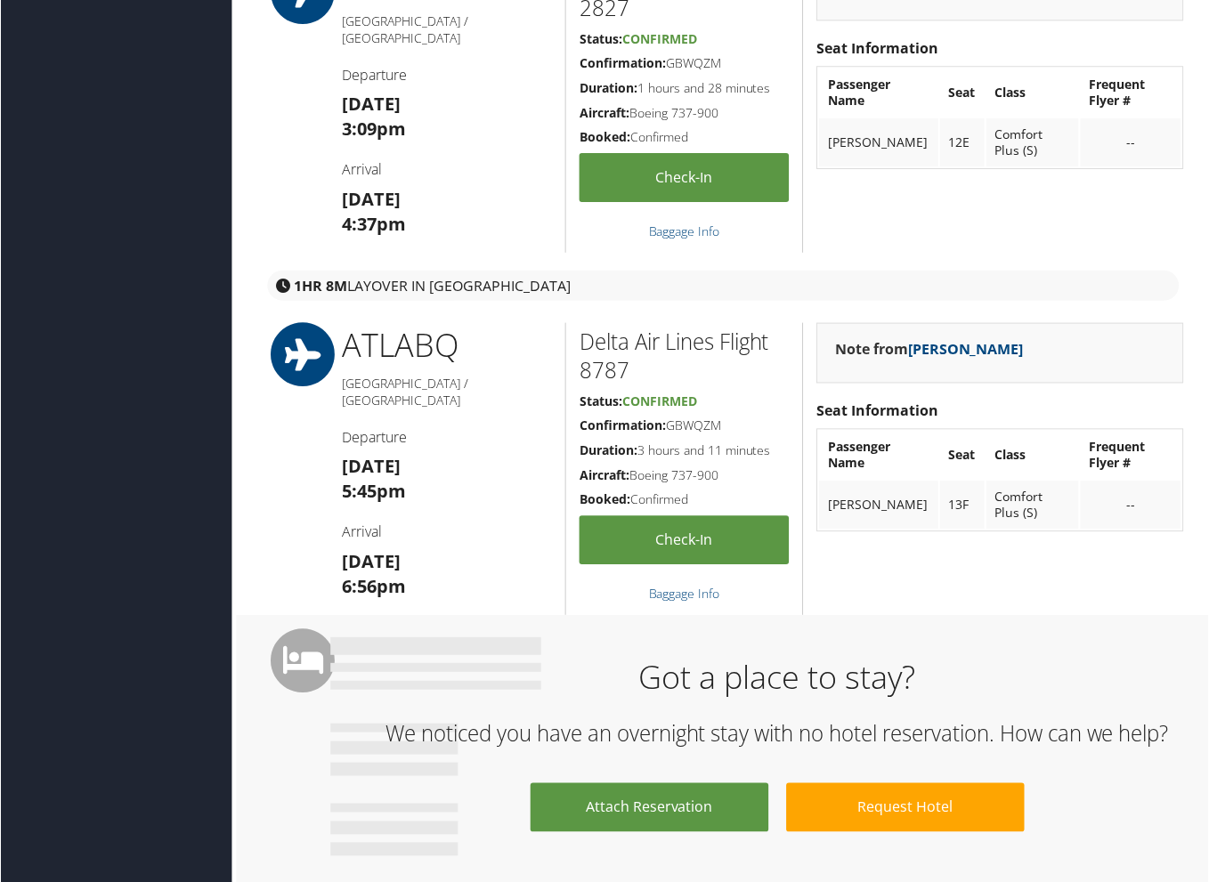
scroll to position [673, 0]
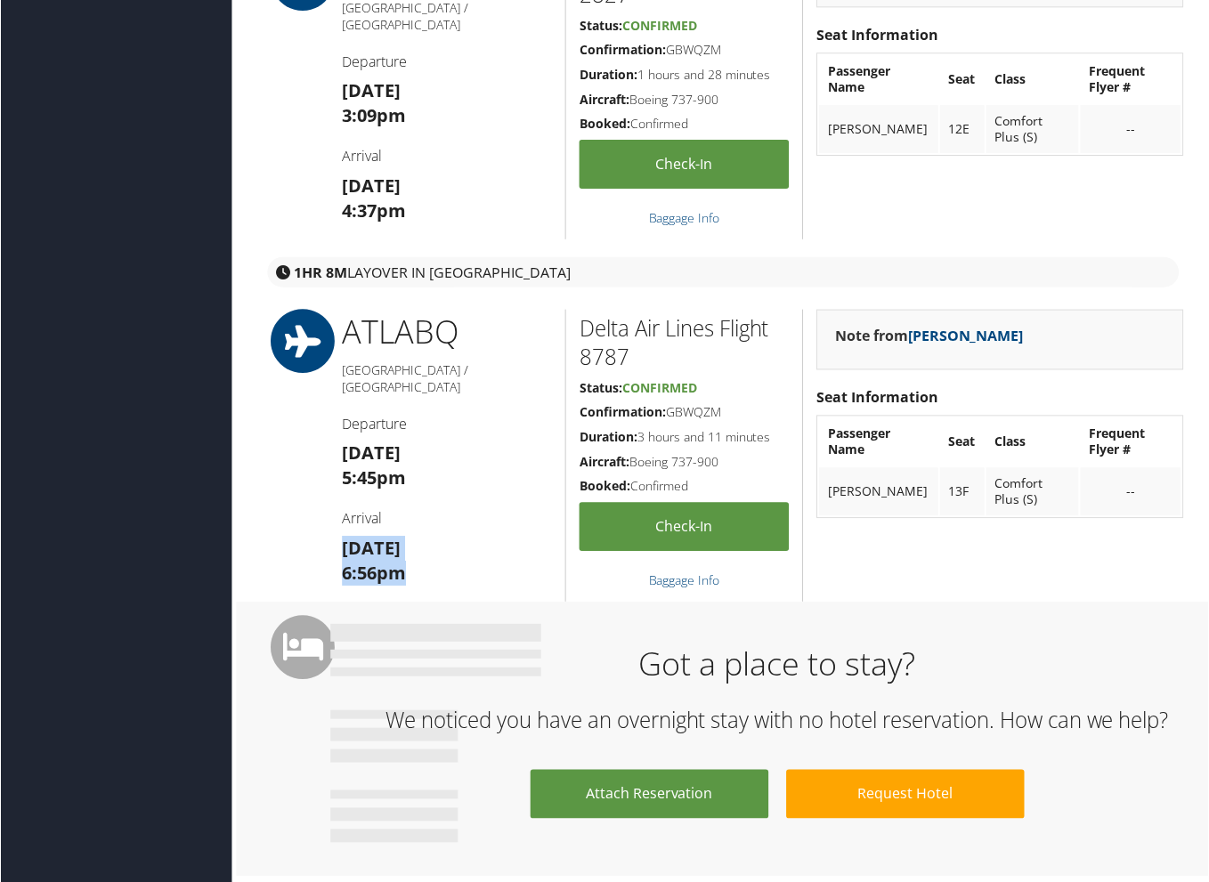
drag, startPoint x: 345, startPoint y: 520, endPoint x: 414, endPoint y: 554, distance: 76.8
click at [414, 554] on h3 "[DATE] 6:56pm" at bounding box center [447, 562] width 211 height 50
copy h3 "[DATE] 6:56pm"
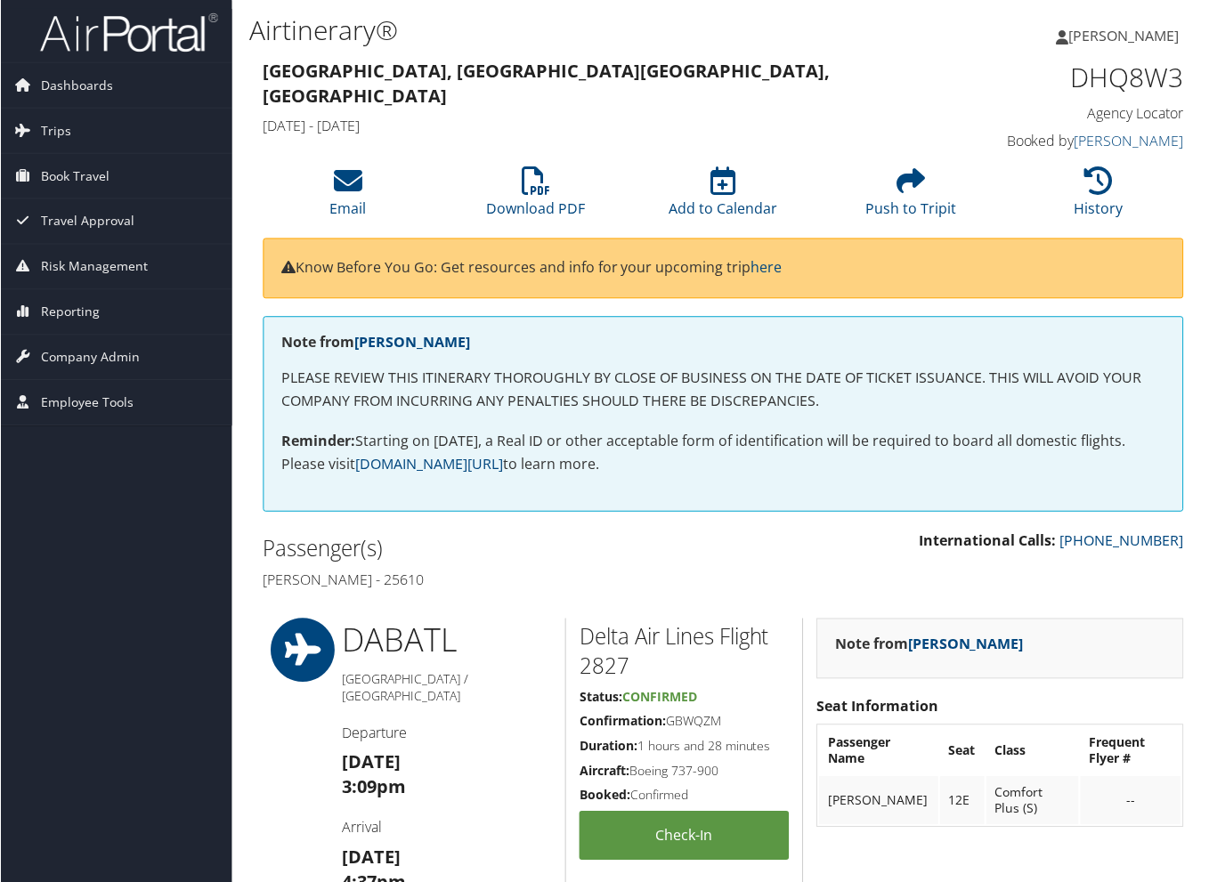
scroll to position [0, 0]
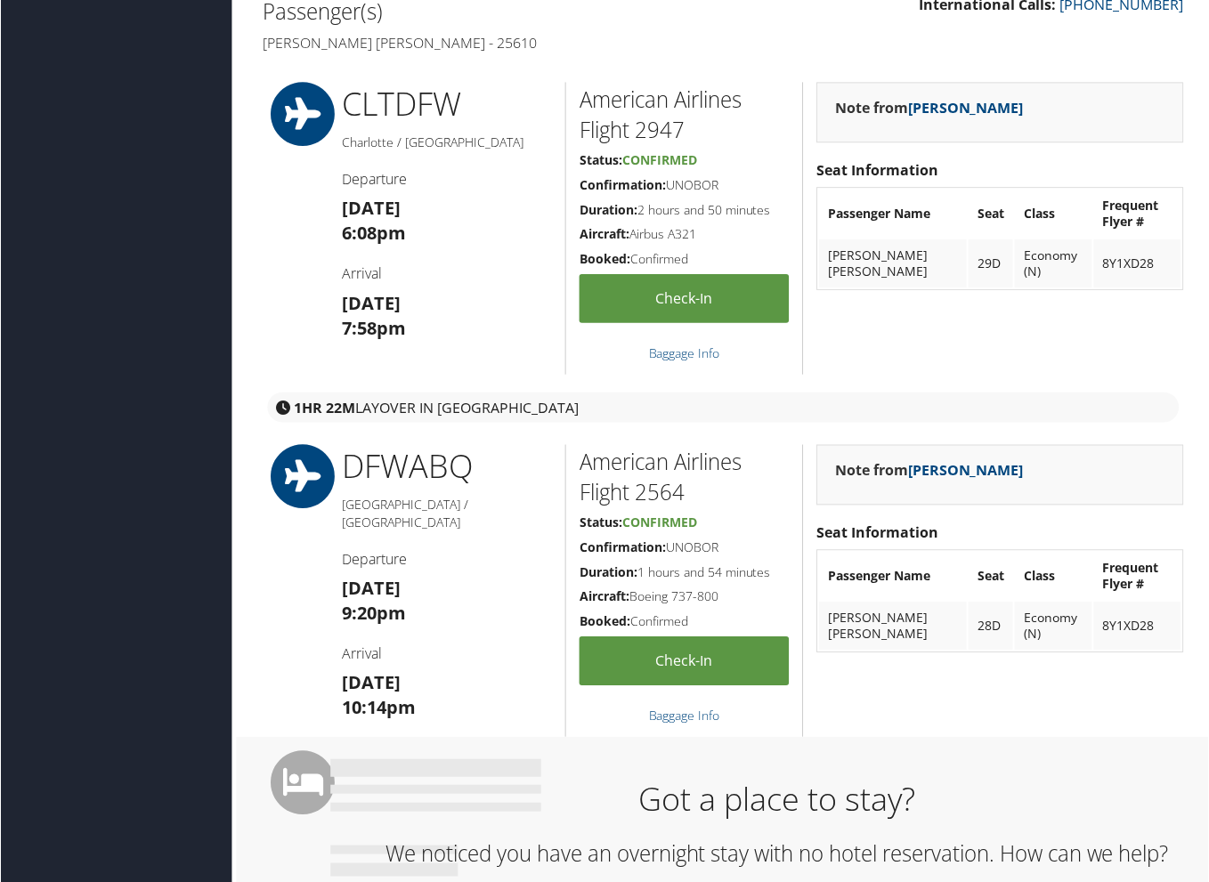
scroll to position [613, 0]
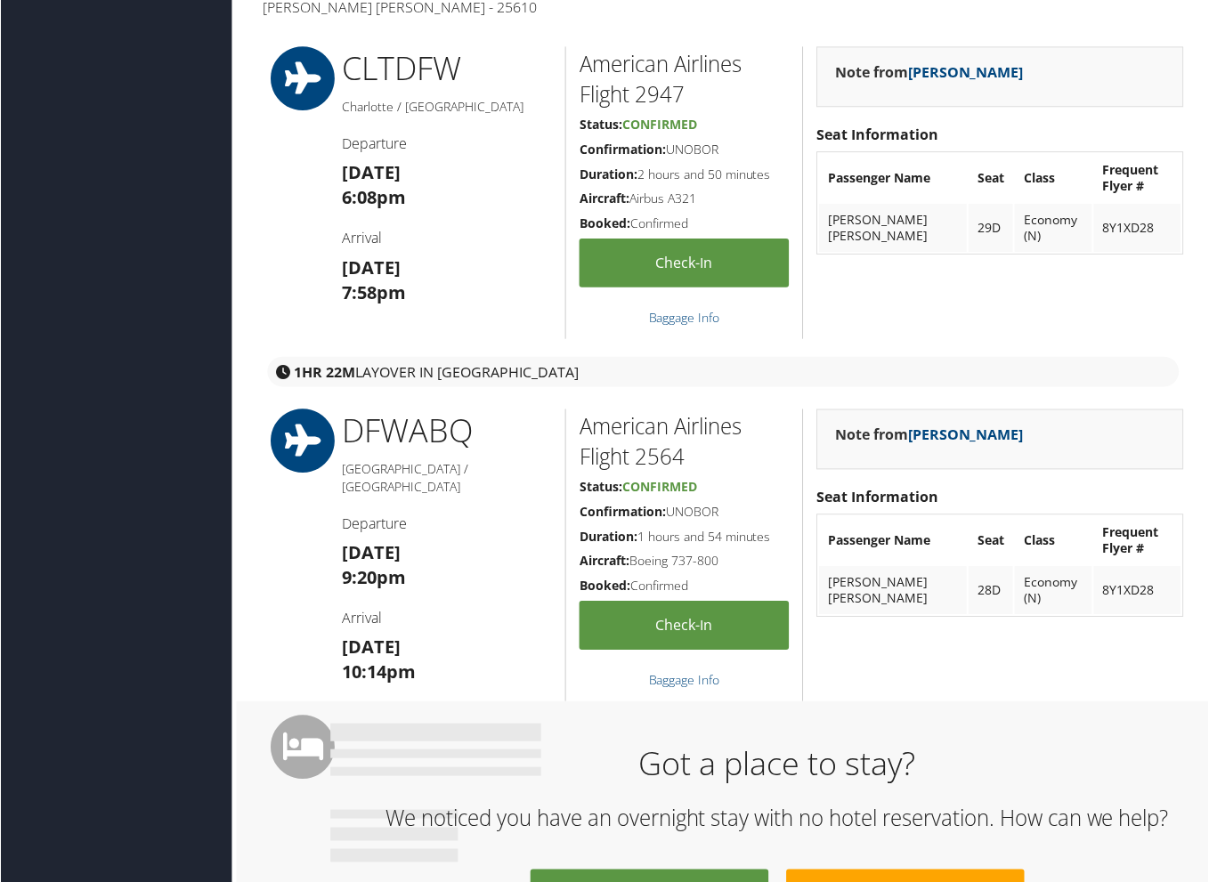
click at [344, 636] on strong "[DATE]" at bounding box center [371, 648] width 59 height 24
drag, startPoint x: 340, startPoint y: 623, endPoint x: 433, endPoint y: 648, distance: 96.7
click at [433, 648] on div "DFW ABQ Dallas / Albuquerque Departure Sat 04 Oct 9:20pm Arrival Sat 04 Oct 10:…" at bounding box center [447, 556] width 238 height 293
copy h3 "Sat 04 Oct 10:14pm"
drag, startPoint x: 638, startPoint y: 450, endPoint x: 692, endPoint y: 458, distance: 54.0
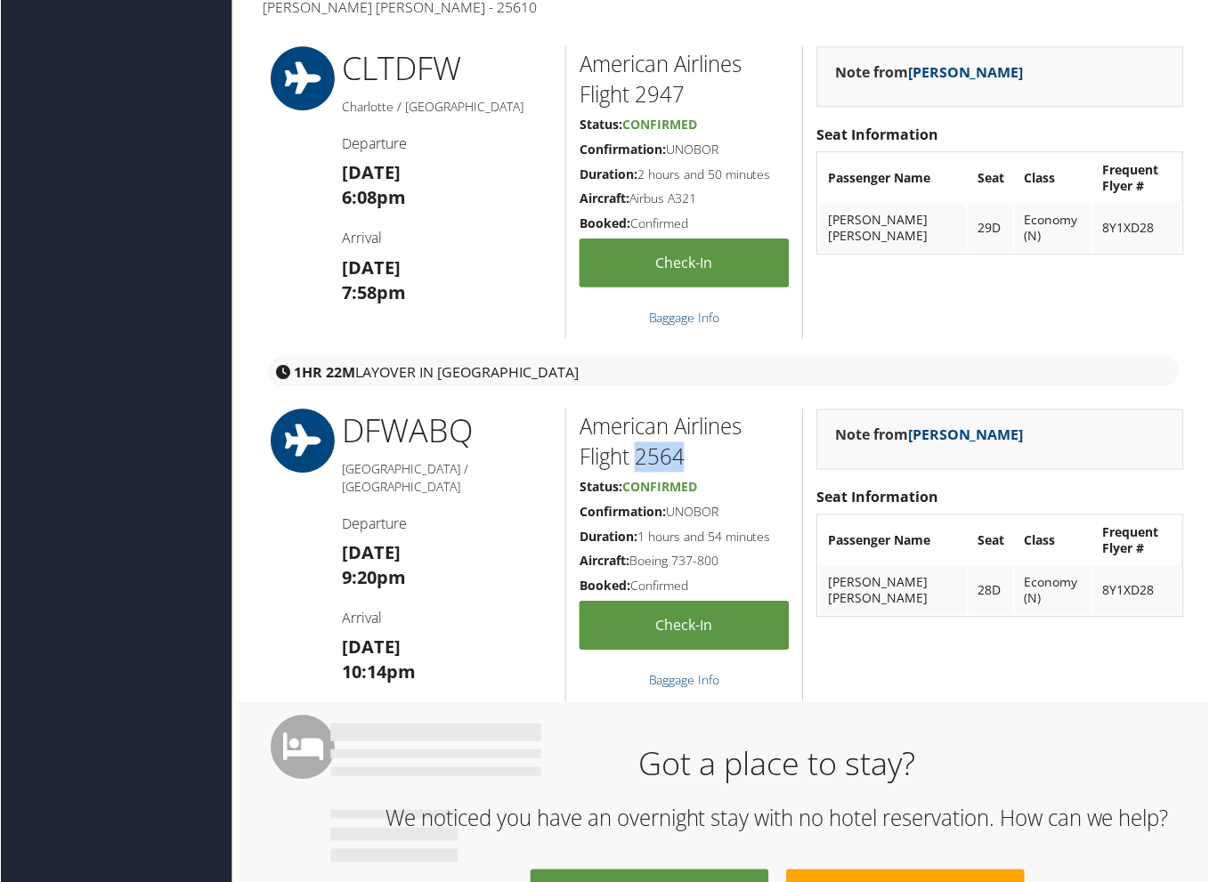
click at [691, 458] on h2 "American Airlines Flight 2564" at bounding box center [684, 443] width 210 height 60
copy h2 "2564"
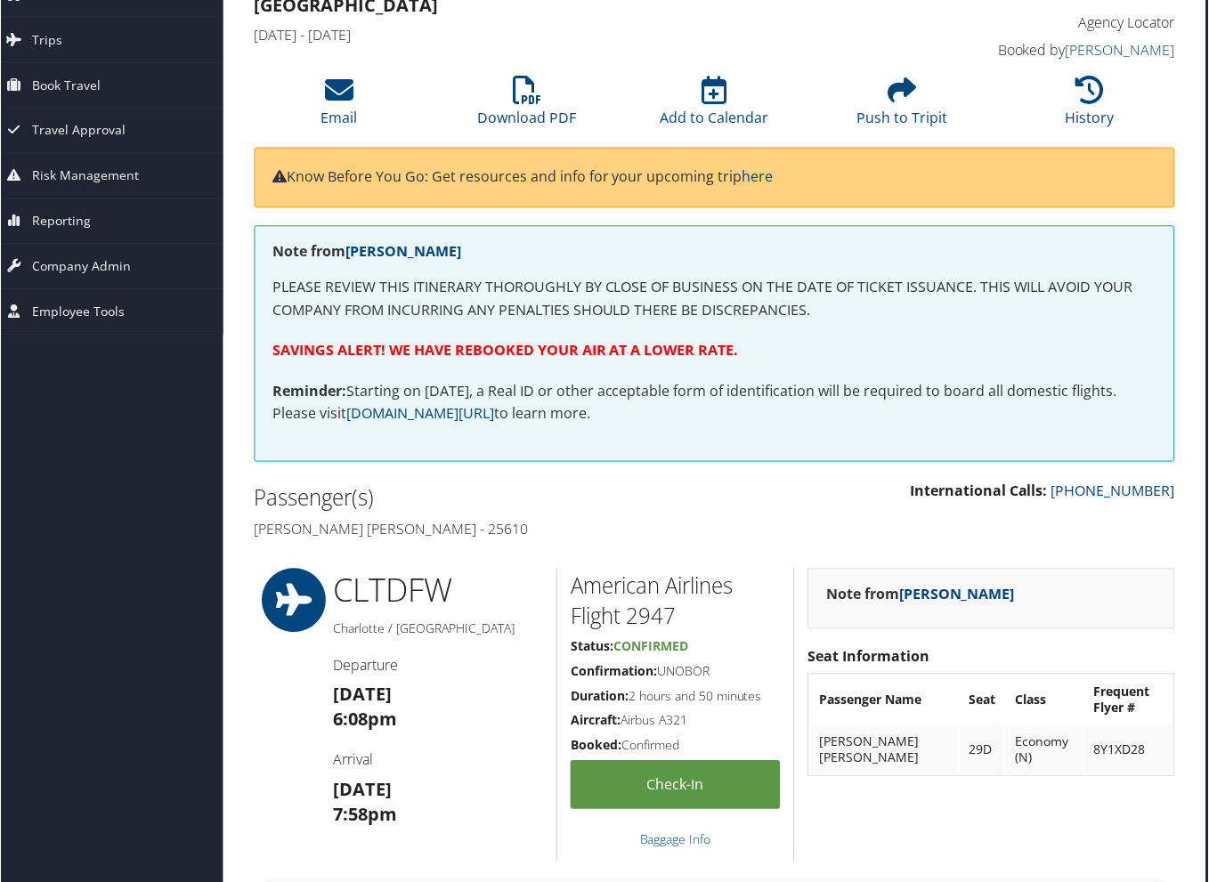
scroll to position [79, 9]
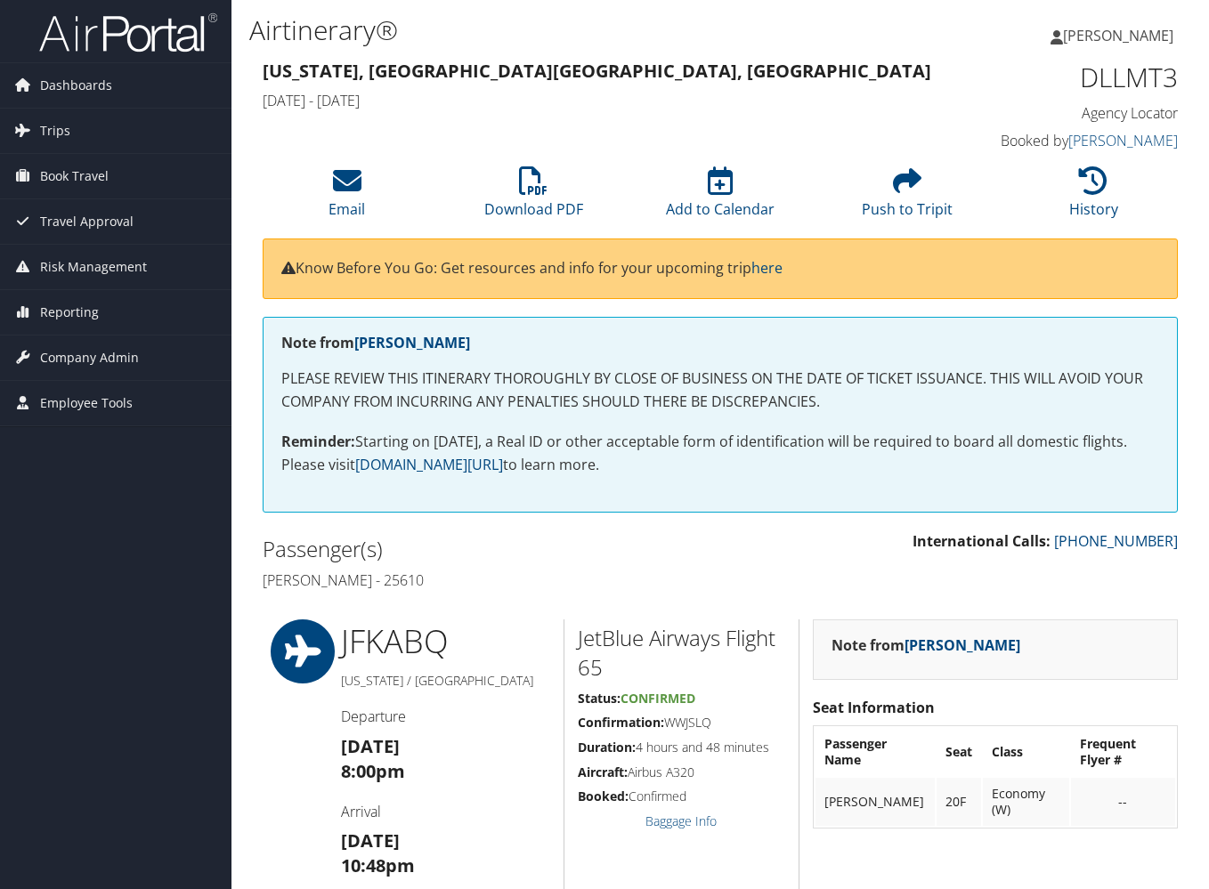
scroll to position [435, 0]
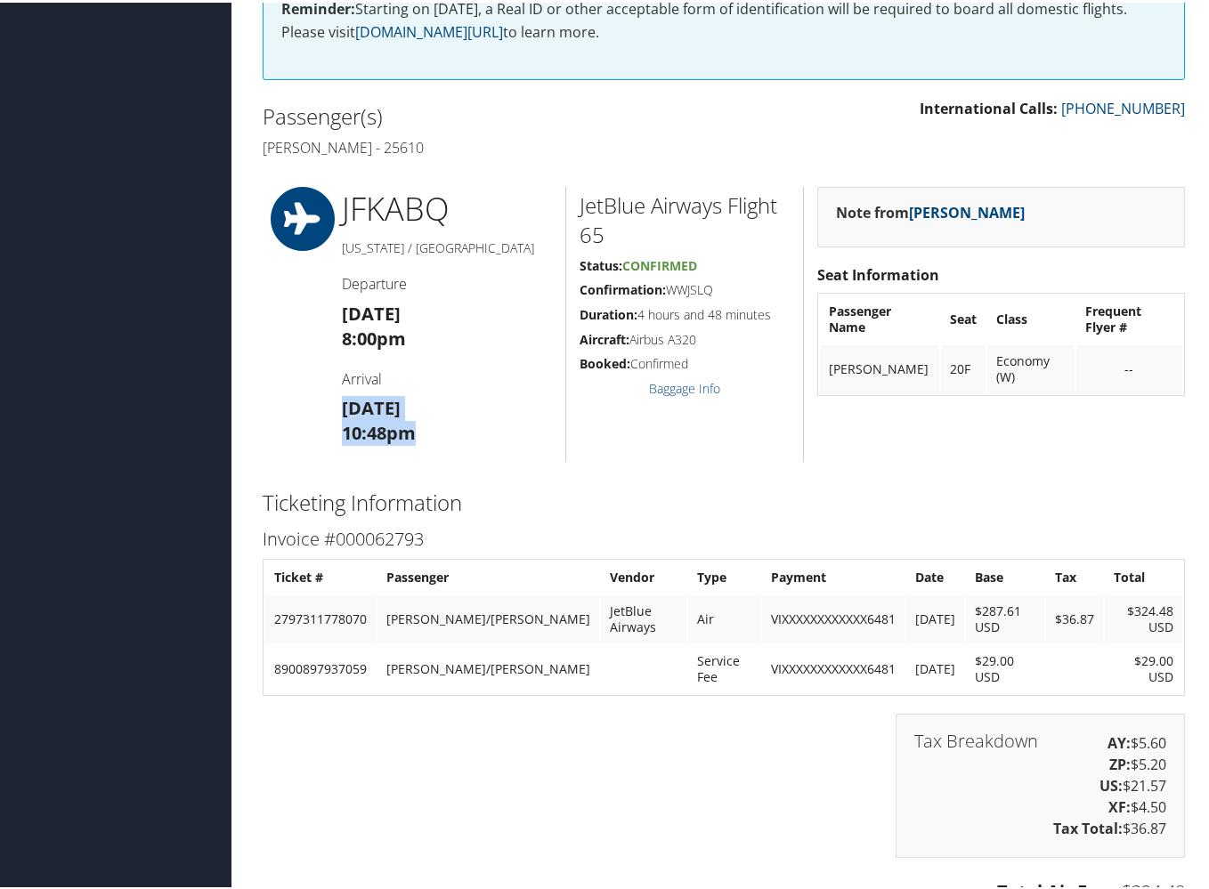
drag, startPoint x: 337, startPoint y: 394, endPoint x: 418, endPoint y: 419, distance: 84.7
click at [418, 419] on div "JFK ABQ New York / Albuquerque Departure Sat 04 Oct 8:00pm Arrival Sat 04 Oct 1…" at bounding box center [447, 321] width 238 height 275
copy h3 "Sat 04 Oct 10:48pm"
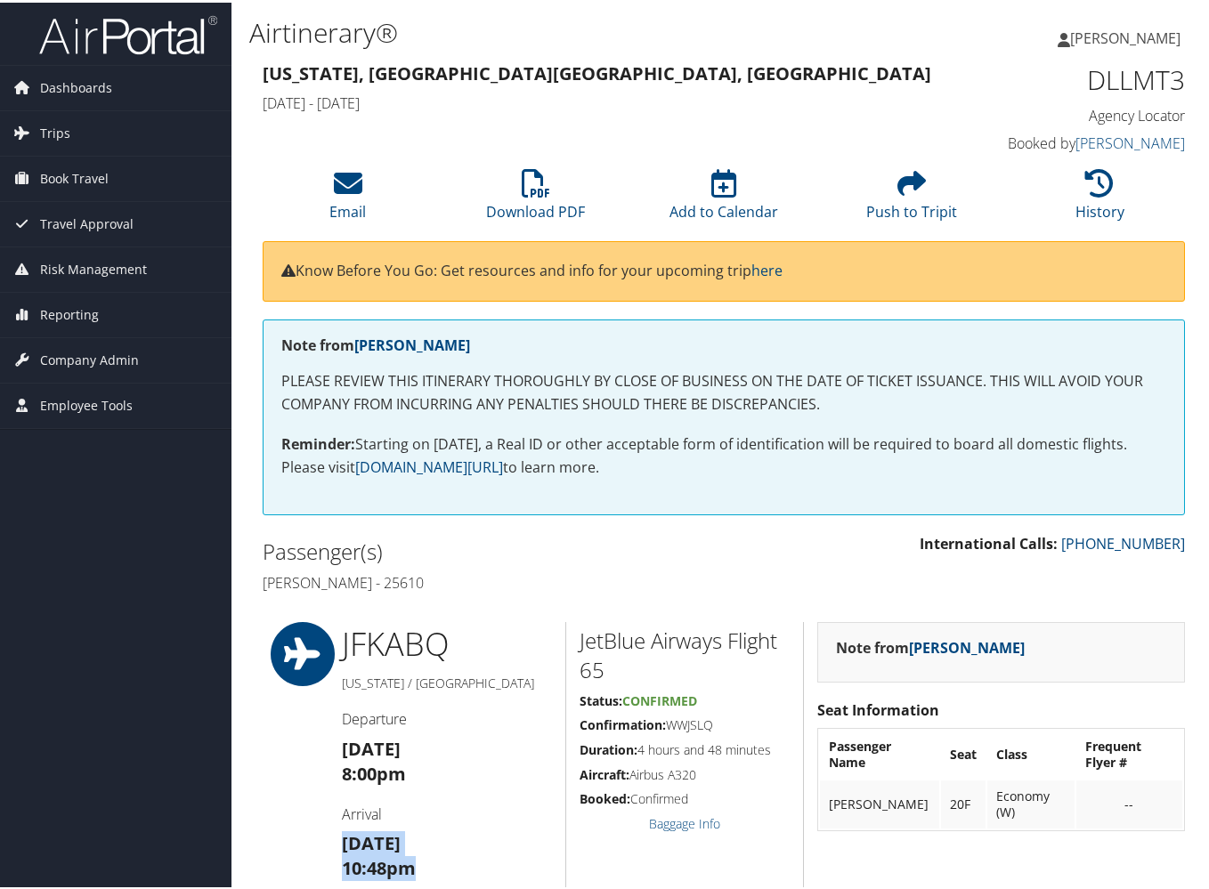
scroll to position [0, 0]
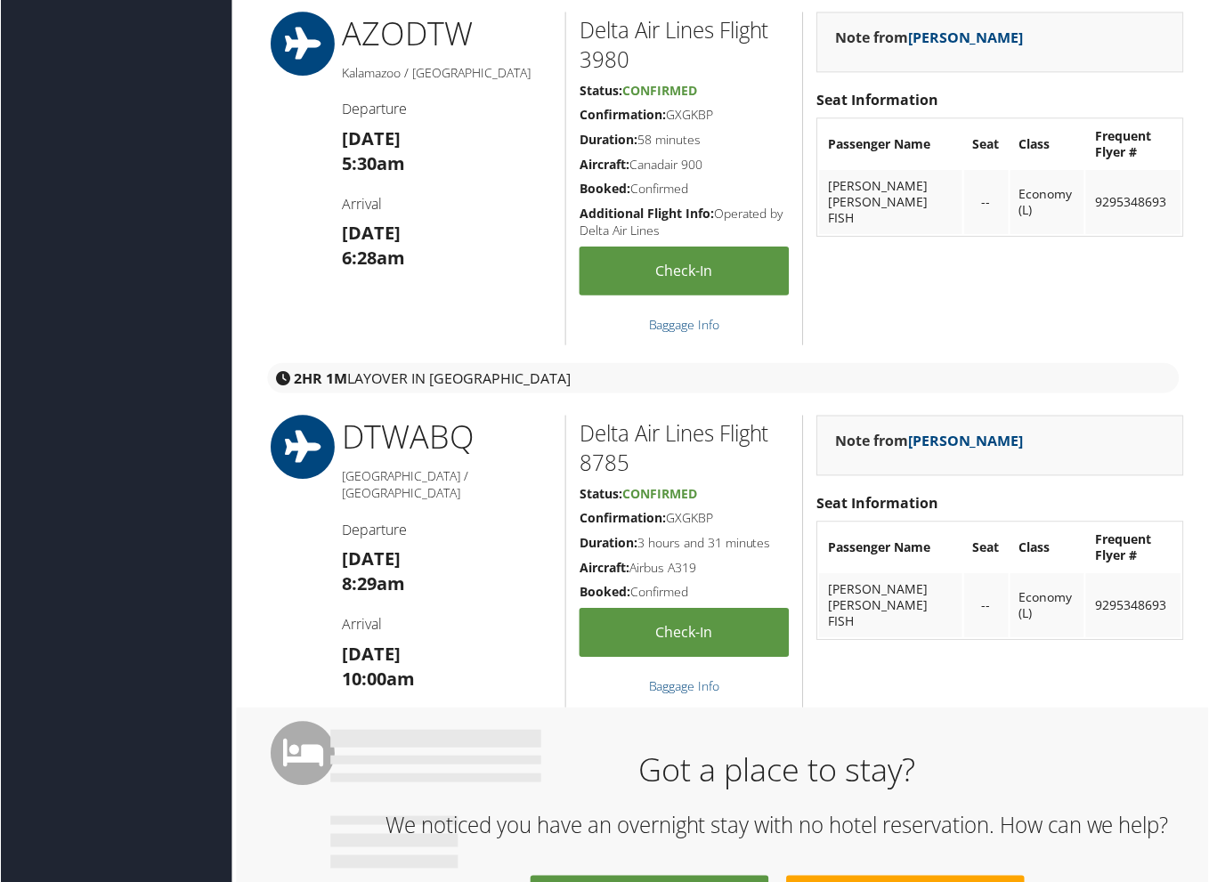
scroll to position [599, 0]
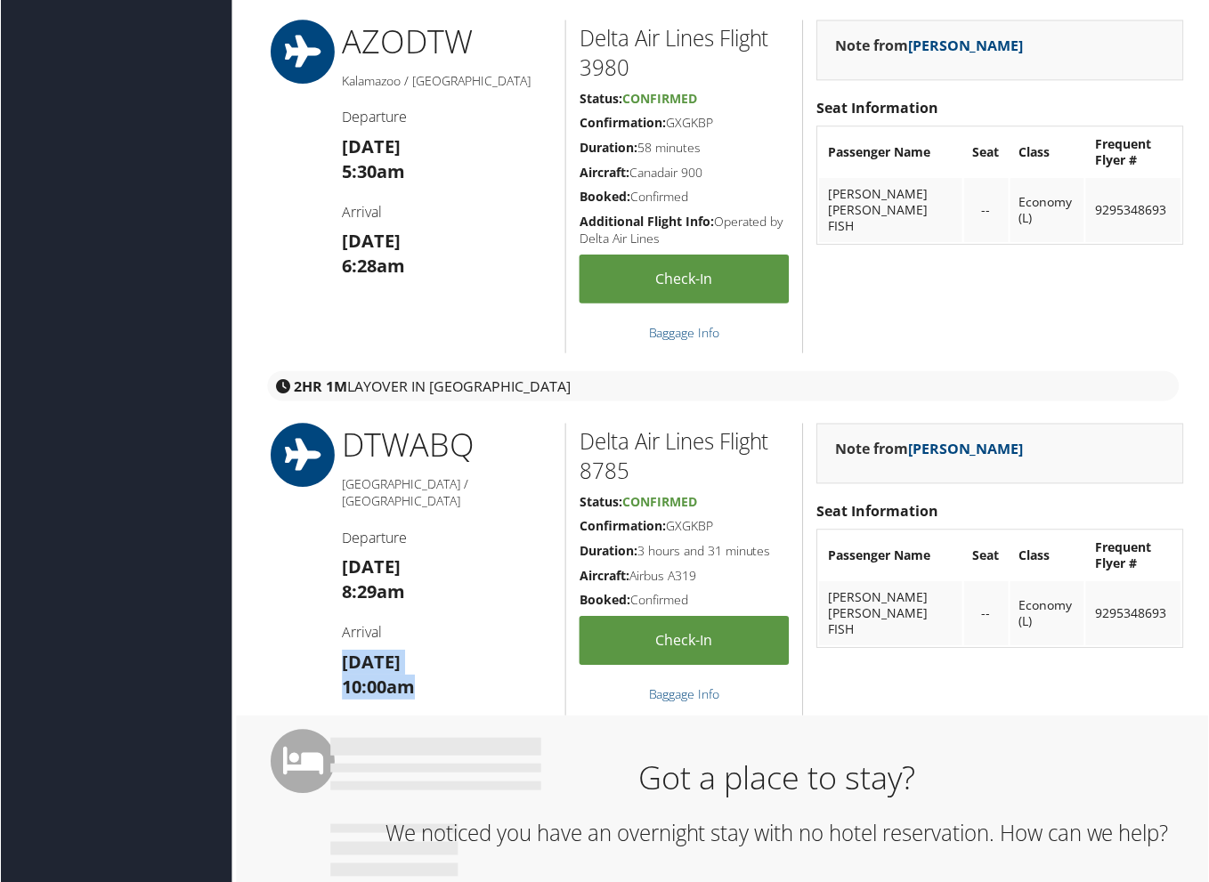
drag, startPoint x: 343, startPoint y: 638, endPoint x: 424, endPoint y: 669, distance: 86.8
click at [424, 669] on h3 "[DATE] 10:00am" at bounding box center [447, 677] width 211 height 50
copy h3 "[DATE] 10:00am"
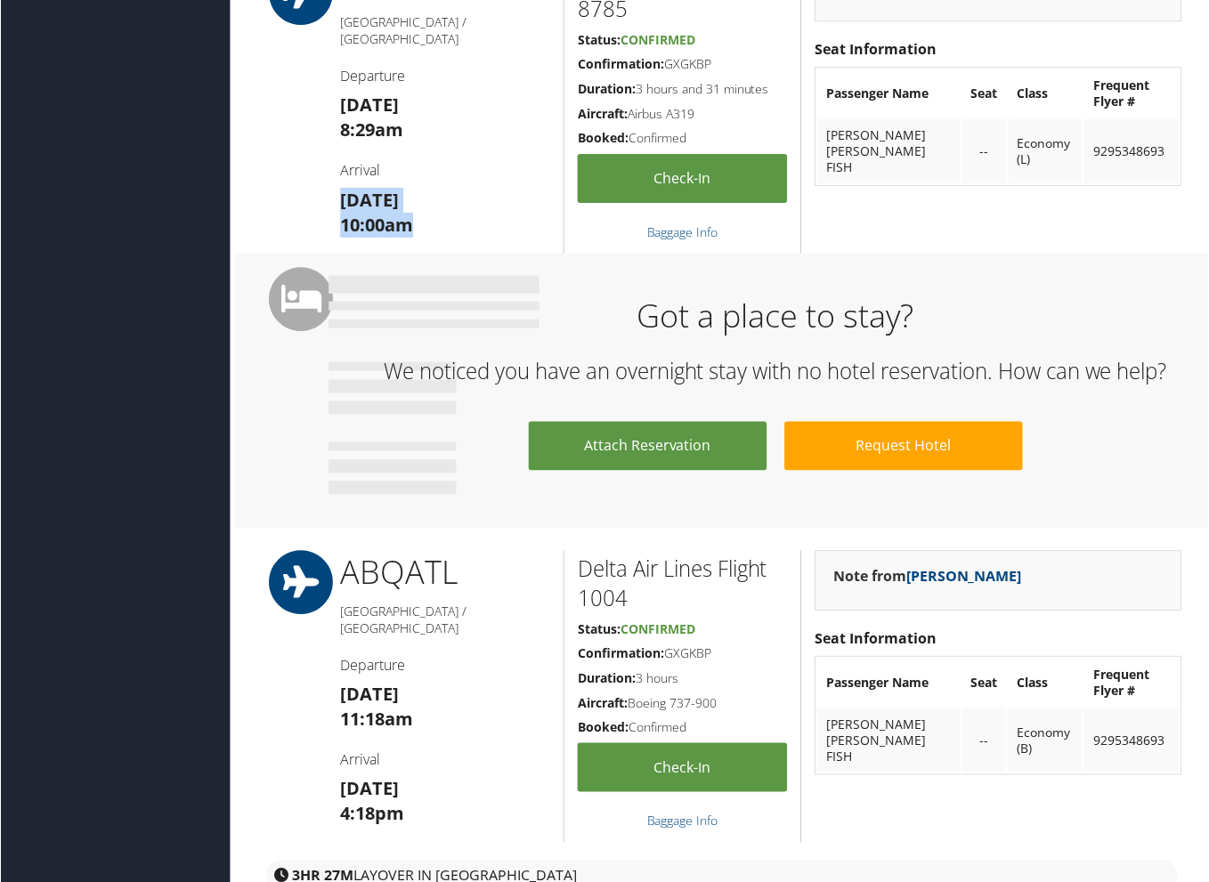
scroll to position [1044, 2]
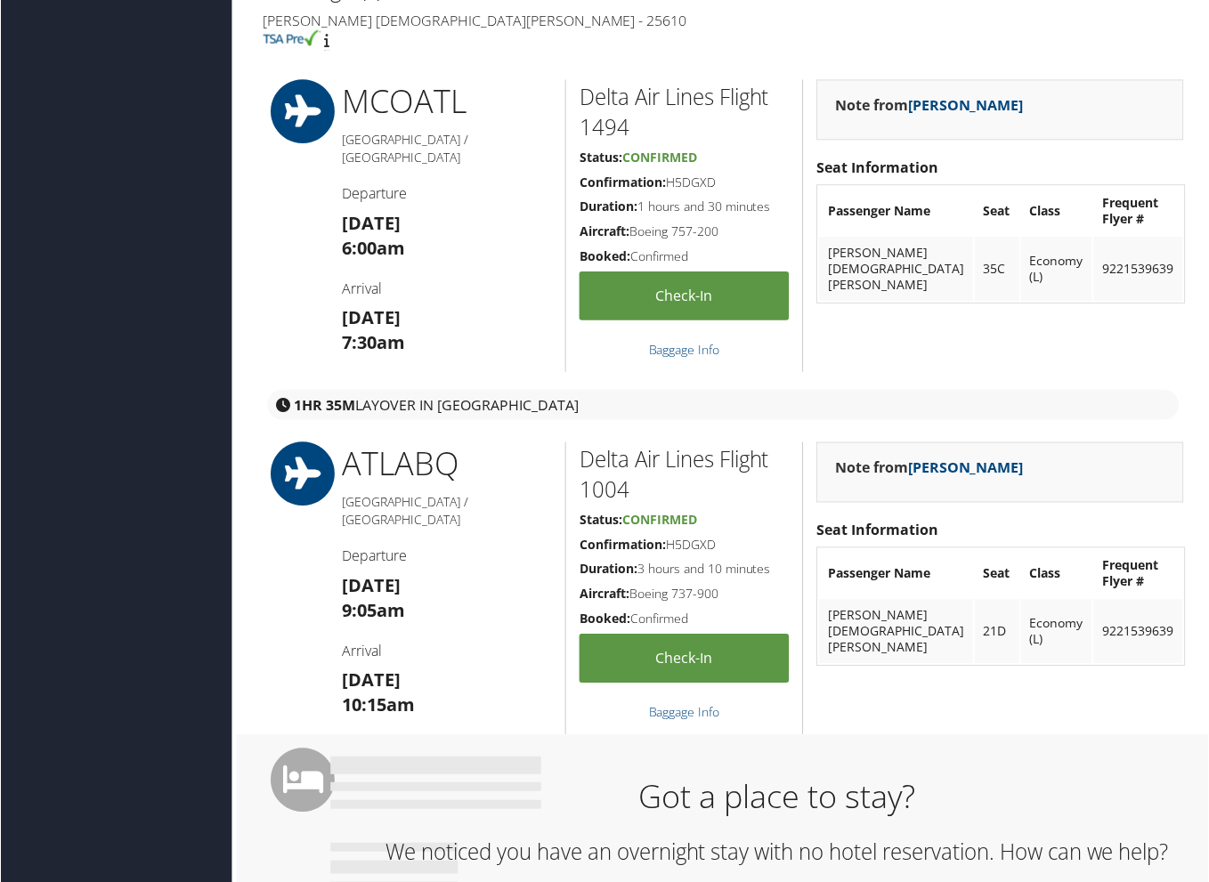
scroll to position [624, 0]
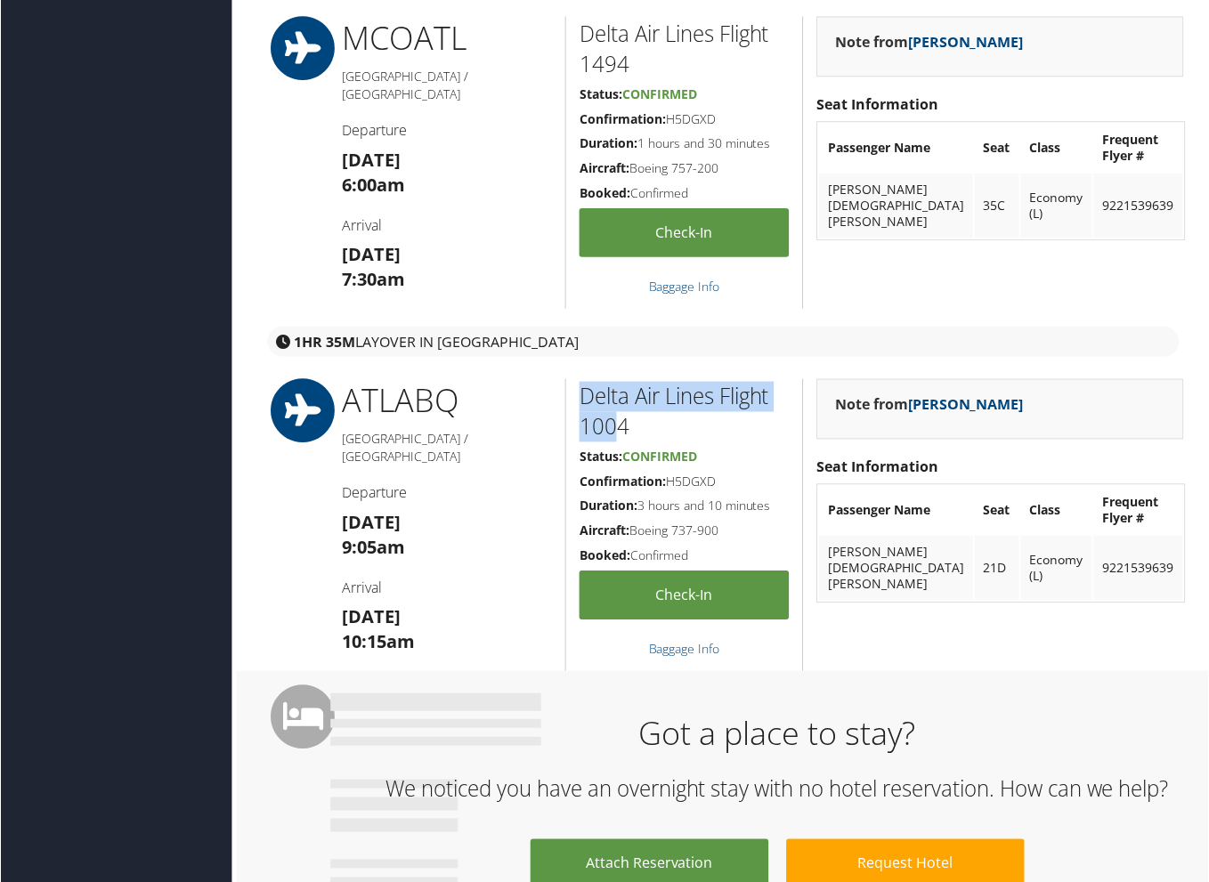
drag, startPoint x: 579, startPoint y: 365, endPoint x: 617, endPoint y: 391, distance: 46.2
click at [617, 391] on h2 "Delta Air Lines Flight 1004" at bounding box center [684, 412] width 210 height 60
drag, startPoint x: 340, startPoint y: 573, endPoint x: 431, endPoint y: 598, distance: 94.1
click at [431, 598] on div "ATL ABQ Atlanta / Albuquerque Departure Sun 05 Oct 9:05am Arrival Sun 05 Oct 10…" at bounding box center [447, 525] width 238 height 293
copy h3 "Sun 05 Oct 10:15am"
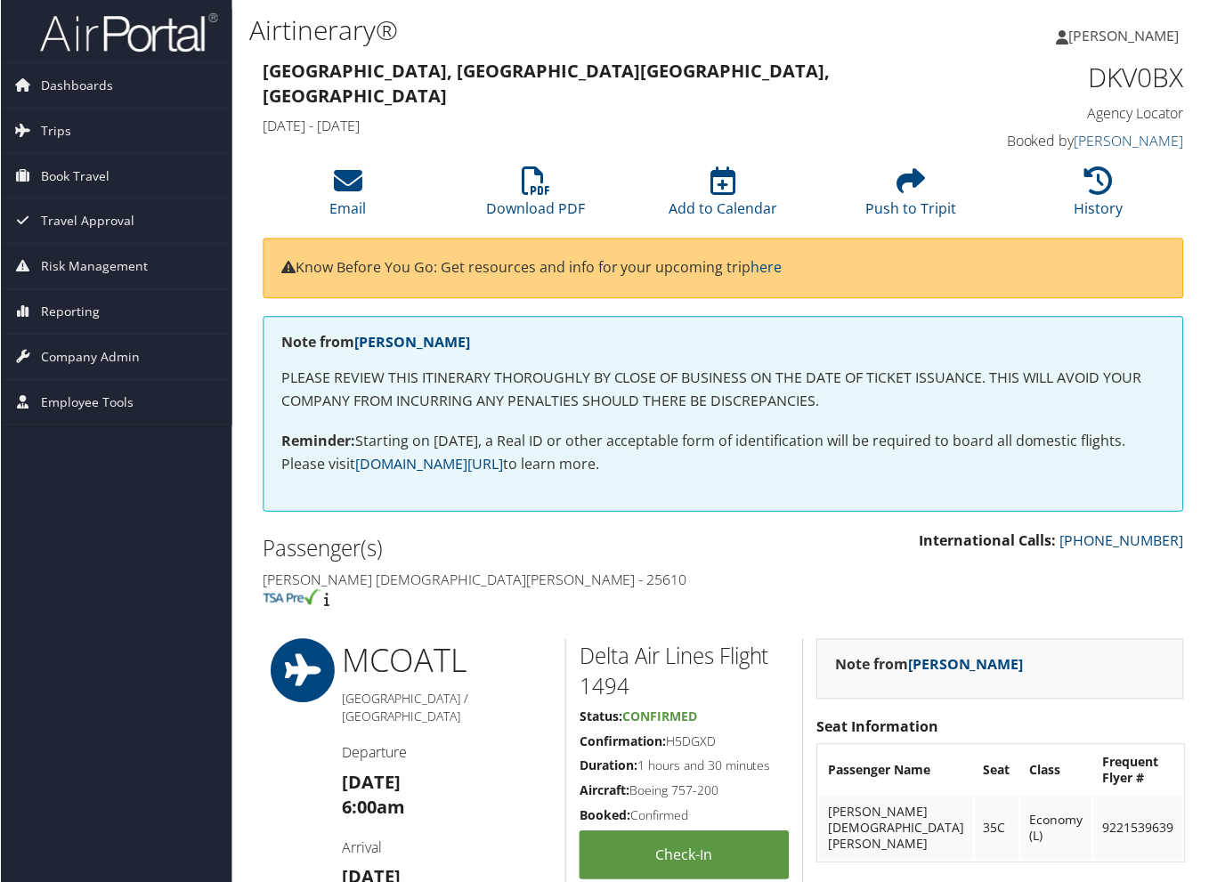
scroll to position [-4, 0]
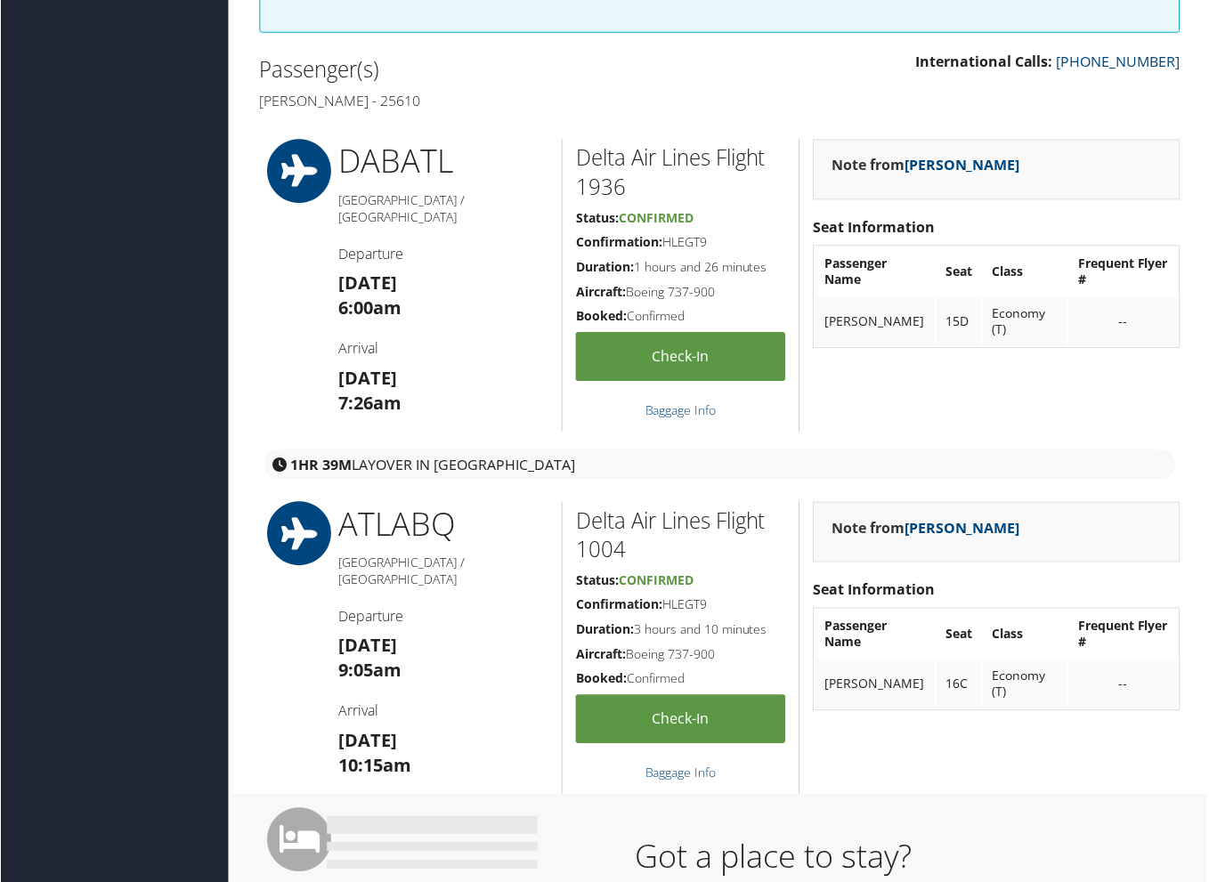
scroll to position [617, 4]
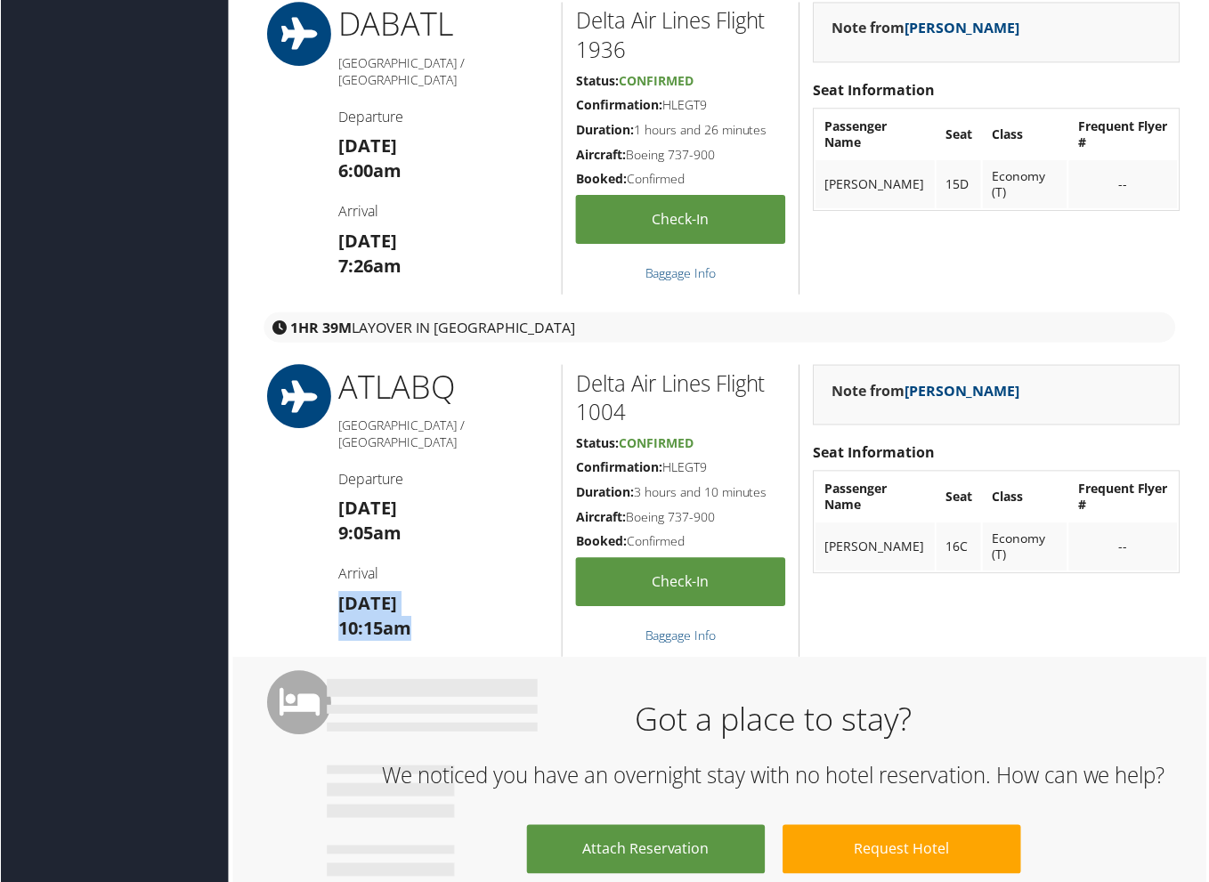
drag, startPoint x: 336, startPoint y: 582, endPoint x: 425, endPoint y: 605, distance: 92.8
click at [425, 605] on div "ATL ABQ [GEOGRAPHIC_DATA] / [GEOGRAPHIC_DATA] Departure [DATE] 9:05am Arrival […" at bounding box center [444, 512] width 238 height 293
copy h3 "[DATE] 10:15am"
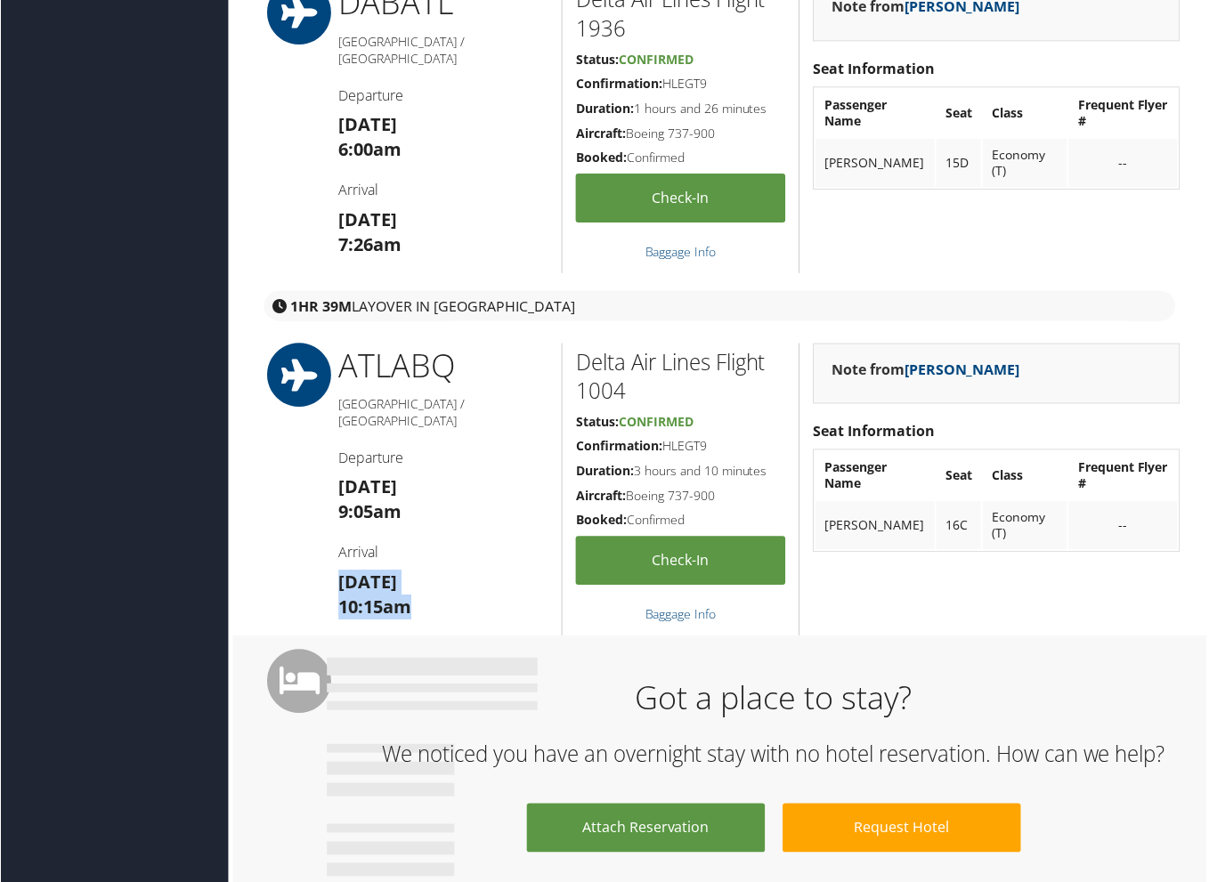
scroll to position [653, 4]
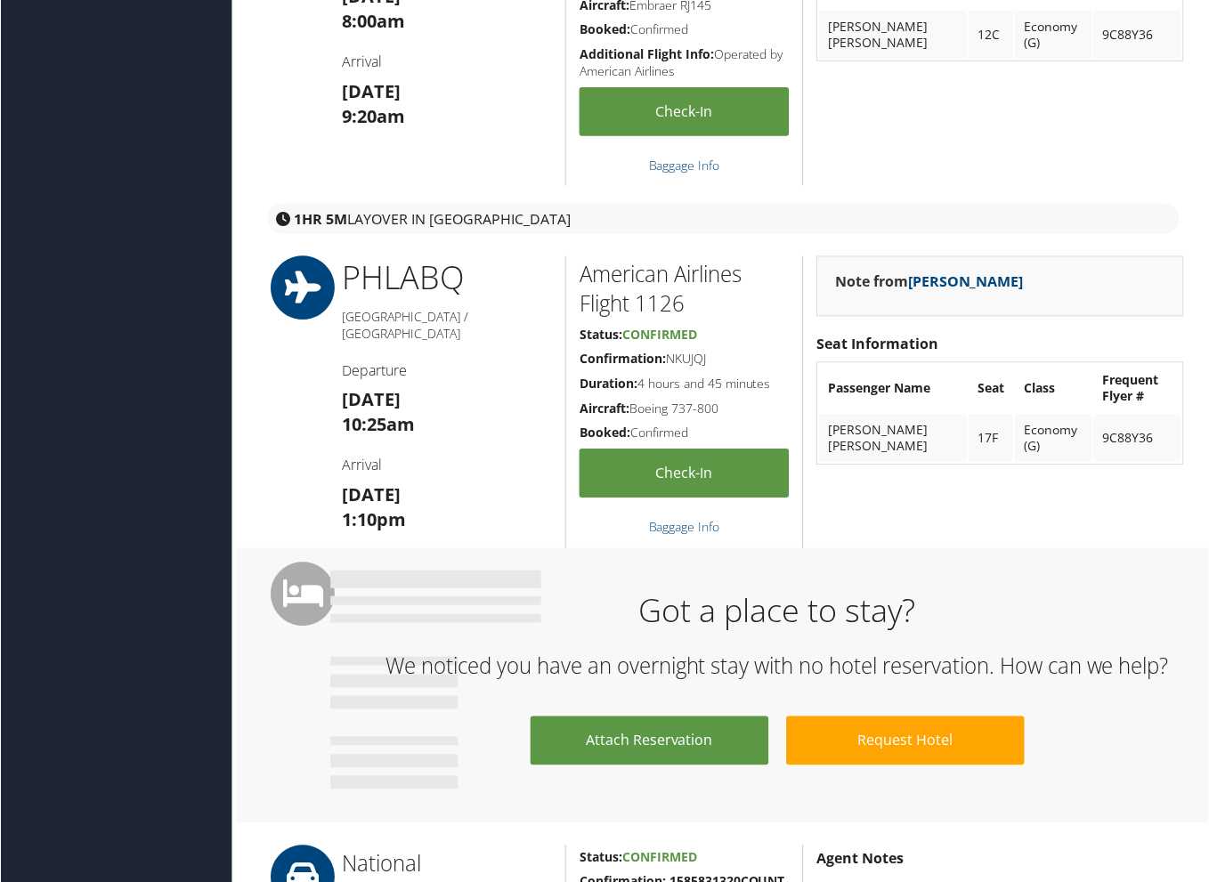
scroll to position [803, 0]
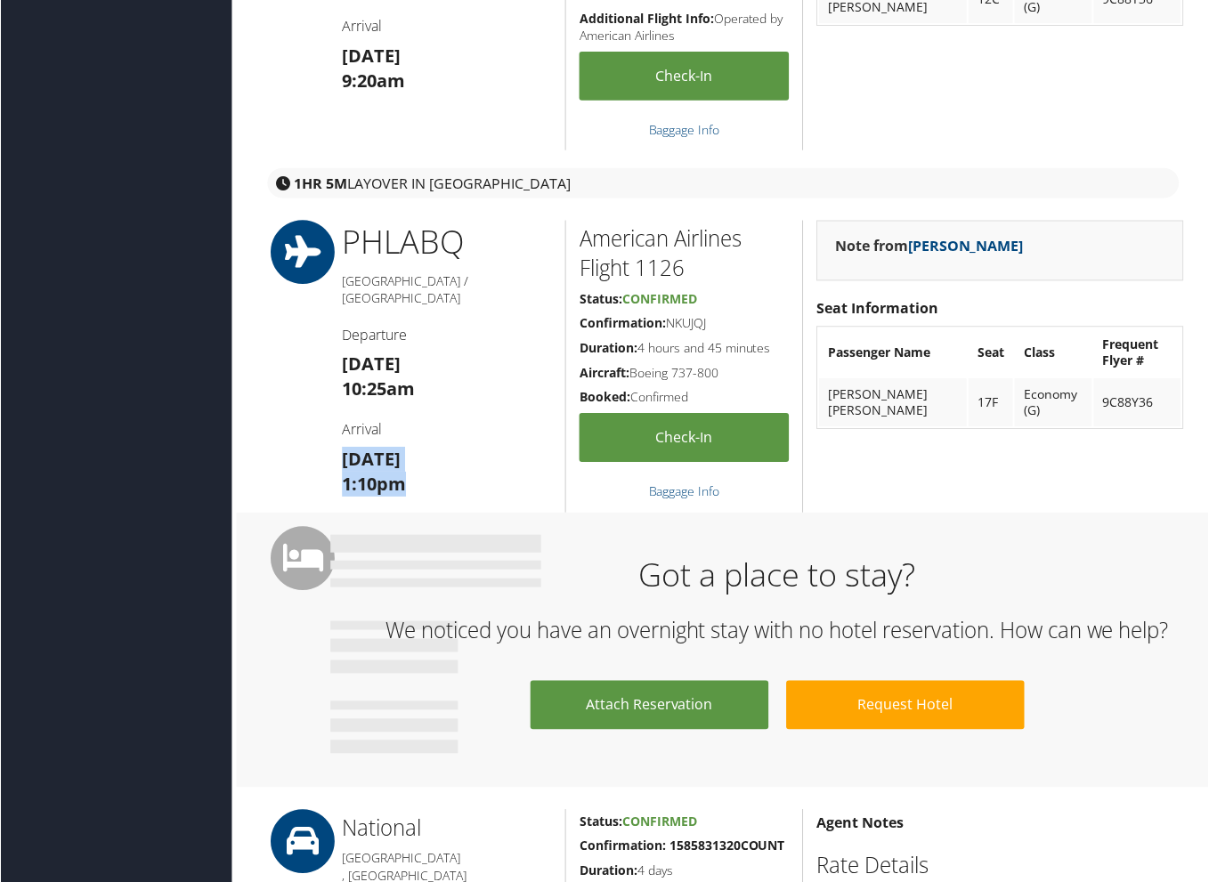
drag, startPoint x: 344, startPoint y: 432, endPoint x: 414, endPoint y: 465, distance: 77.6
click at [414, 465] on h3 "Sun 05 Oct 1:10pm" at bounding box center [447, 473] width 211 height 50
copy h3 "Sun 05 Oct 1:10pm"
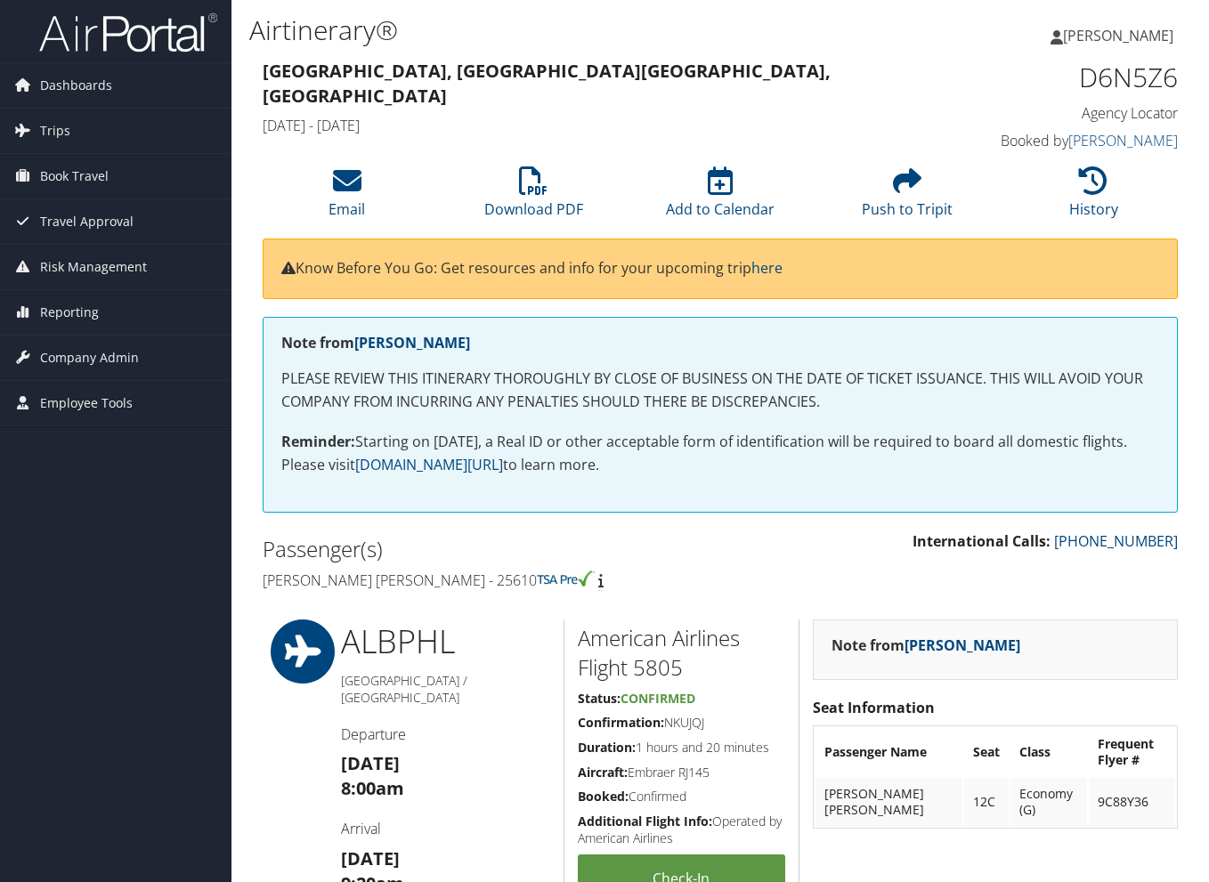
scroll to position [530, 0]
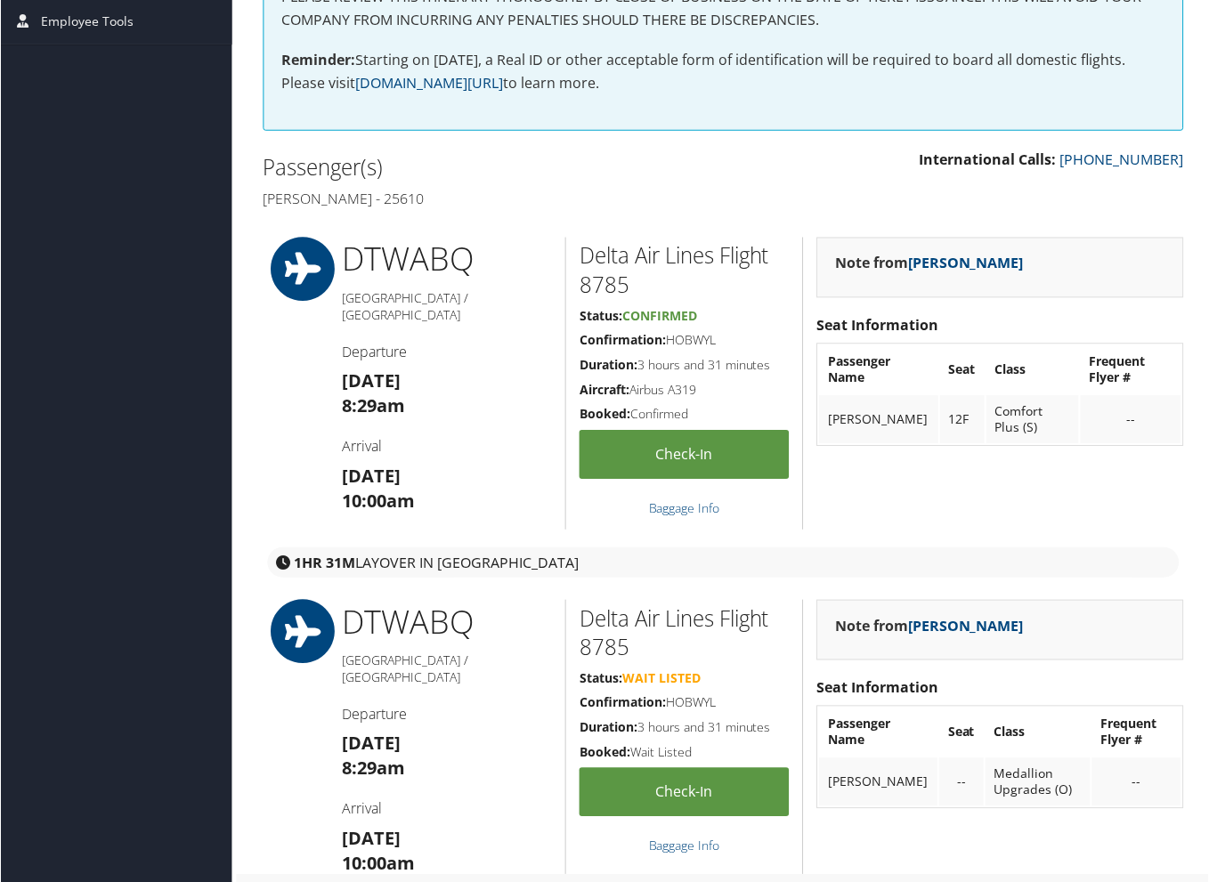
scroll to position [409, 0]
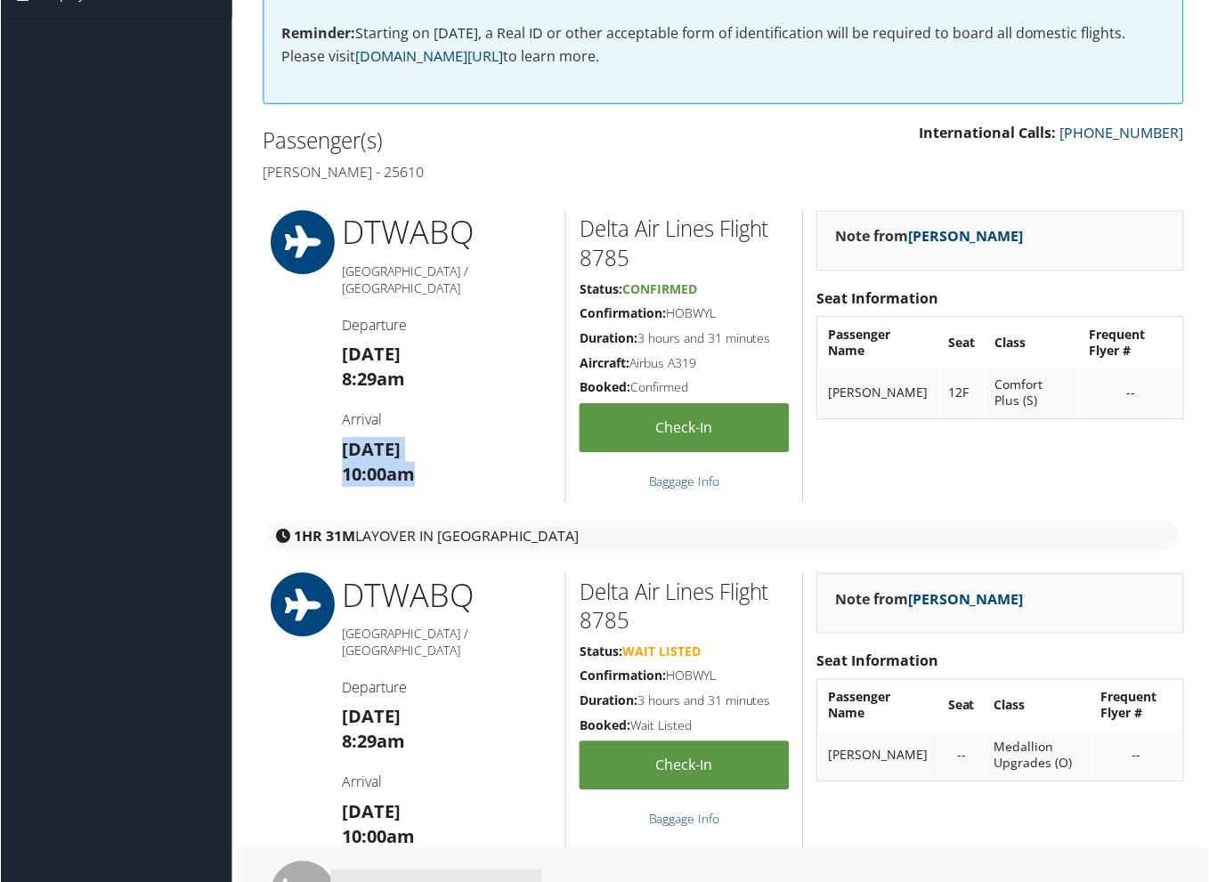
drag, startPoint x: 336, startPoint y: 422, endPoint x: 425, endPoint y: 447, distance: 91.6
click at [425, 447] on div "DTW ABQ [GEOGRAPHIC_DATA] / [GEOGRAPHIC_DATA] Departure [DATE] 8:29am Arrival […" at bounding box center [447, 357] width 238 height 293
copy h3 "[DATE] 10:00am"
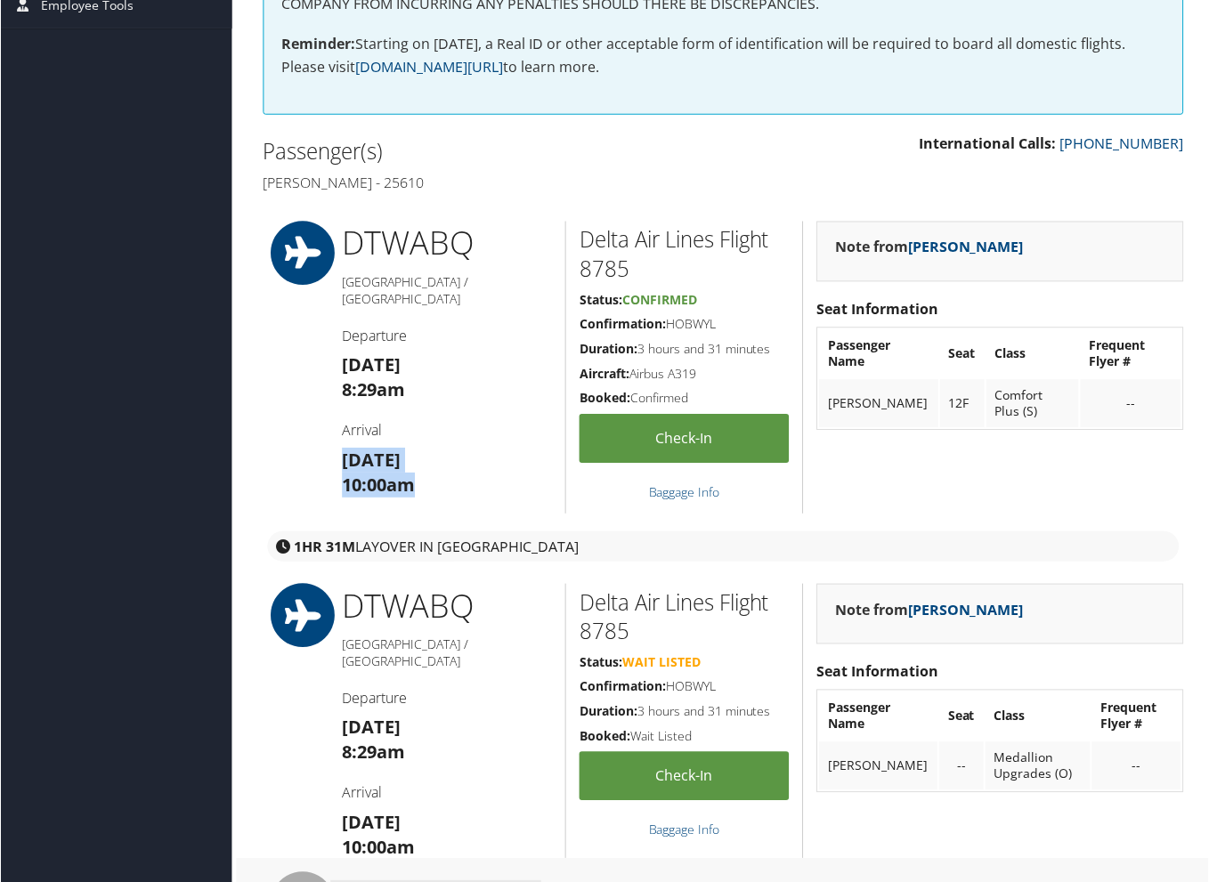
scroll to position [389, 0]
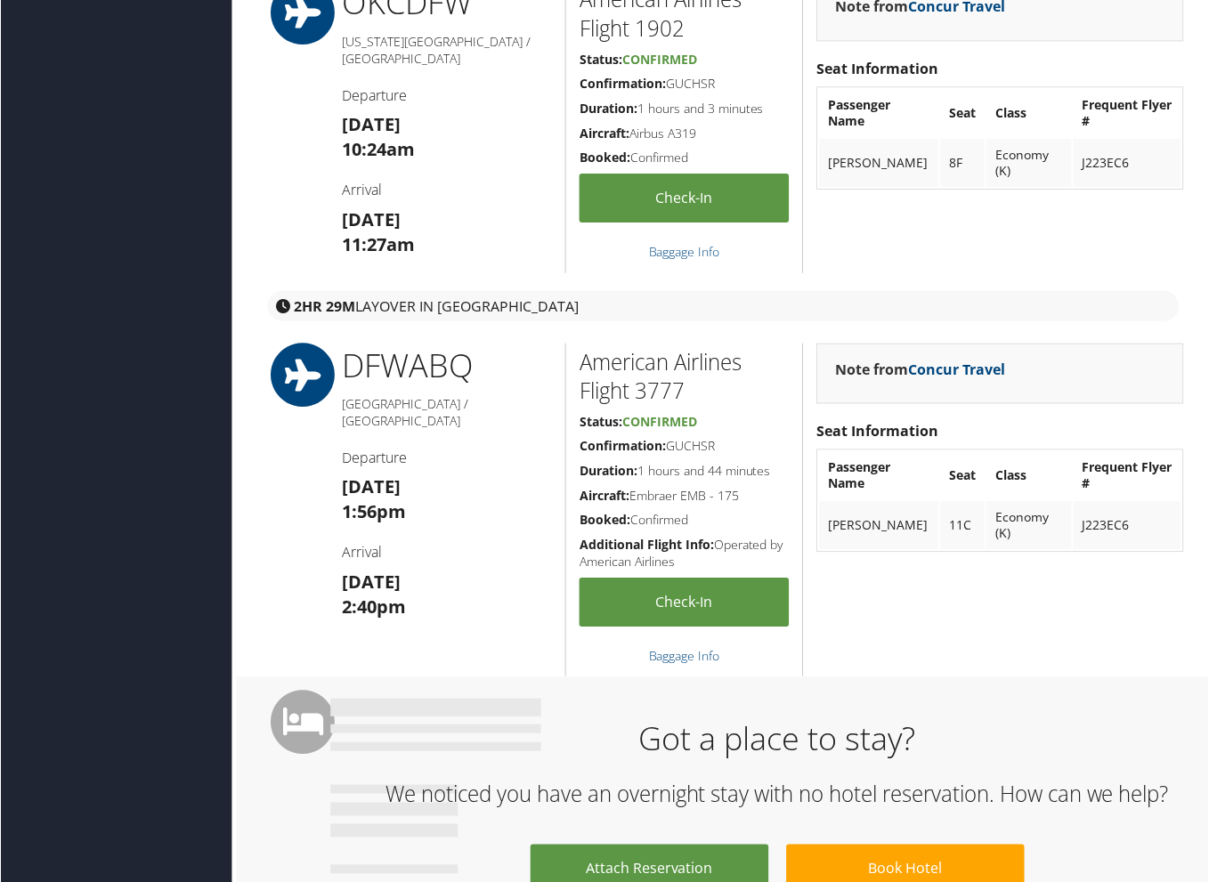
scroll to position [660, 0]
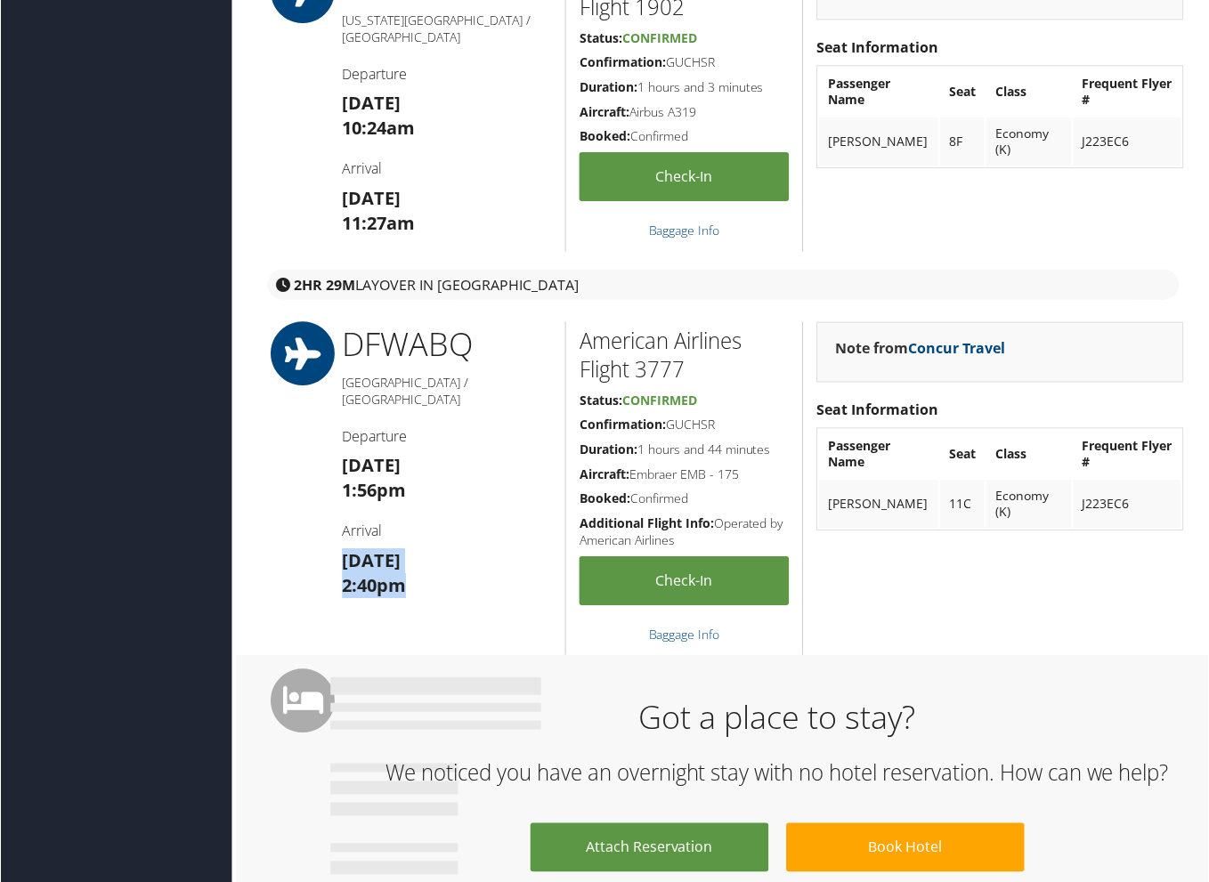
drag, startPoint x: 342, startPoint y: 538, endPoint x: 402, endPoint y: 559, distance: 64.2
click at [402, 559] on h3 "[DATE] 2:40pm" at bounding box center [447, 574] width 211 height 50
copy h3 "[DATE] 2:40pm"
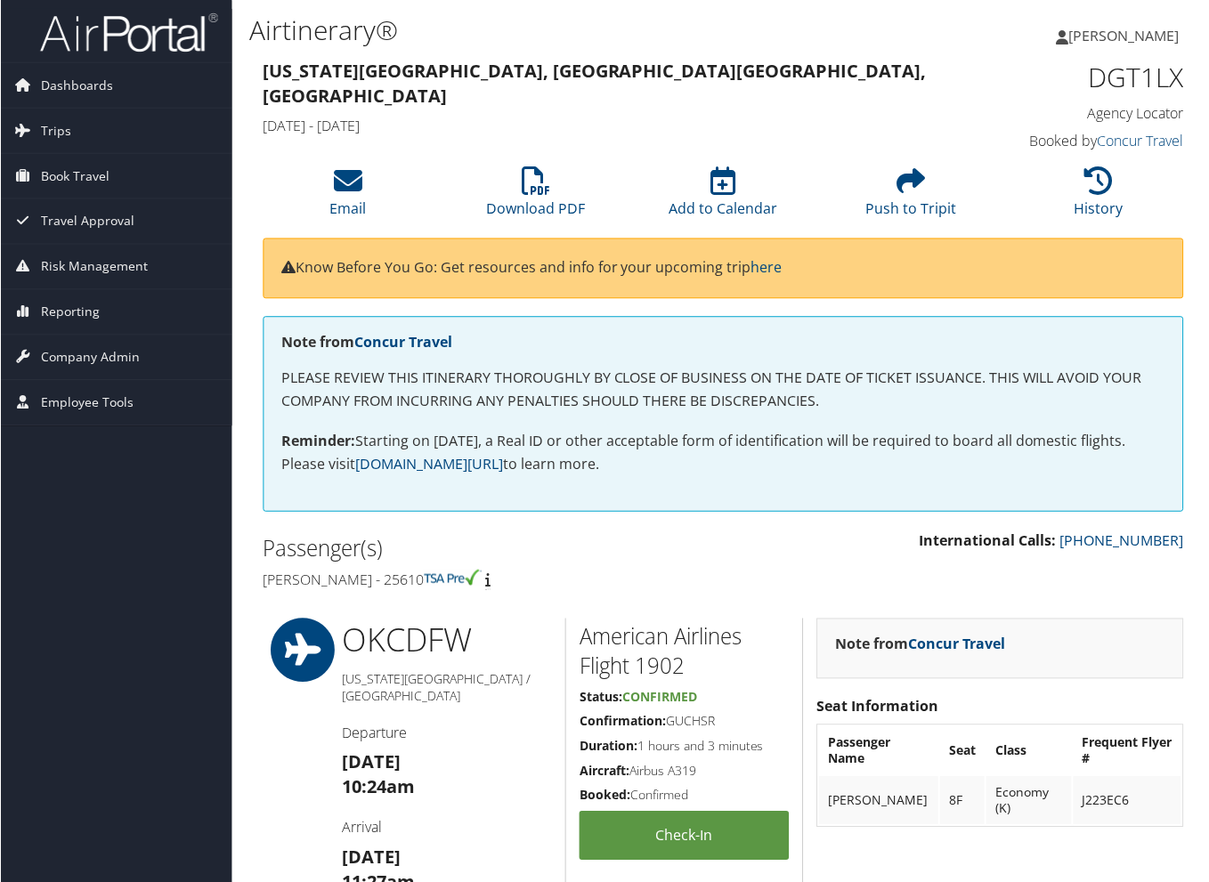
scroll to position [0, 0]
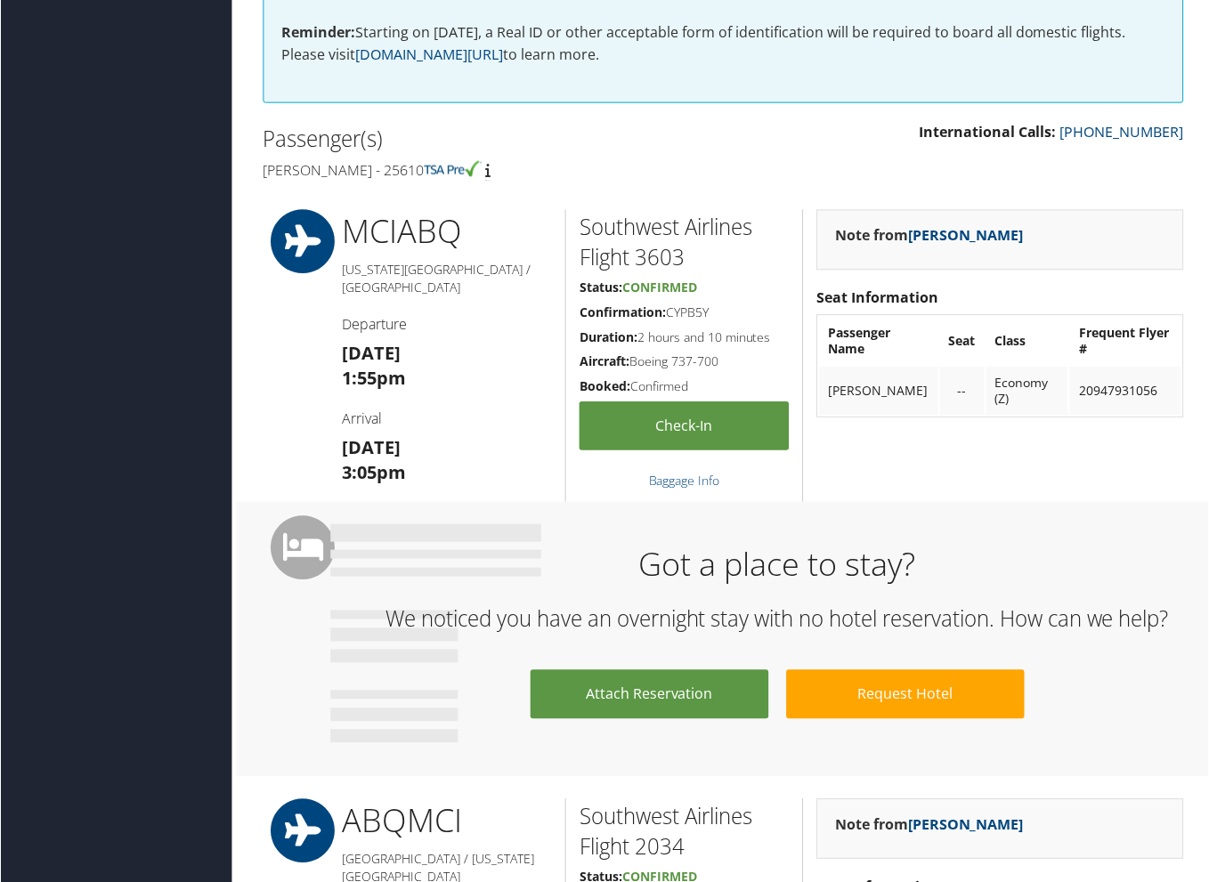
scroll to position [449, 0]
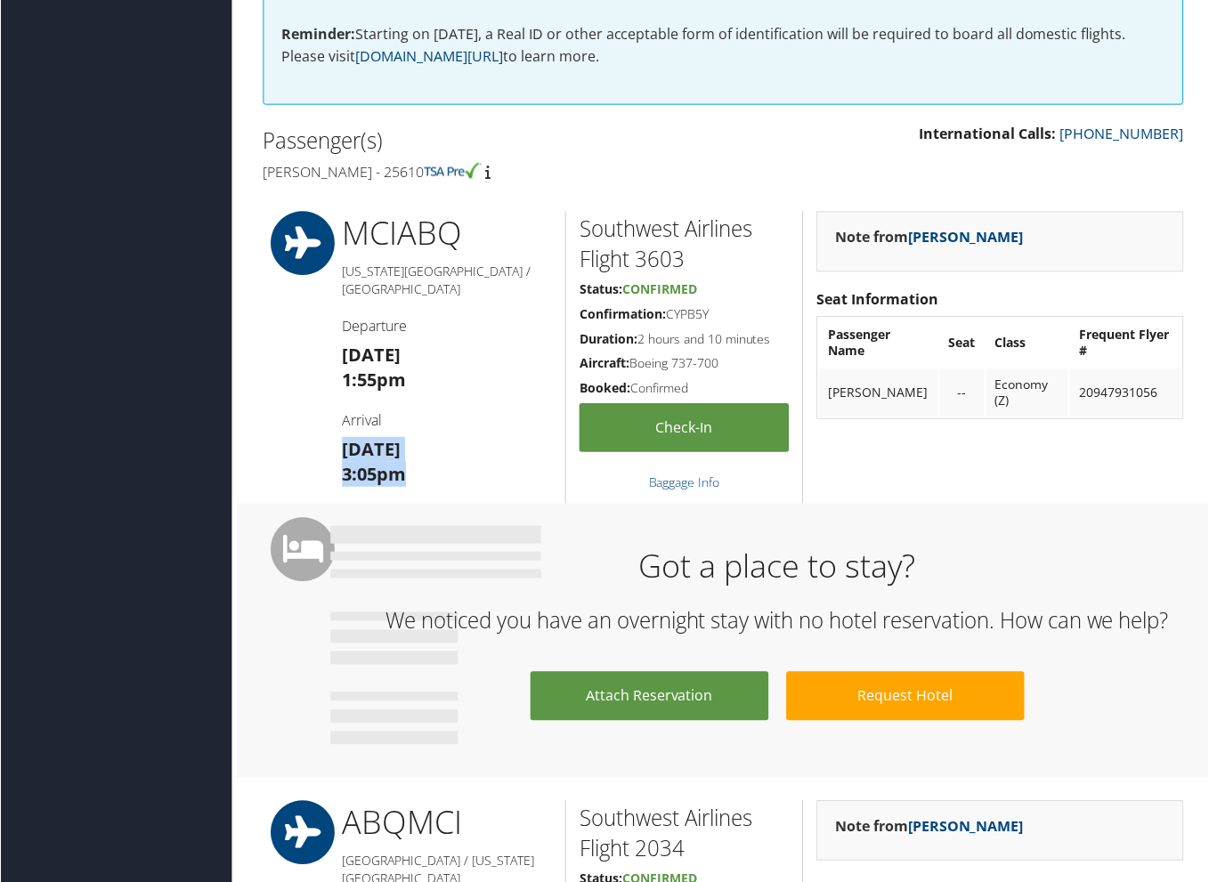
drag, startPoint x: 339, startPoint y: 425, endPoint x: 397, endPoint y: 443, distance: 60.8
click at [397, 443] on div "MCI ABQ [US_STATE][GEOGRAPHIC_DATA] / [GEOGRAPHIC_DATA] Departure [DATE] 1:55pm…" at bounding box center [447, 358] width 238 height 293
copy h3 "[DATE] 3:05pm"
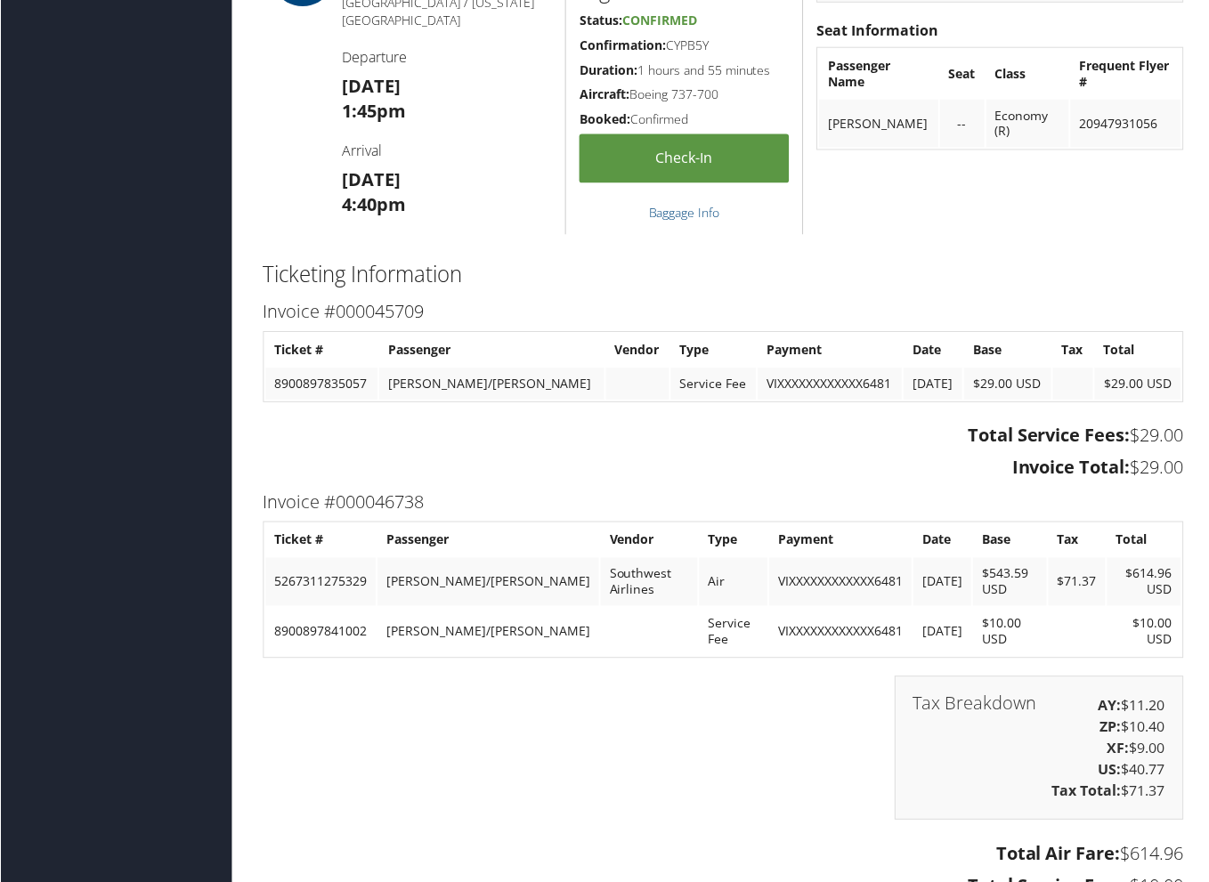
scroll to position [1309, 0]
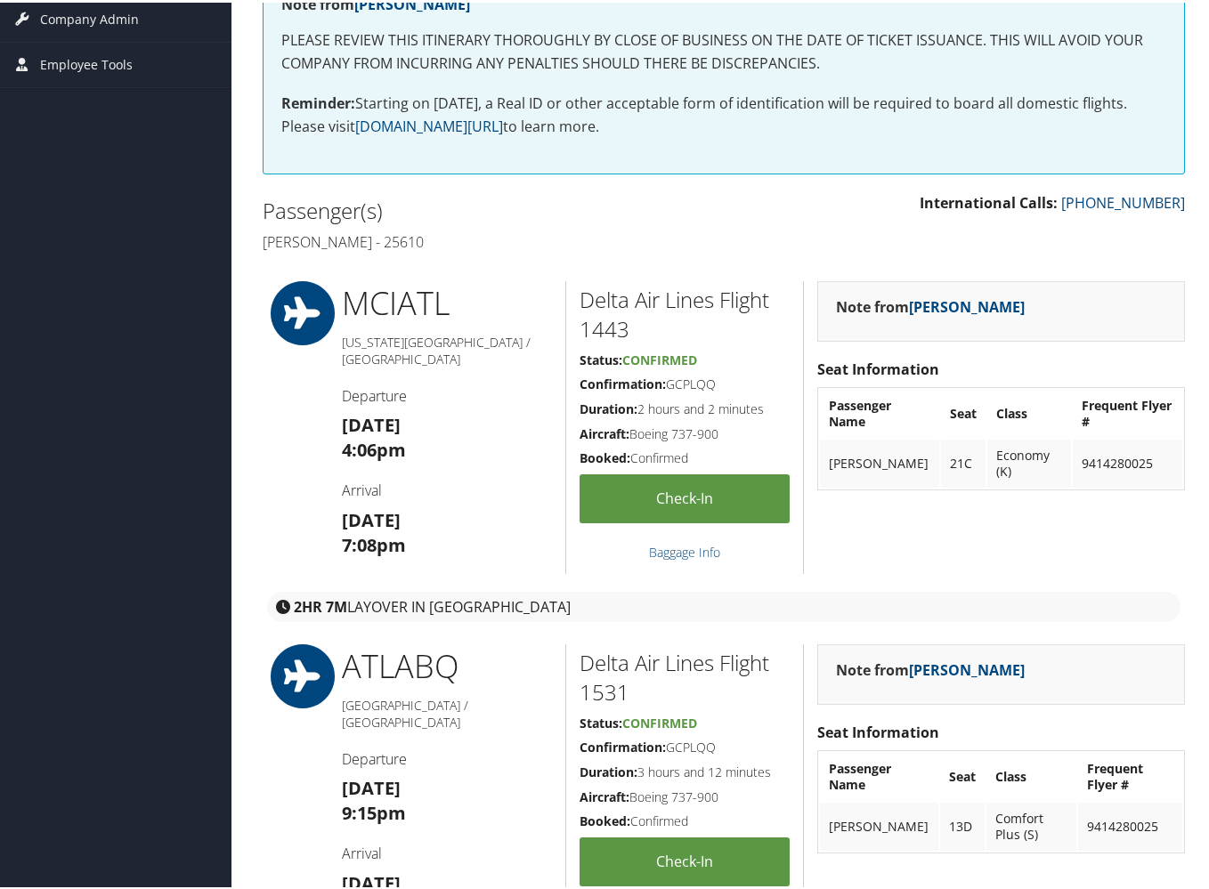
scroll to position [349, 0]
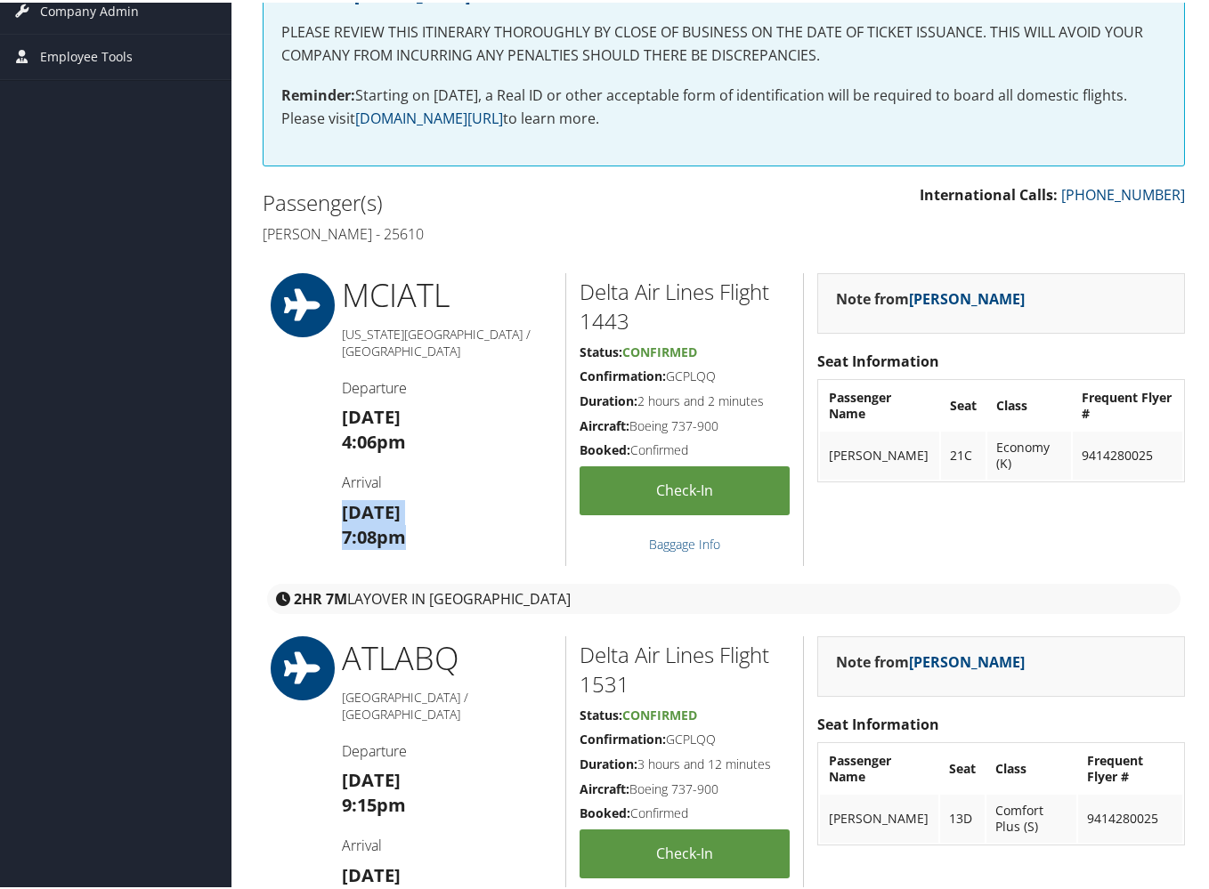
drag, startPoint x: 337, startPoint y: 486, endPoint x: 423, endPoint y: 516, distance: 90.6
click at [423, 516] on div "MCI ATL Kansas City / Atlanta Departure Sun 05 Oct 4:06pm Arrival Sun 05 Oct 7:…" at bounding box center [447, 417] width 238 height 293
copy h3 "Sun 05 Oct 7:08pm"
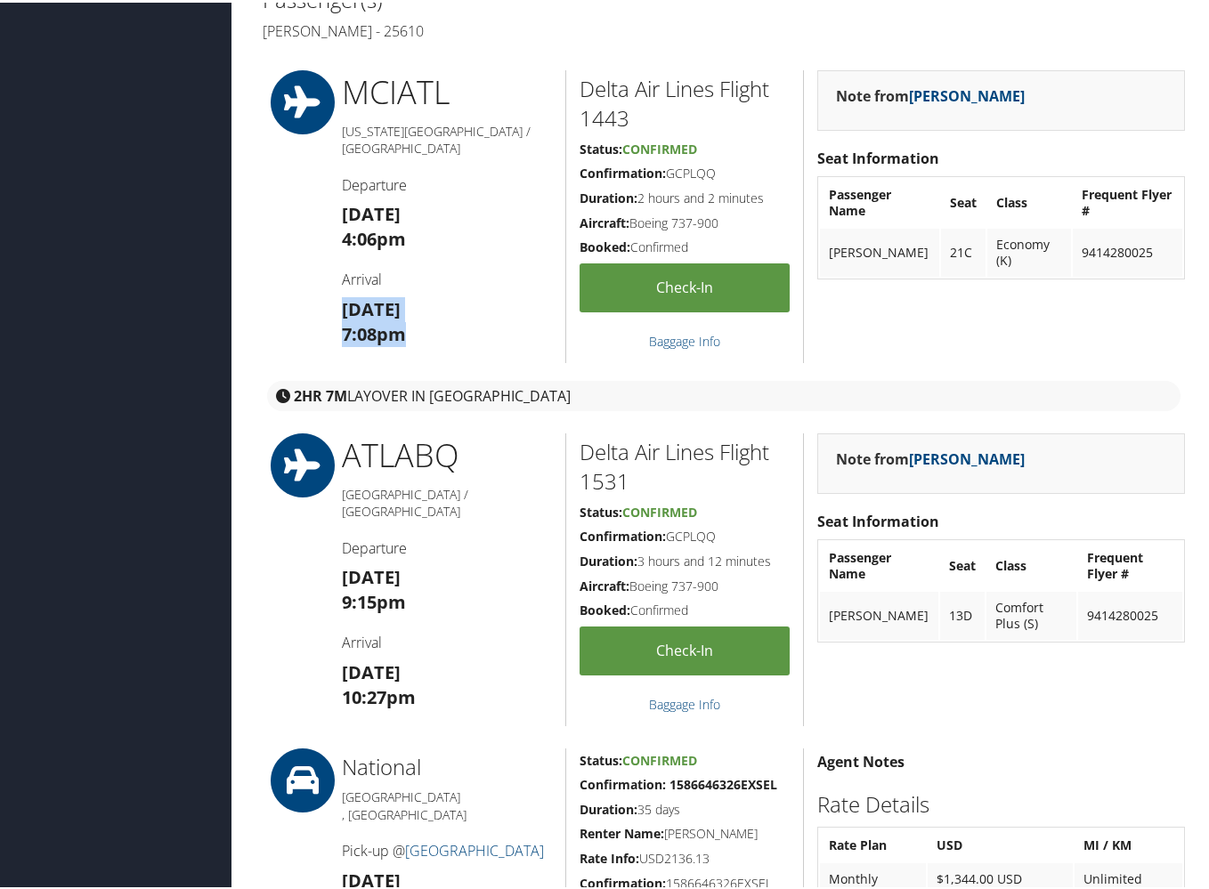
scroll to position [560, 0]
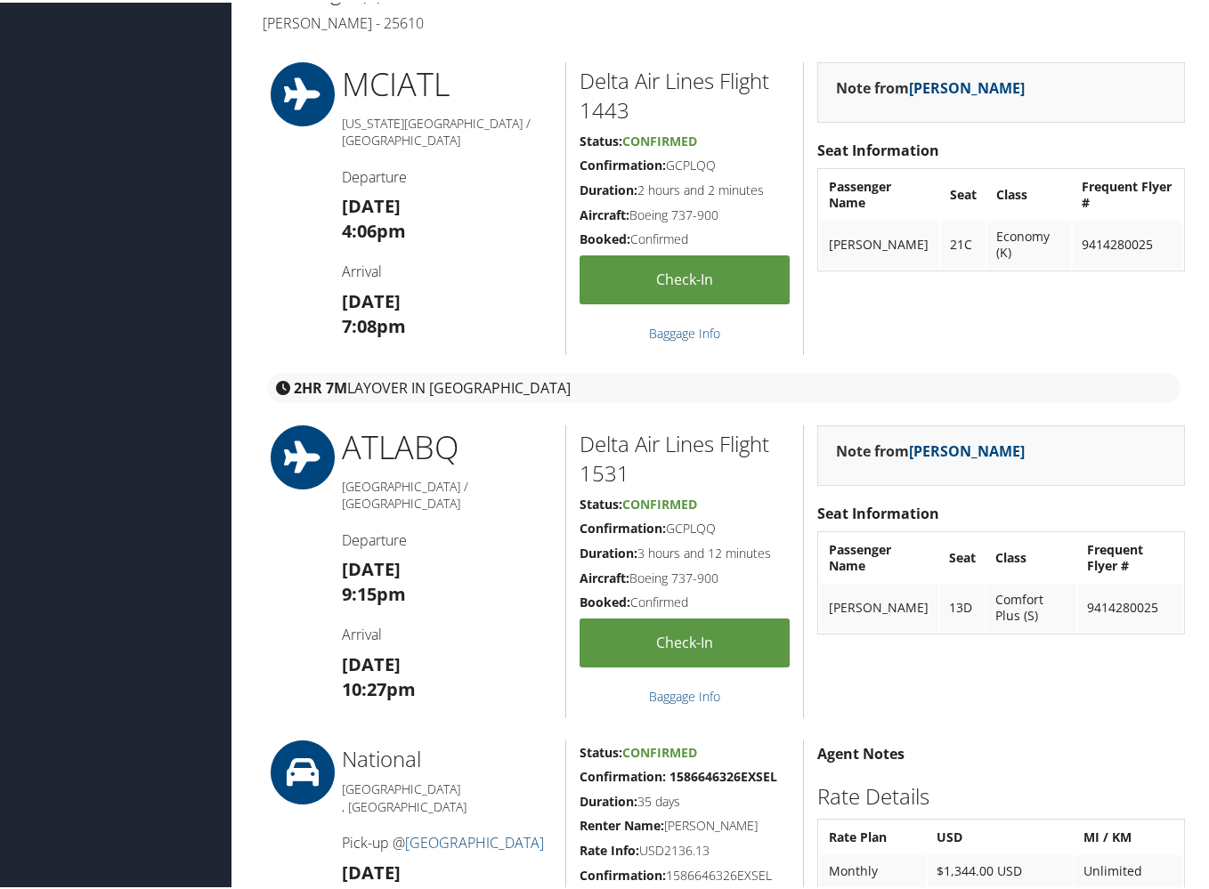
click at [343, 650] on strong "[DATE]" at bounding box center [371, 662] width 59 height 24
drag, startPoint x: 338, startPoint y: 632, endPoint x: 423, endPoint y: 658, distance: 88.4
click at [423, 658] on div "ATL ABQ Atlanta / Albuquerque Departure Sun 05 Oct 9:15pm Arrival Sun 05 Oct 10…" at bounding box center [447, 569] width 238 height 293
copy h3 "Sun 05 Oct 10:27pm"
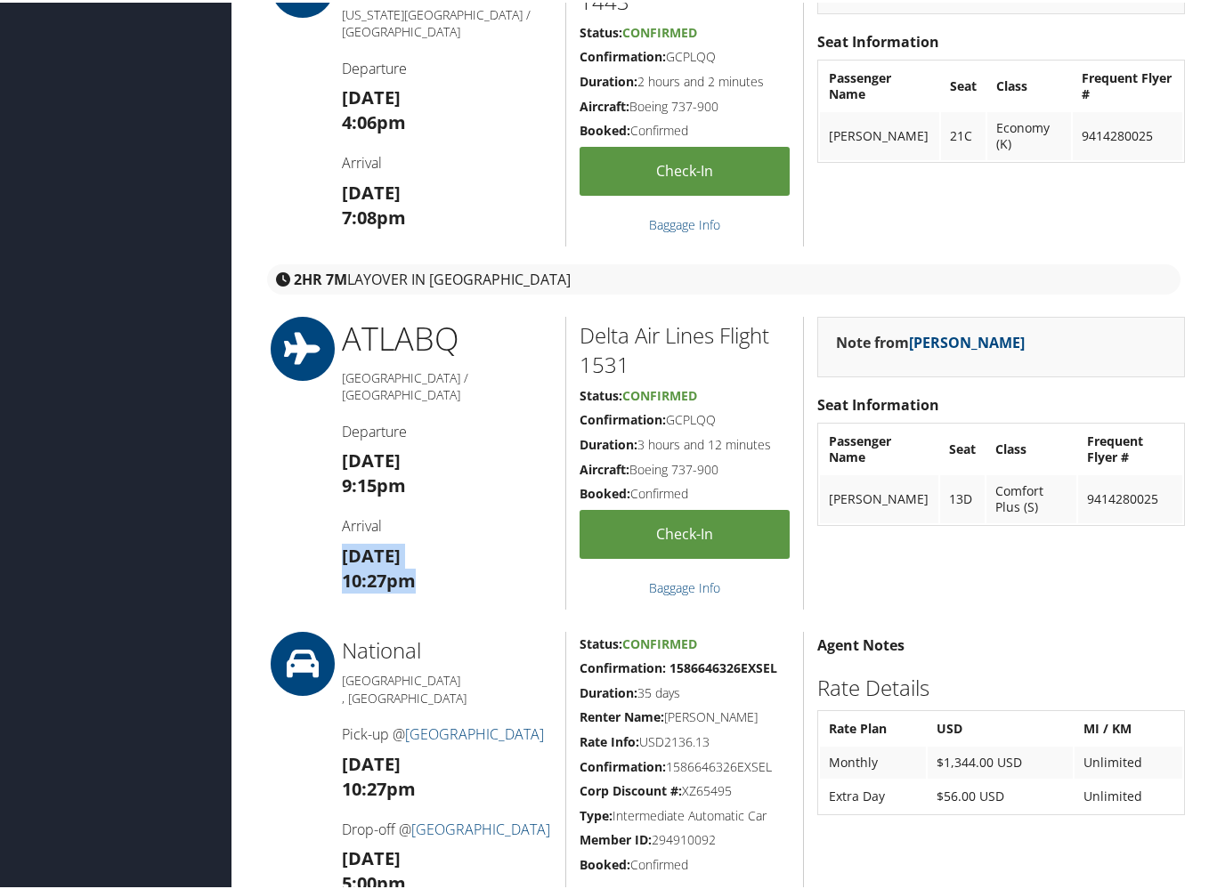
scroll to position [685, 0]
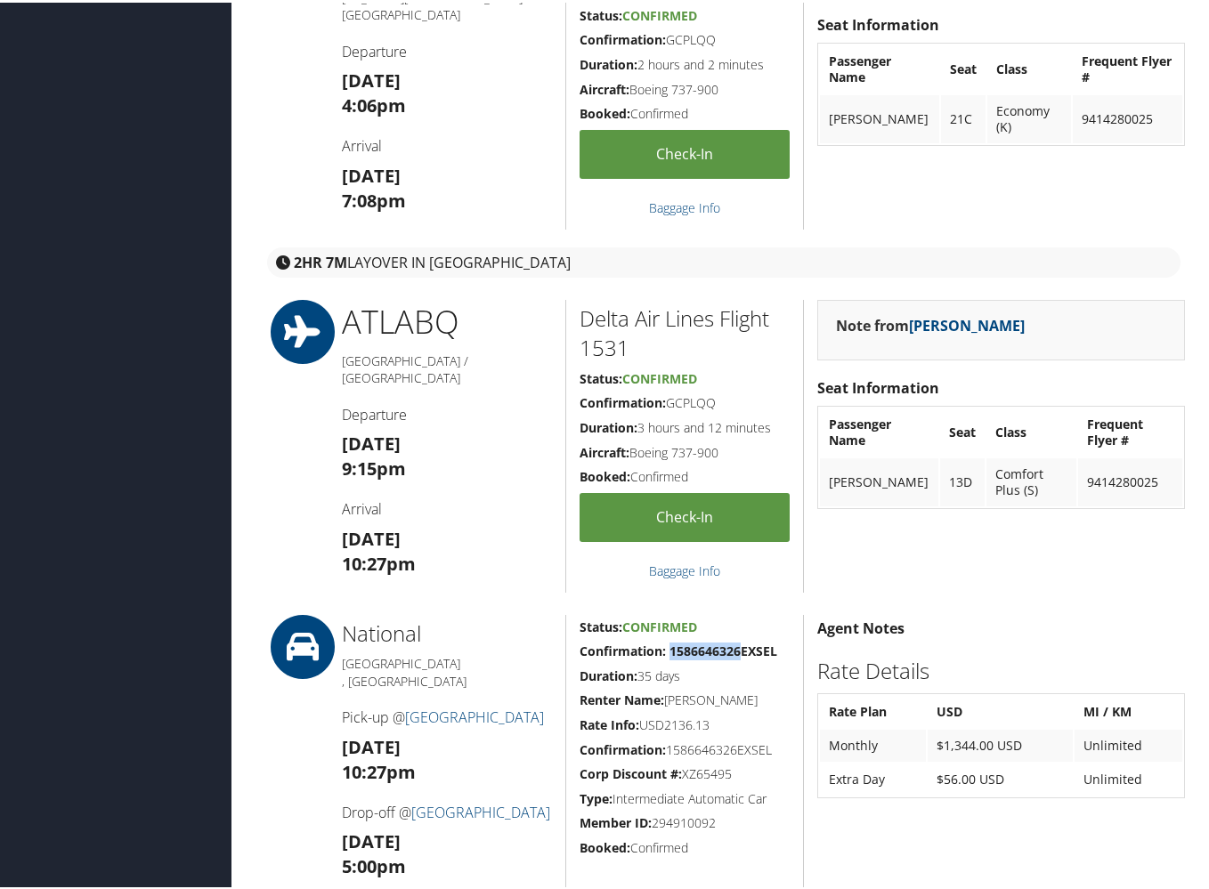
drag, startPoint x: 668, startPoint y: 645, endPoint x: 739, endPoint y: 650, distance: 71.3
click at [739, 650] on strong "Confirmation: 1586646326EXSEL" at bounding box center [678, 648] width 198 height 17
copy strong "1586646326"
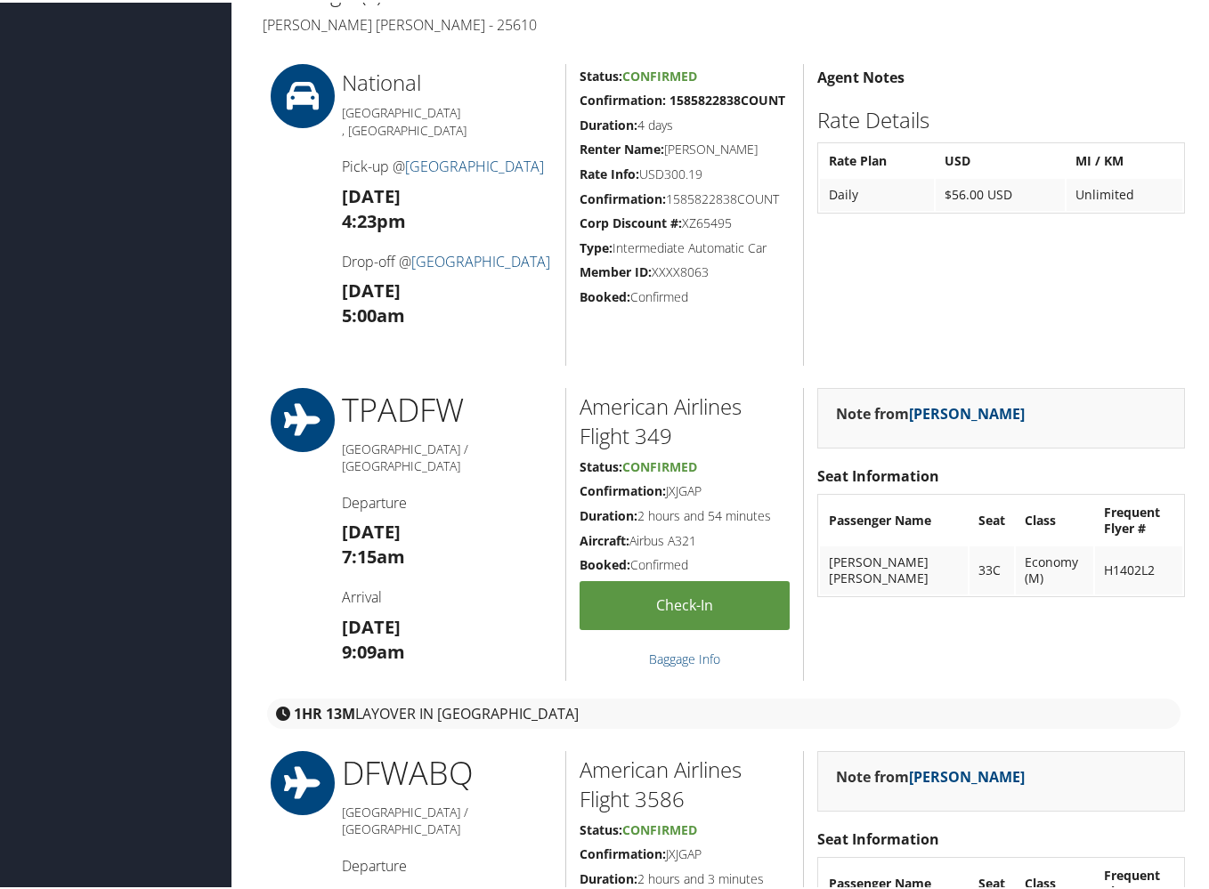
scroll to position [561, 0]
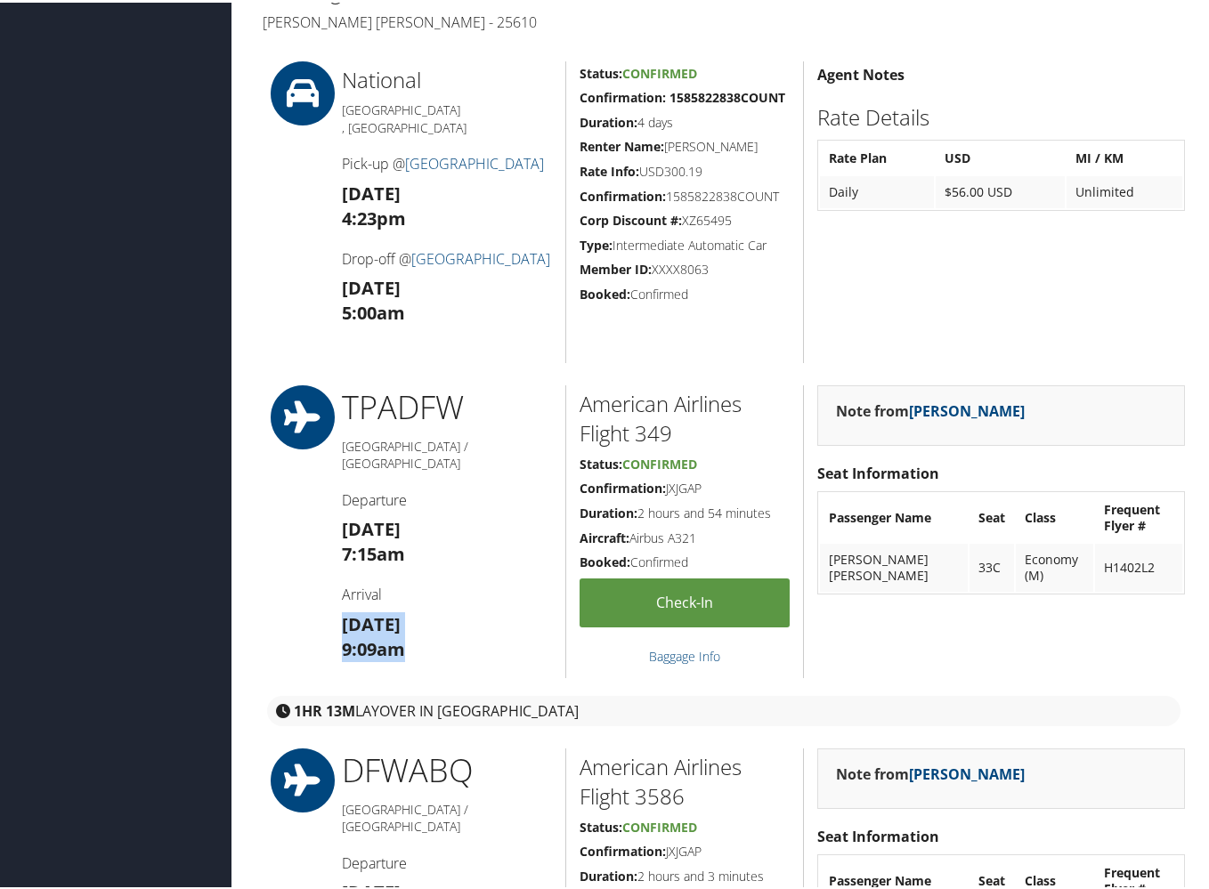
drag, startPoint x: 339, startPoint y: 597, endPoint x: 409, endPoint y: 621, distance: 74.3
click at [409, 621] on div "TPA DFW [GEOGRAPHIC_DATA] / [GEOGRAPHIC_DATA] Departure [DATE] 7:15am Arrival […" at bounding box center [447, 529] width 238 height 293
copy h3 "[DATE] 9:09am"
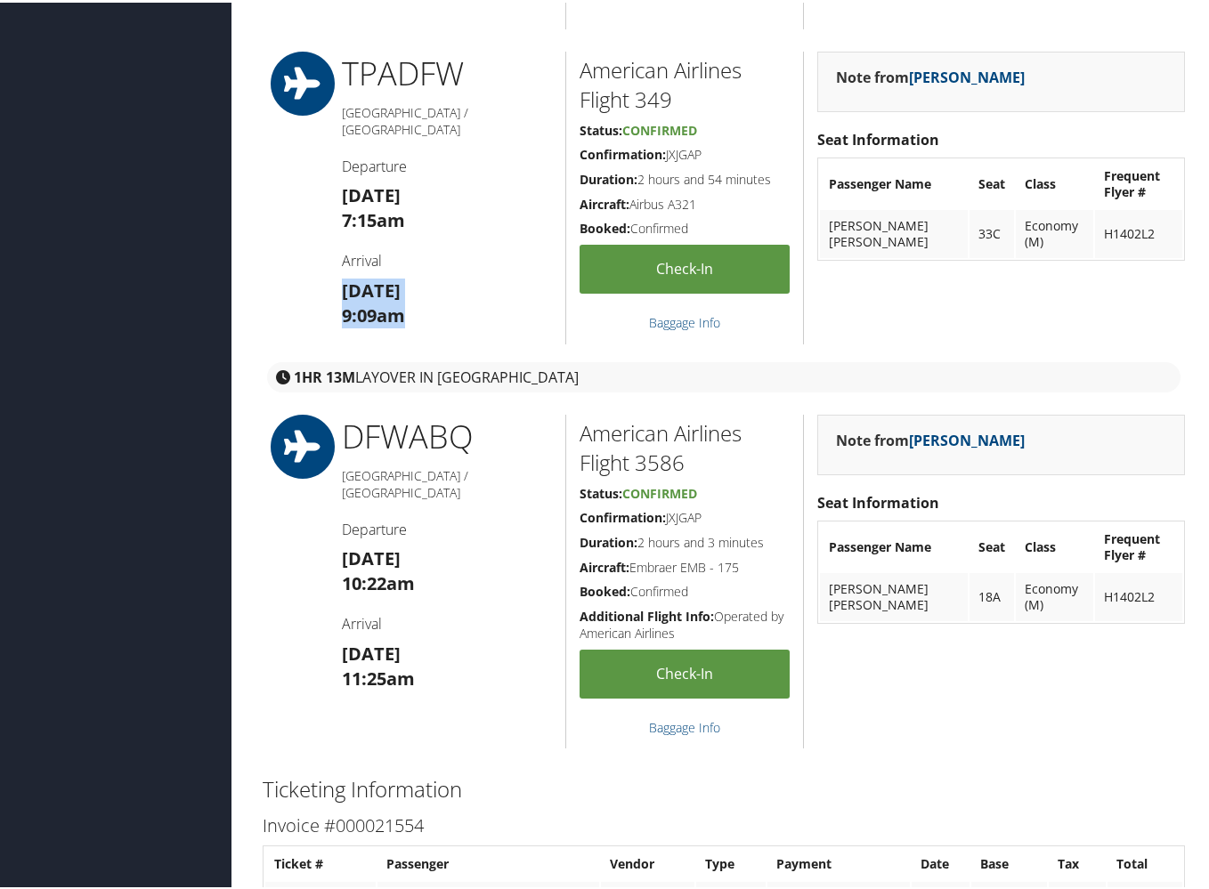
scroll to position [907, 0]
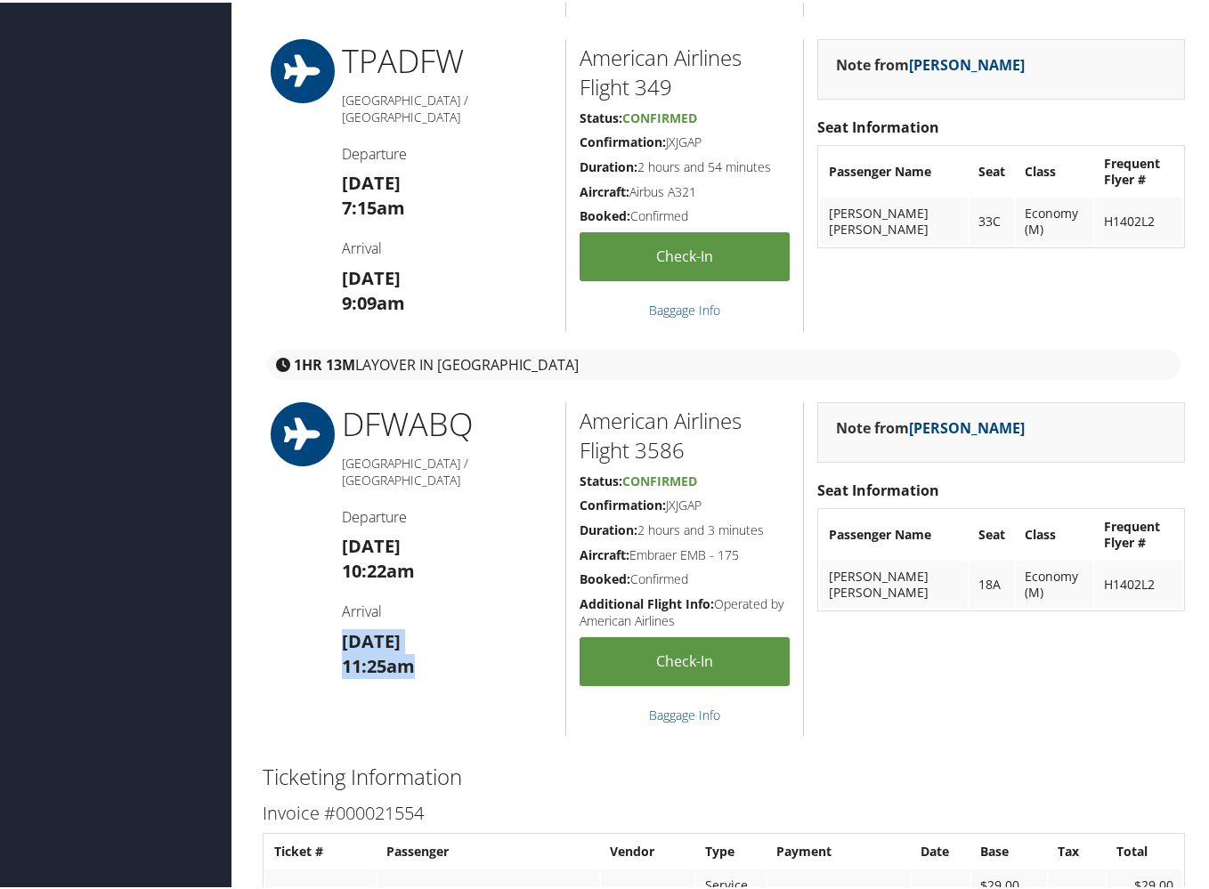
drag, startPoint x: 342, startPoint y: 611, endPoint x: 411, endPoint y: 635, distance: 73.5
click at [411, 635] on h3 "[DATE] 11:25am" at bounding box center [447, 652] width 211 height 50
copy h3 "[DATE] 11:25am"
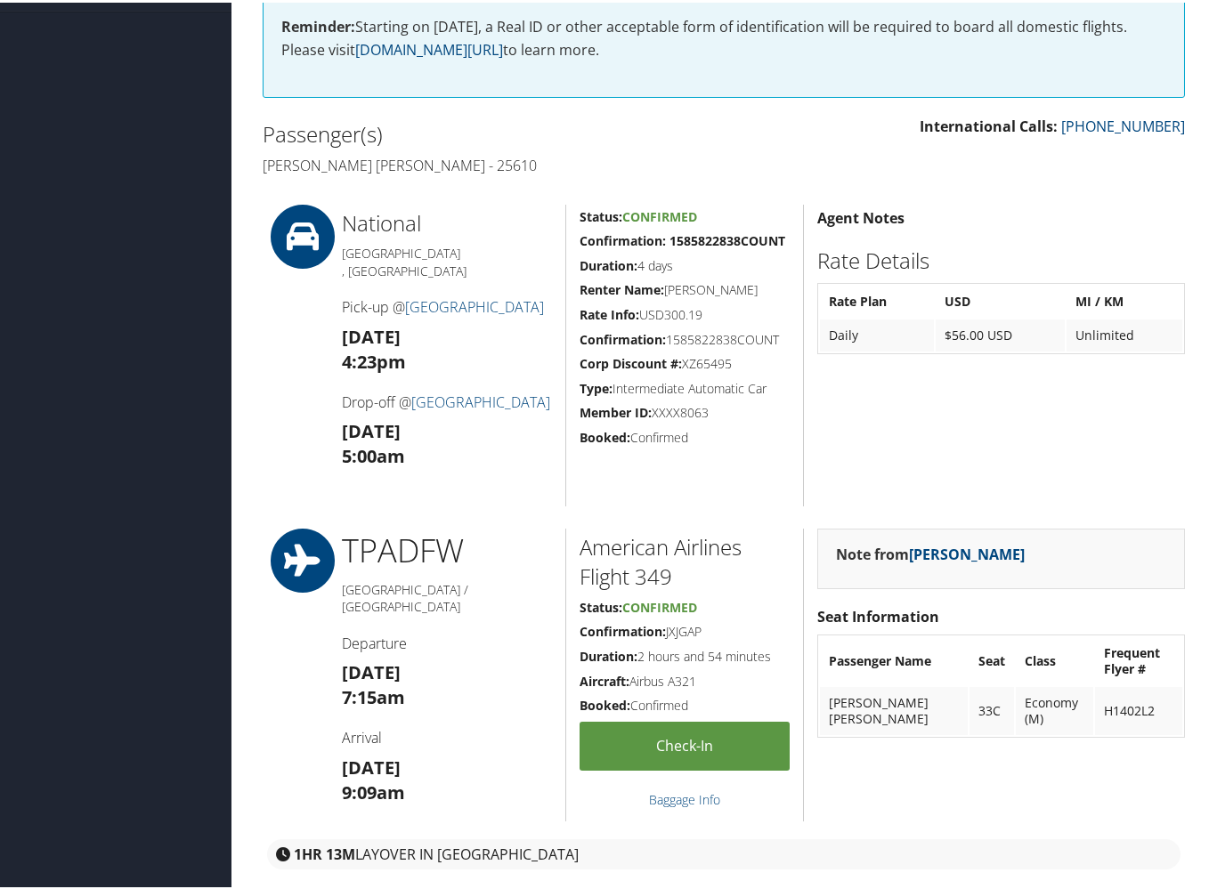
scroll to position [391, 0]
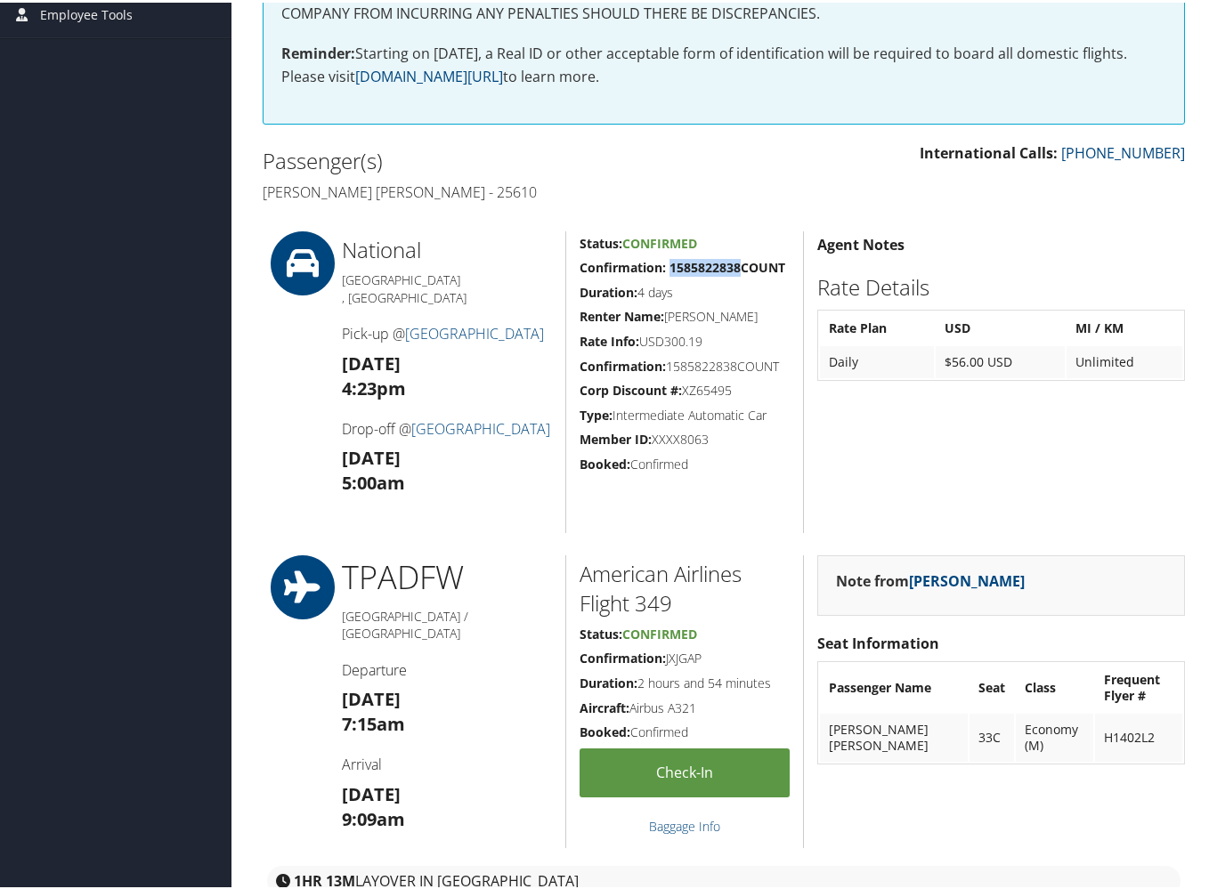
drag, startPoint x: 669, startPoint y: 259, endPoint x: 737, endPoint y: 259, distance: 67.6
click at [737, 259] on strong "Confirmation: 1585822838COUNT" at bounding box center [682, 264] width 206 height 17
copy strong "1585822838"
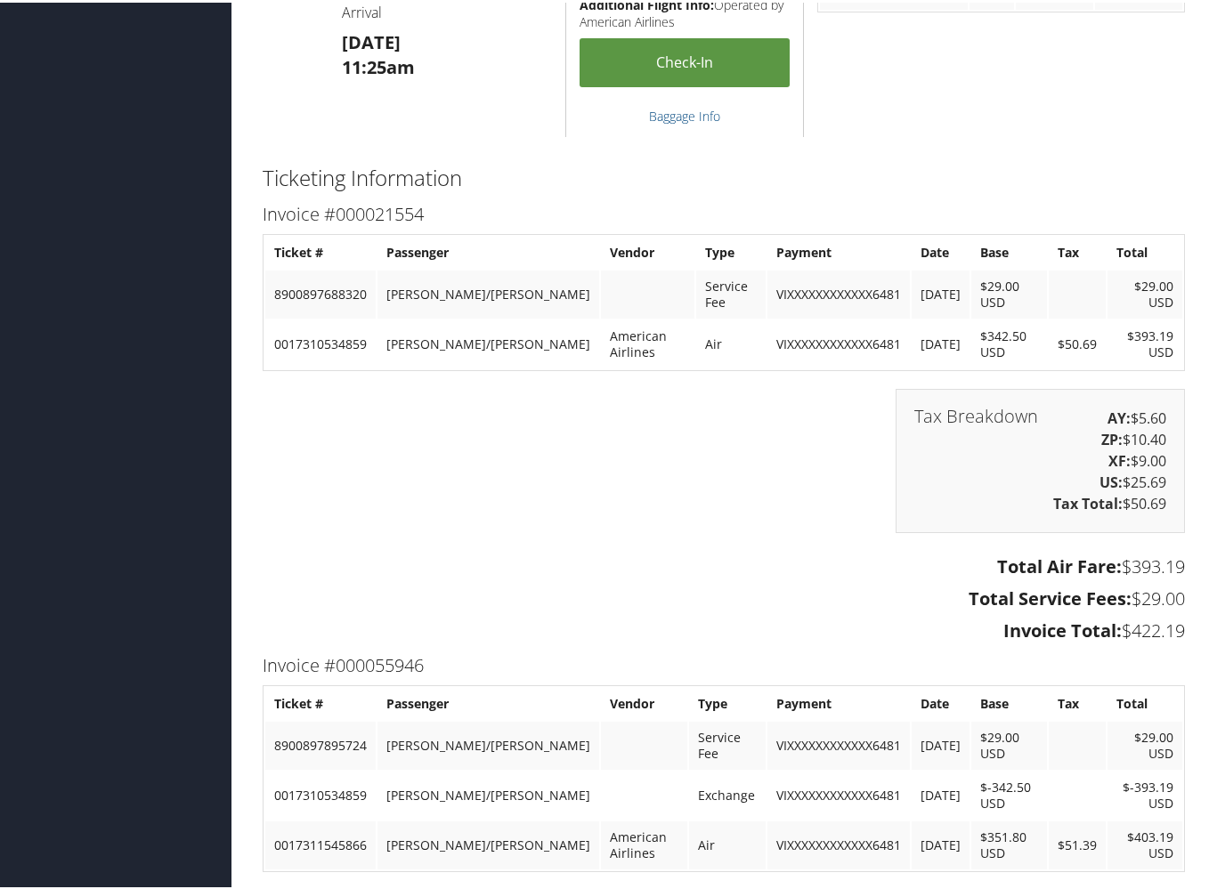
scroll to position [1511, 0]
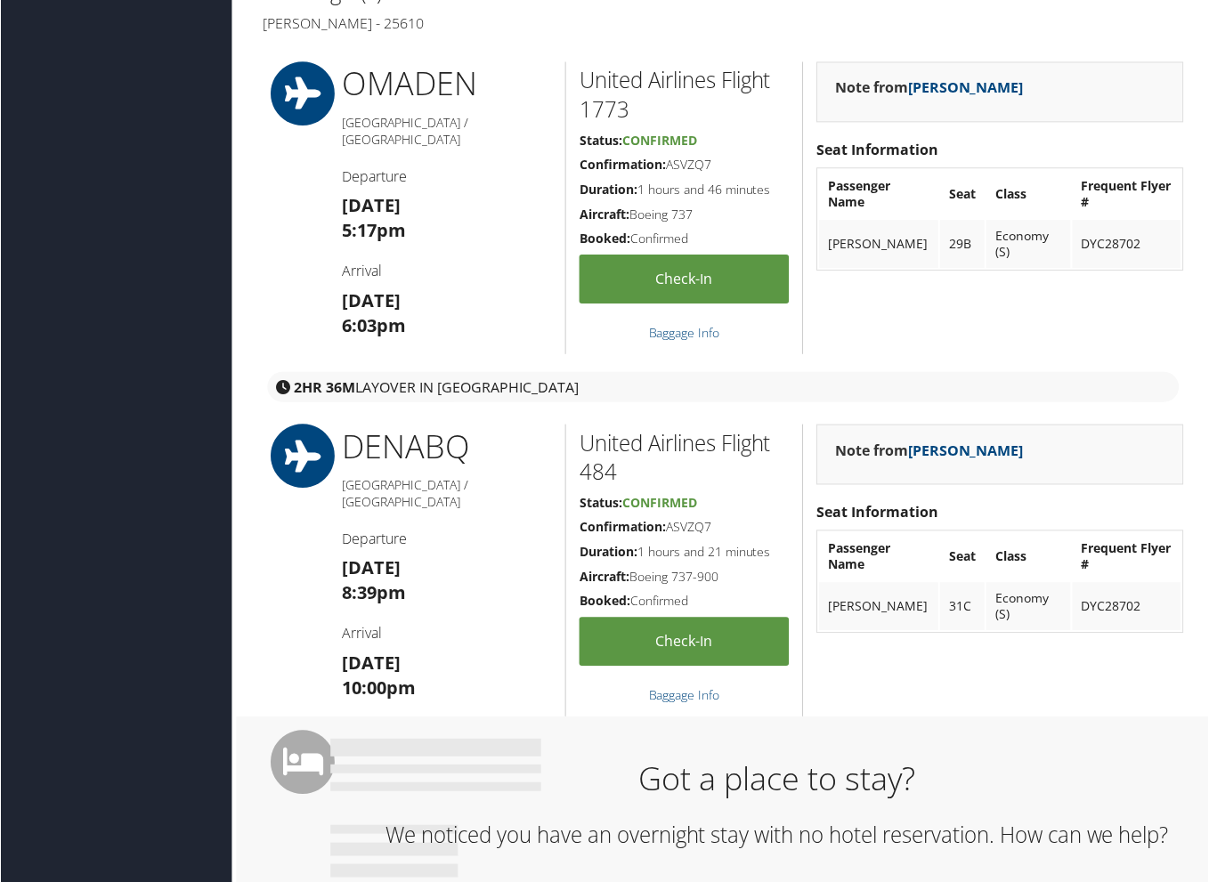
scroll to position [561, 0]
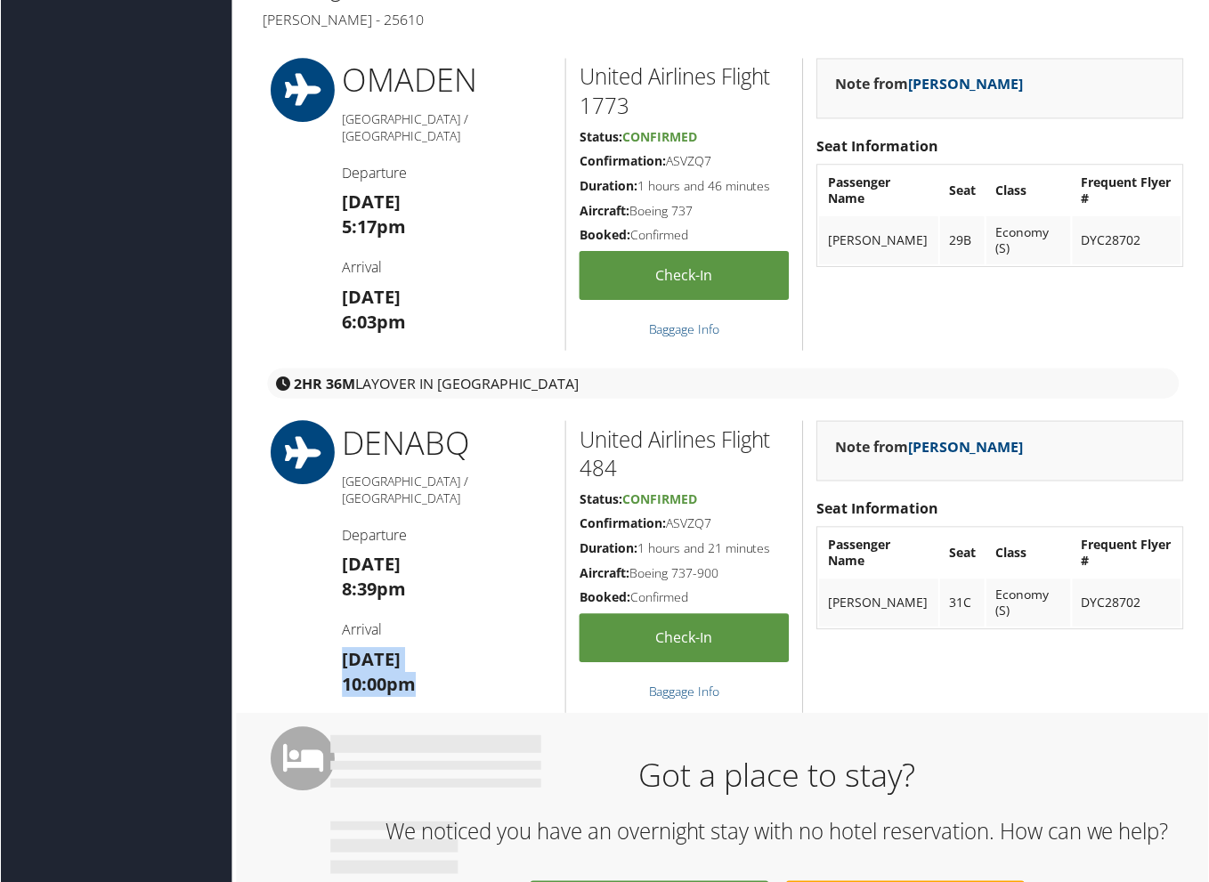
drag, startPoint x: 342, startPoint y: 632, endPoint x: 422, endPoint y: 661, distance: 85.3
click at [422, 661] on h3 "Sun 05 Oct 10:00pm" at bounding box center [447, 674] width 211 height 50
copy h3 "Sun 05 Oct 10:00pm"
drag, startPoint x: 574, startPoint y: 463, endPoint x: 626, endPoint y: 469, distance: 52.0
click at [626, 469] on div "United Airlines Flight 484 Status: Confirmed Confirmation: ASVZQ7 Duration: 1 h…" at bounding box center [684, 568] width 238 height 293
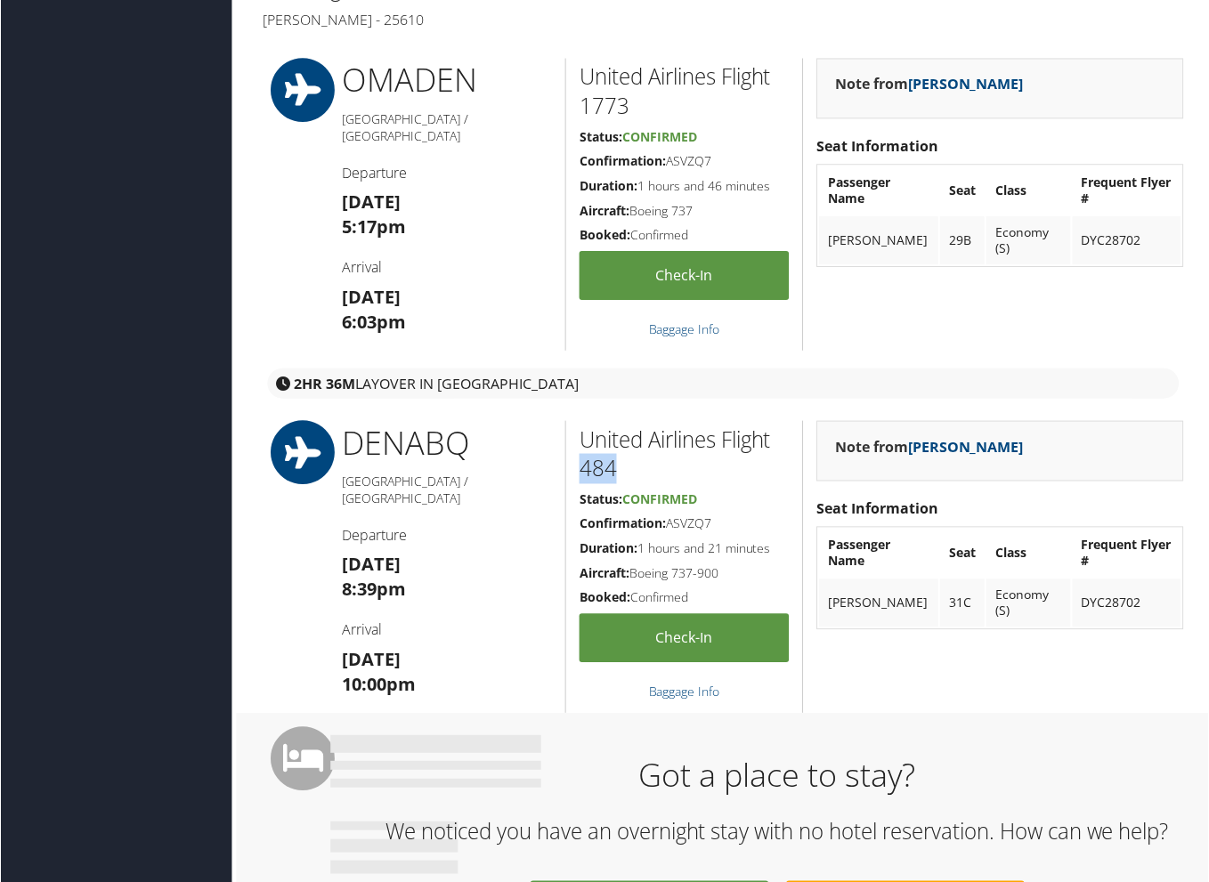
copy h2 "484"
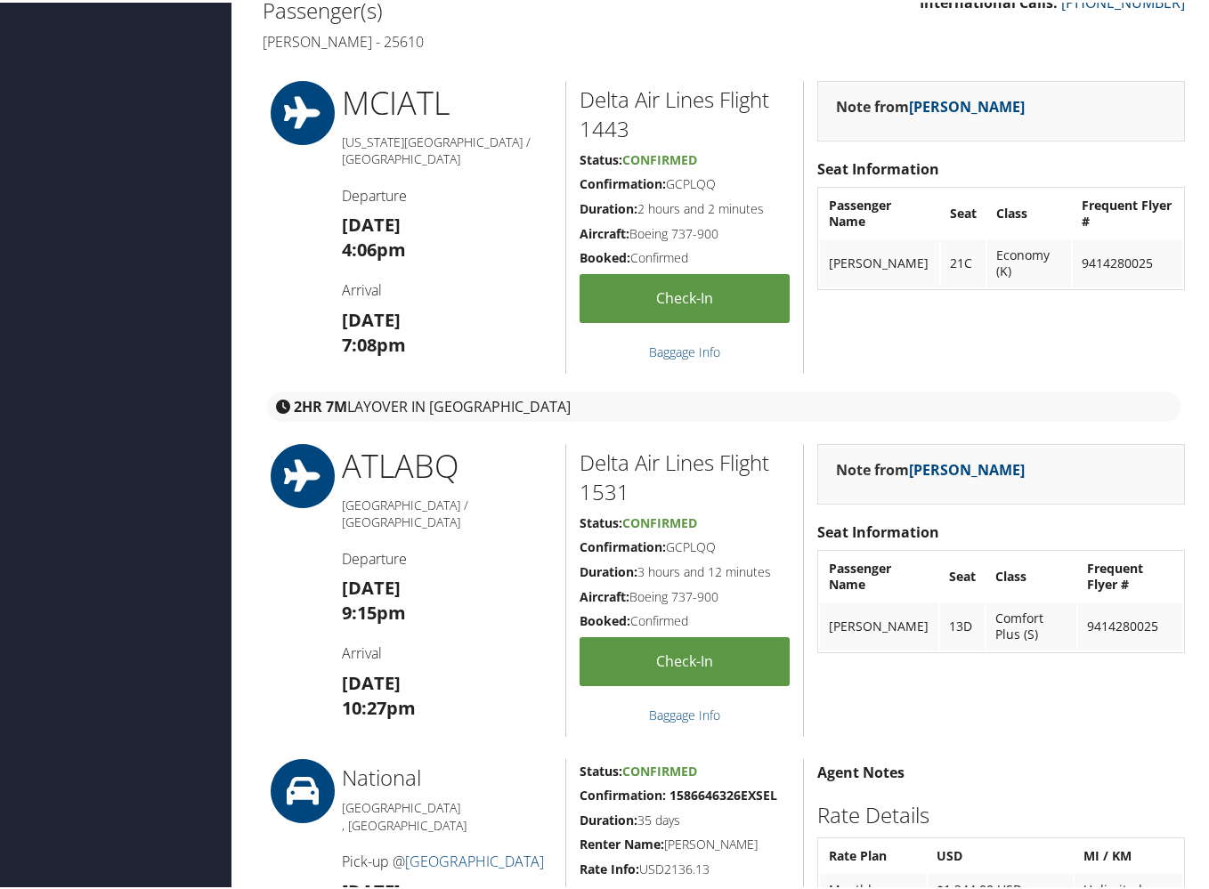
scroll to position [543, 0]
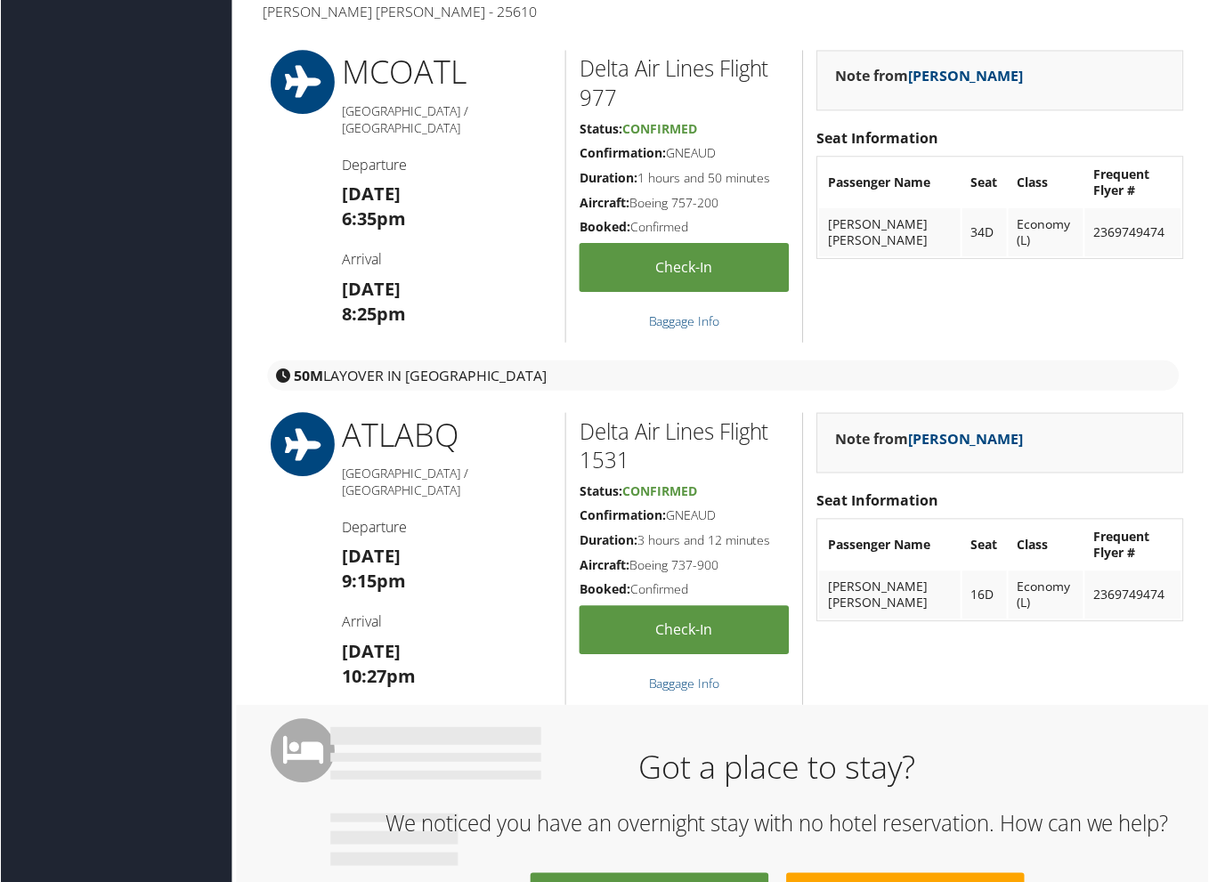
scroll to position [575, 0]
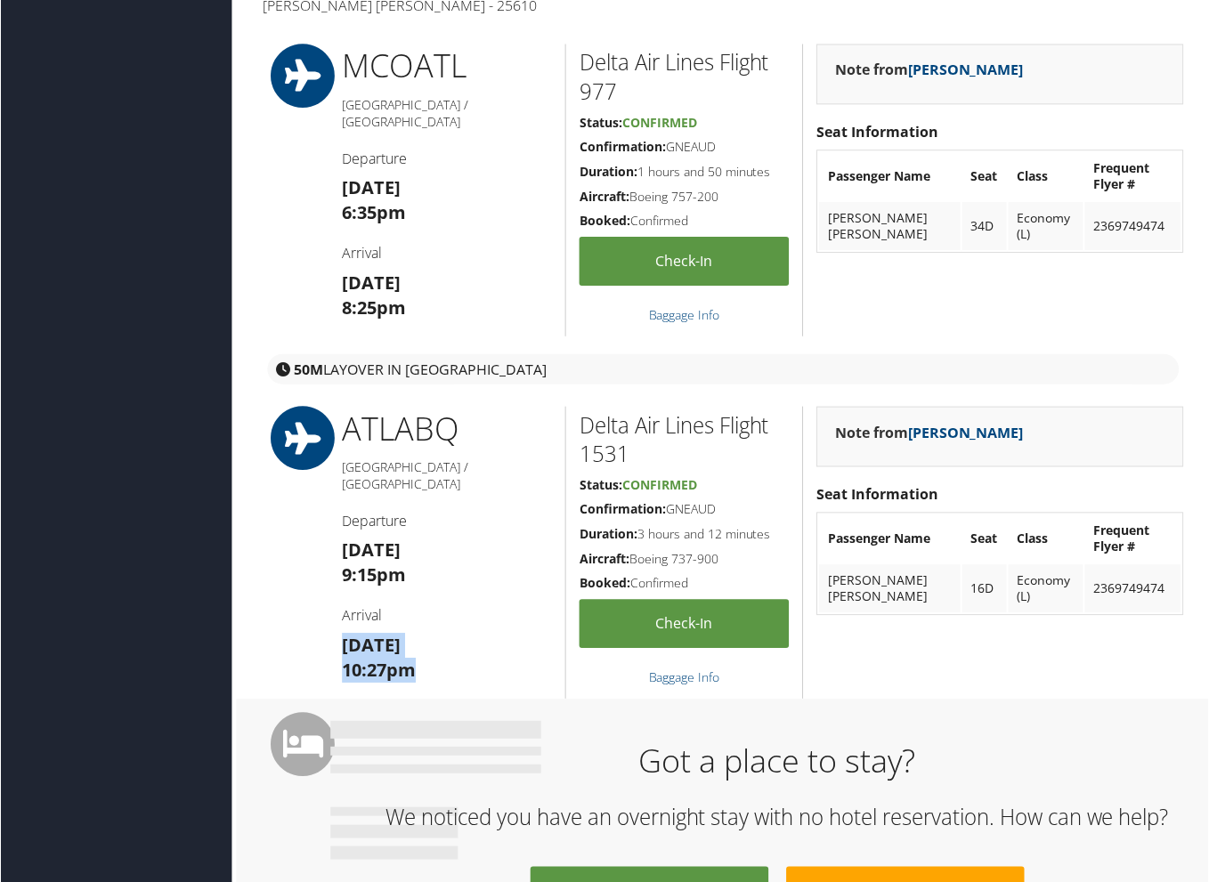
drag, startPoint x: 338, startPoint y: 622, endPoint x: 430, endPoint y: 653, distance: 96.8
click at [430, 653] on div "ATL ABQ Atlanta / Albuquerque Departure Sun 05 Oct 9:15pm Arrival Sun 05 Oct 10…" at bounding box center [447, 554] width 238 height 293
copy h3 "Sun 05 Oct 10:27pm"
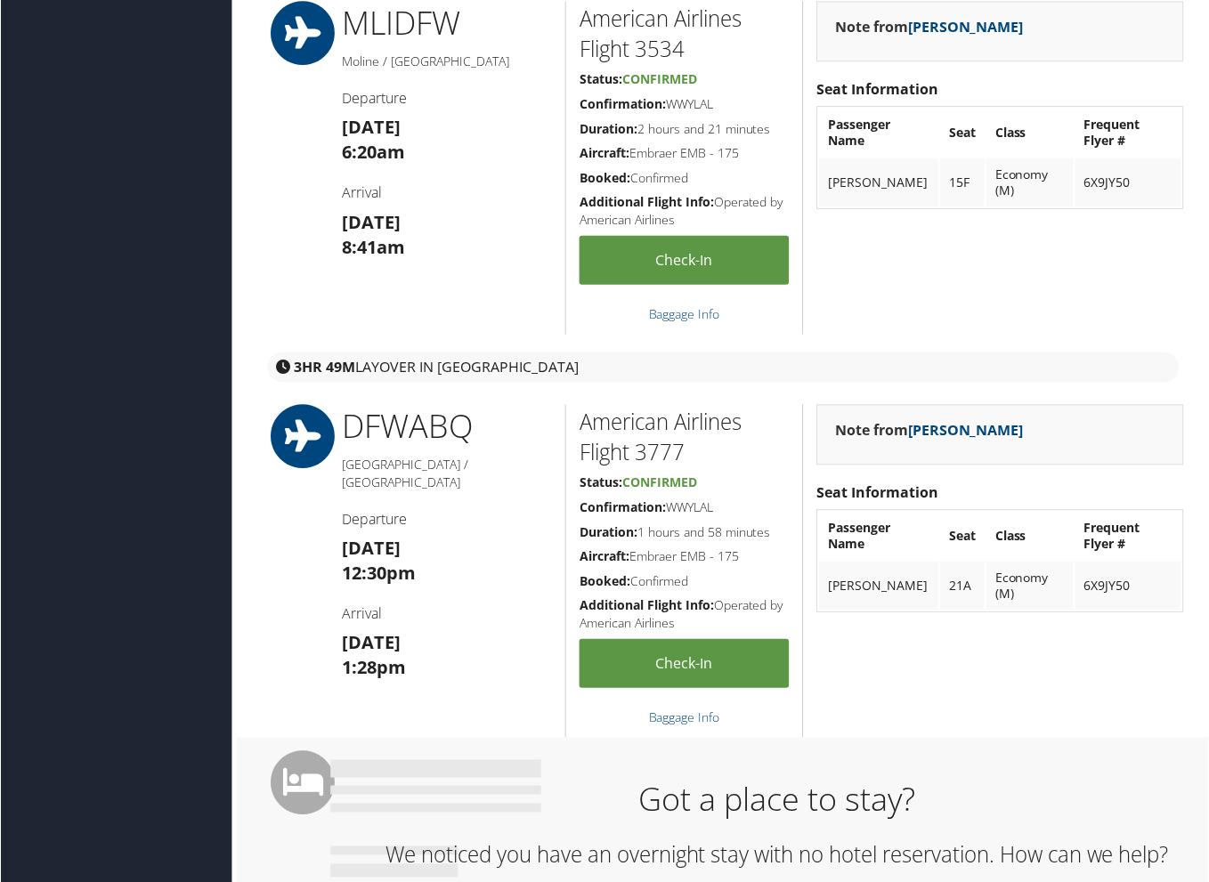
scroll to position [662, 0]
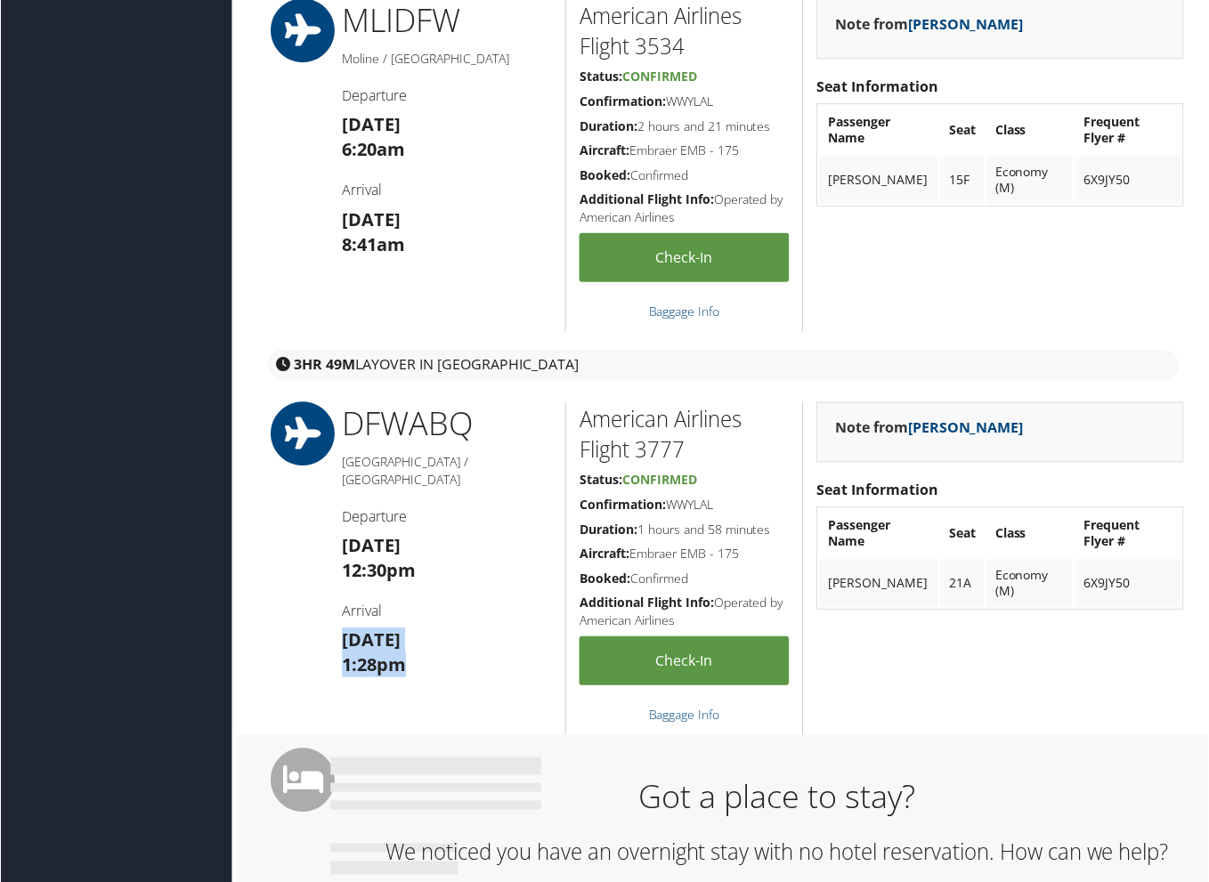
drag, startPoint x: 340, startPoint y: 614, endPoint x: 418, endPoint y: 640, distance: 82.5
click at [418, 640] on div "DFW ABQ [GEOGRAPHIC_DATA] / [GEOGRAPHIC_DATA] Departure [DATE] 12:30pm Arrival …" at bounding box center [447, 569] width 238 height 334
copy h3 "[DATE] 1:28pm"
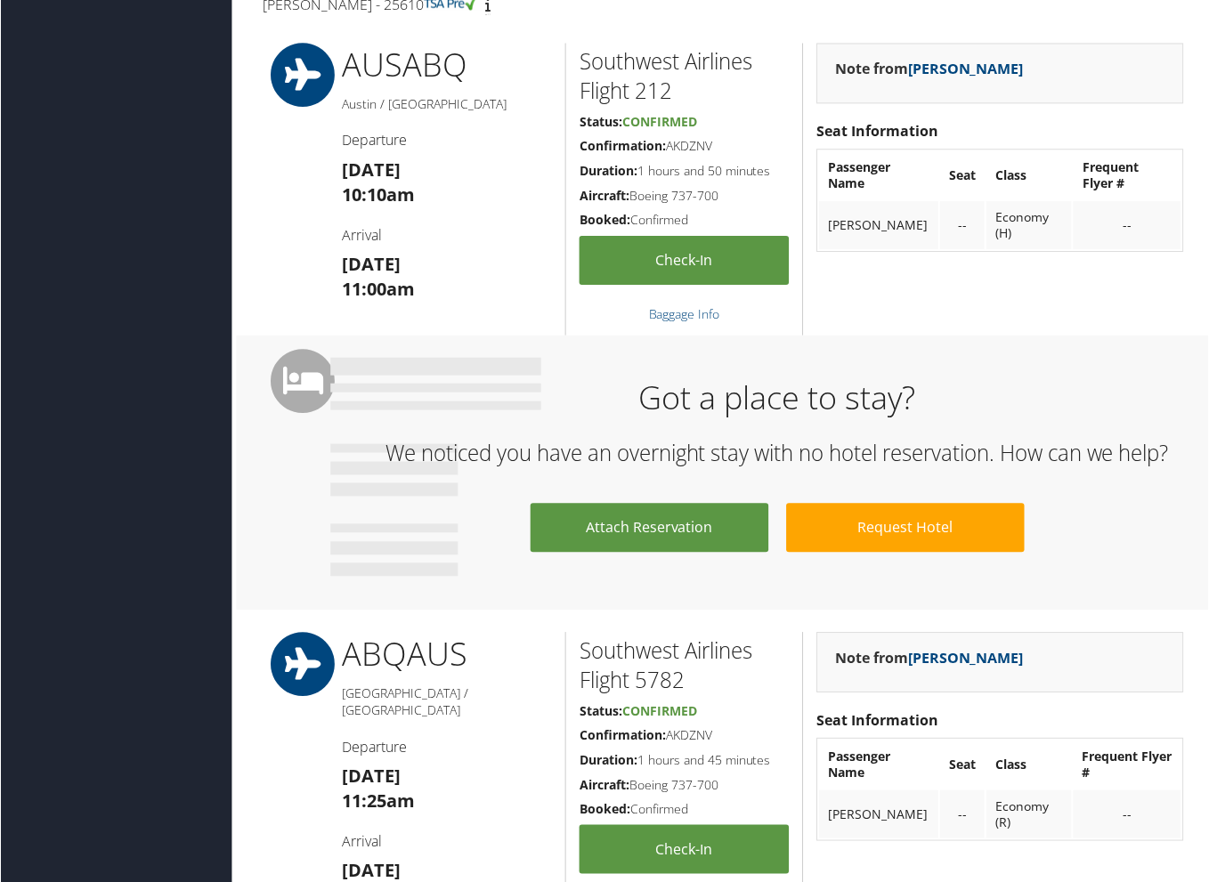
scroll to position [563, 0]
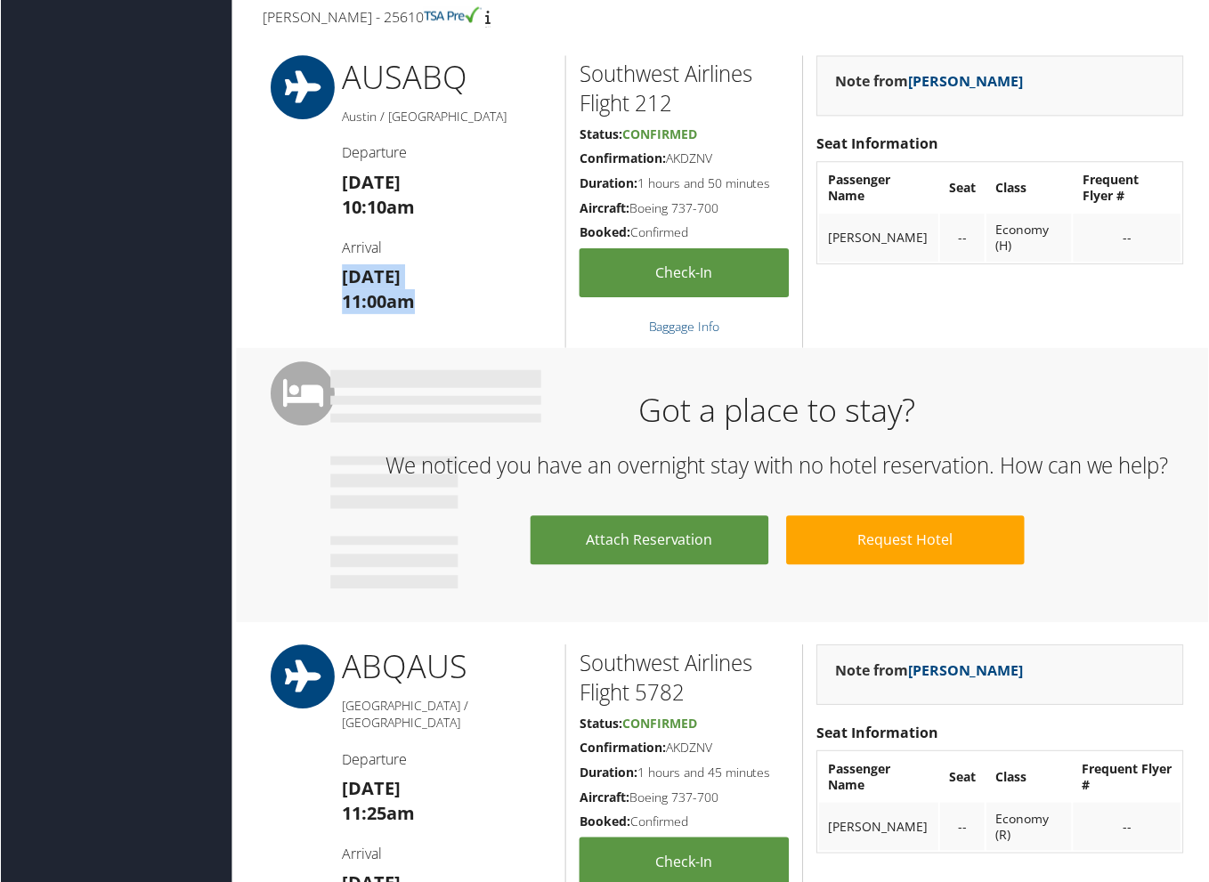
drag, startPoint x: 343, startPoint y: 271, endPoint x: 432, endPoint y: 287, distance: 90.4
click at [432, 287] on h3 "Mon 06 Oct 11:00am" at bounding box center [447, 290] width 211 height 50
copy h3 "Mon 06 Oct 11:00am"
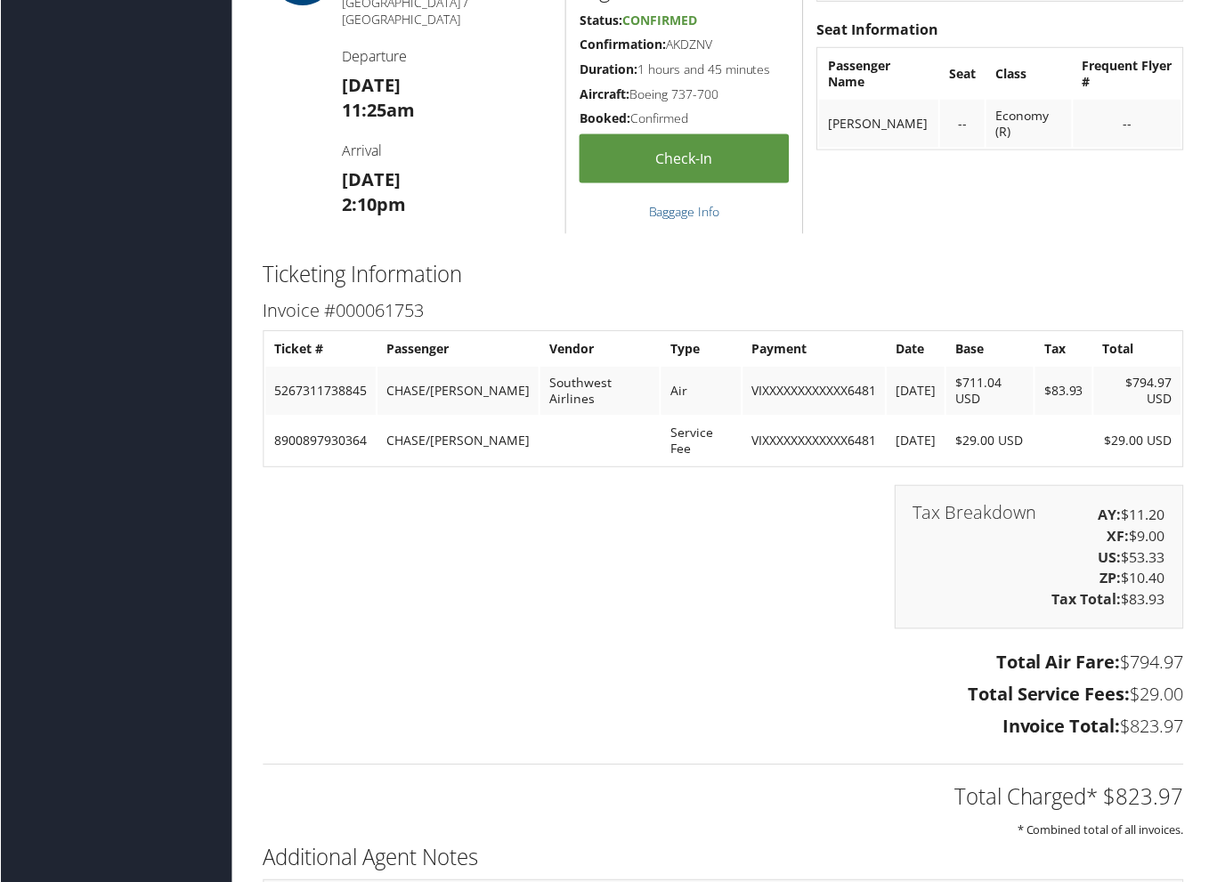
scroll to position [1275, 0]
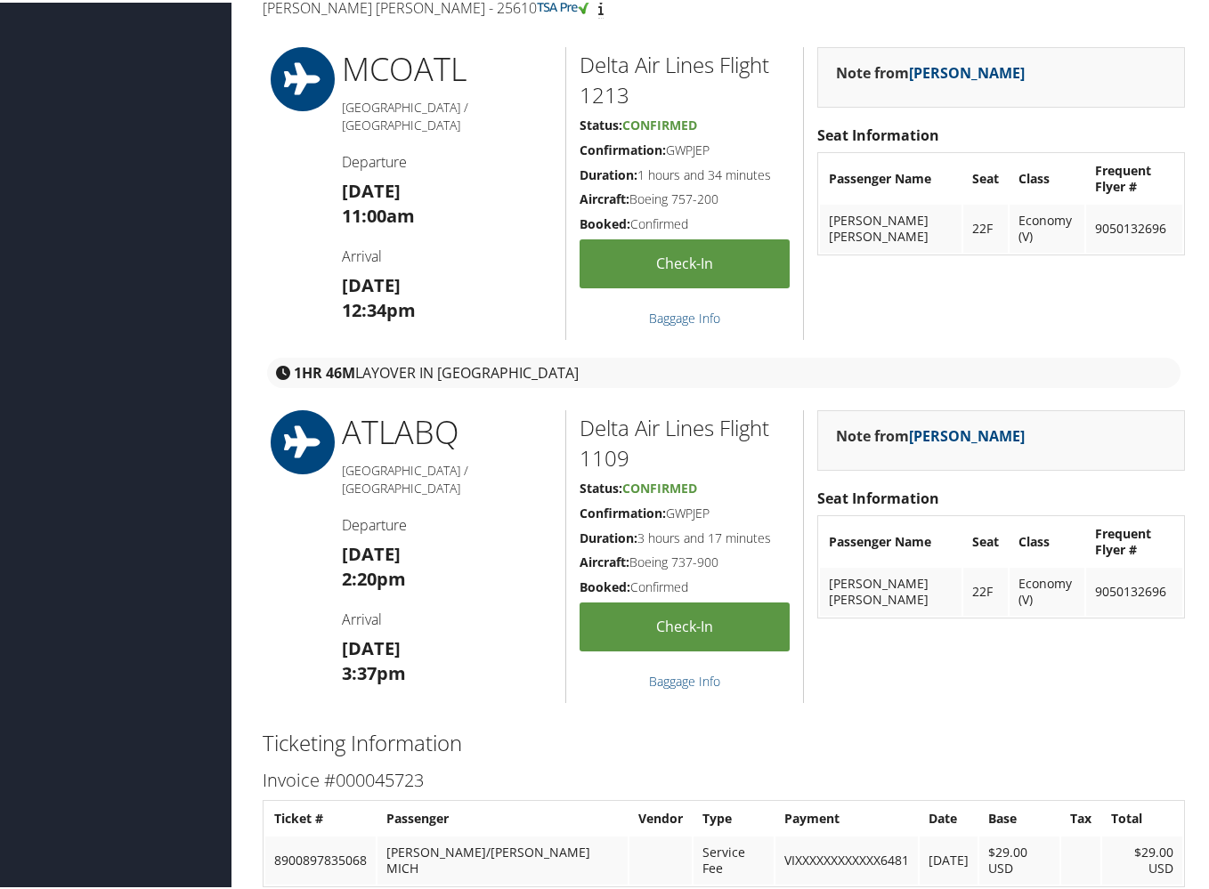
scroll to position [622, 0]
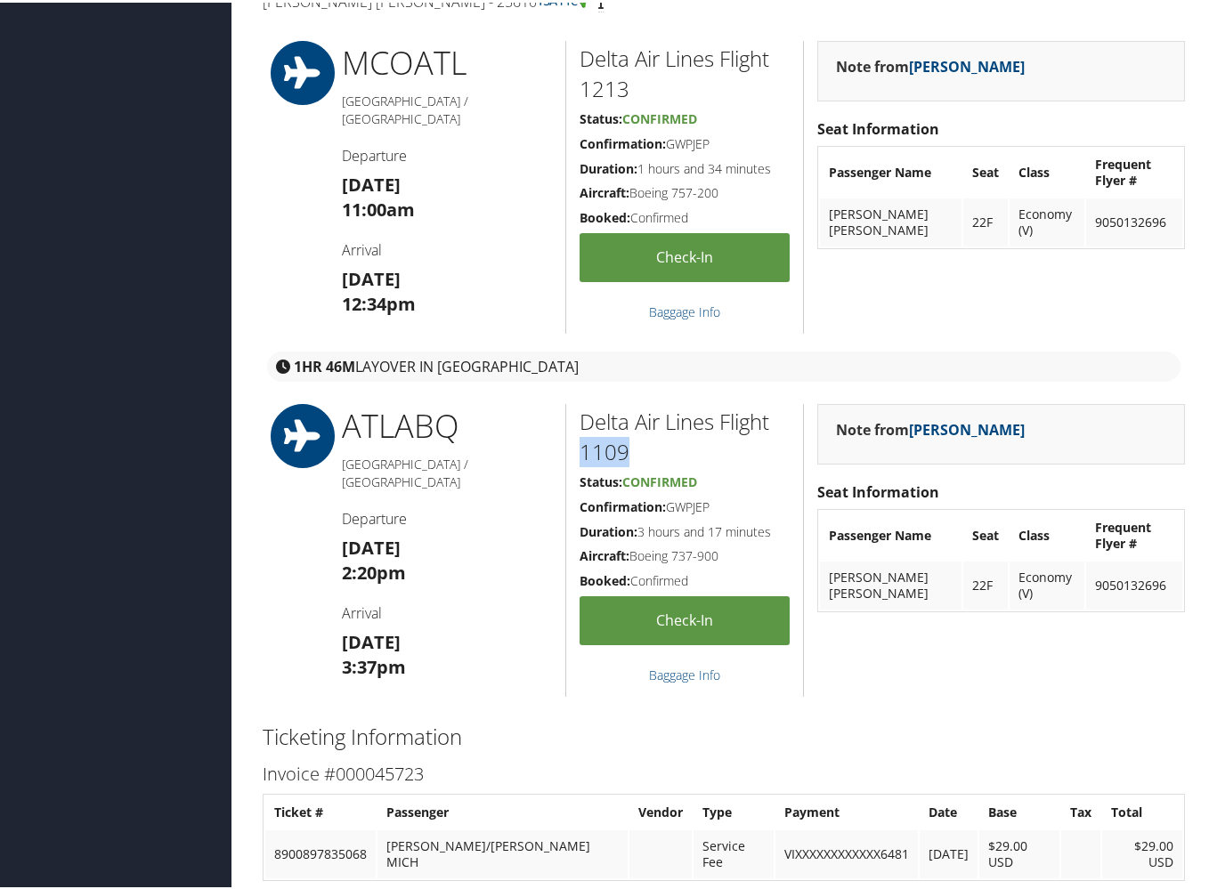
drag, startPoint x: 576, startPoint y: 448, endPoint x: 643, endPoint y: 449, distance: 67.6
click at [643, 449] on div "Delta Air Lines Flight 1109 Status: Confirmed Confirmation: GWPJEP Duration: 3 …" at bounding box center [684, 547] width 238 height 293
drag, startPoint x: 339, startPoint y: 616, endPoint x: 457, endPoint y: 656, distance: 124.1
click at [457, 656] on div "ATL ABQ [GEOGRAPHIC_DATA] / [GEOGRAPHIC_DATA] Departure [DATE] 2:20pm Arrival […" at bounding box center [447, 547] width 238 height 293
copy h3 "[DATE] 3:37pm"
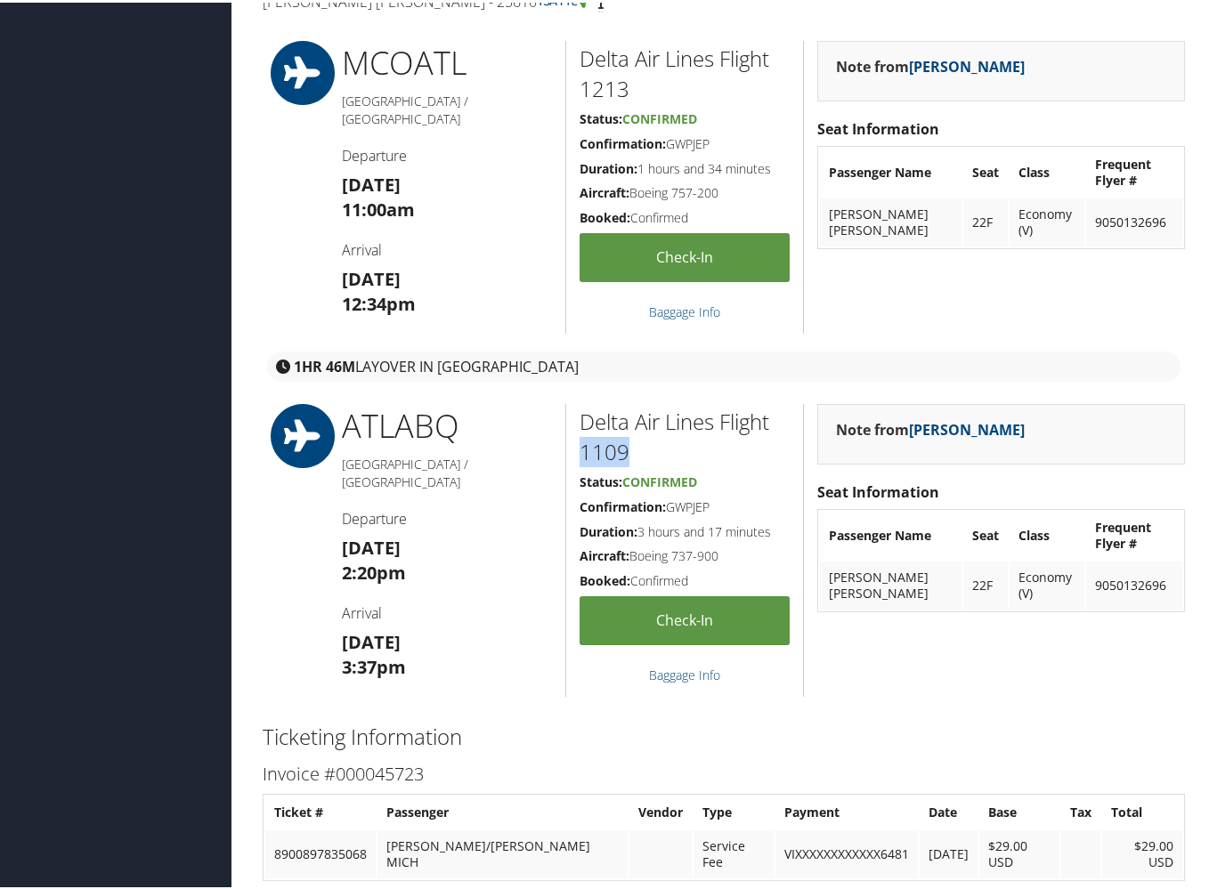
drag, startPoint x: 575, startPoint y: 441, endPoint x: 628, endPoint y: 441, distance: 53.4
click at [628, 441] on div "Delta Air Lines Flight 1109 Status: Confirmed Confirmation: GWPJEP Duration: 3 …" at bounding box center [684, 547] width 238 height 293
copy h2 "1109"
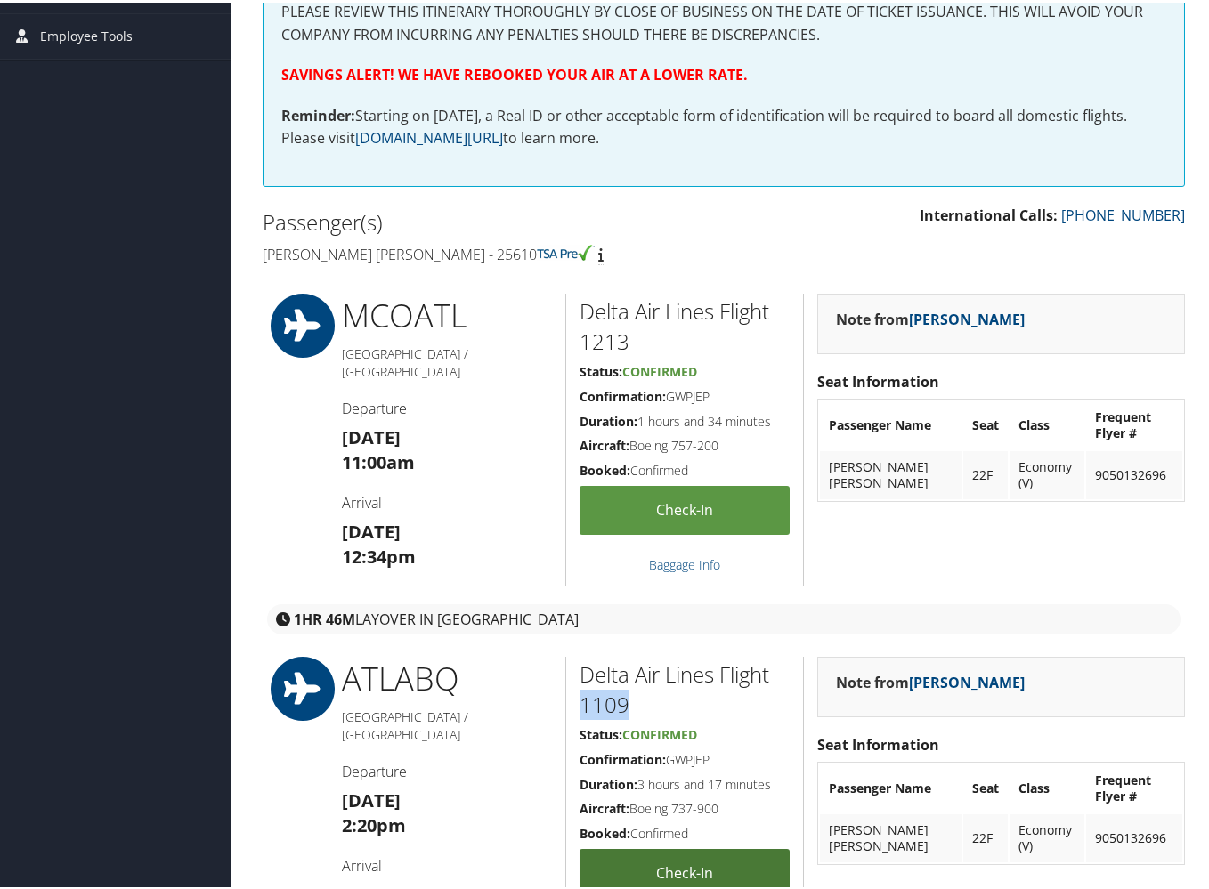
scroll to position [367, 0]
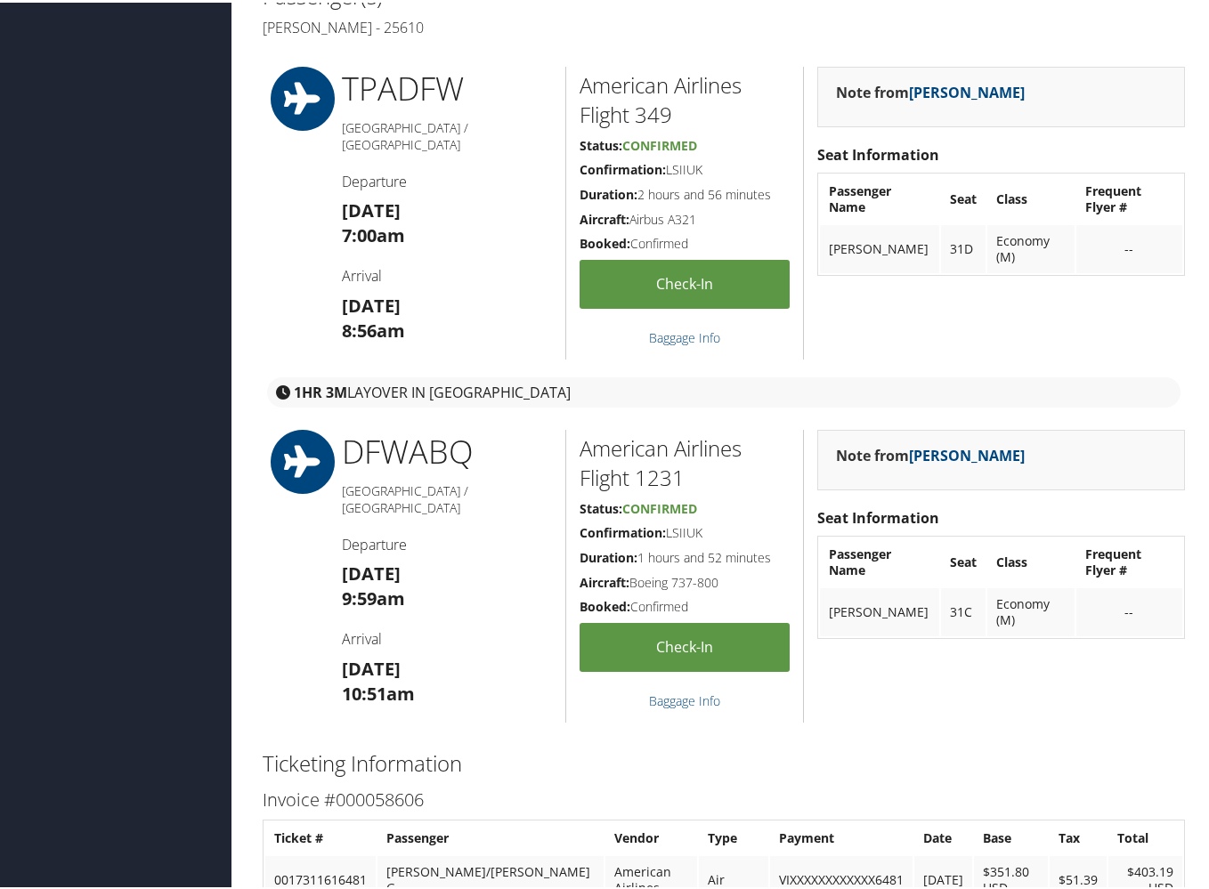
scroll to position [584, 0]
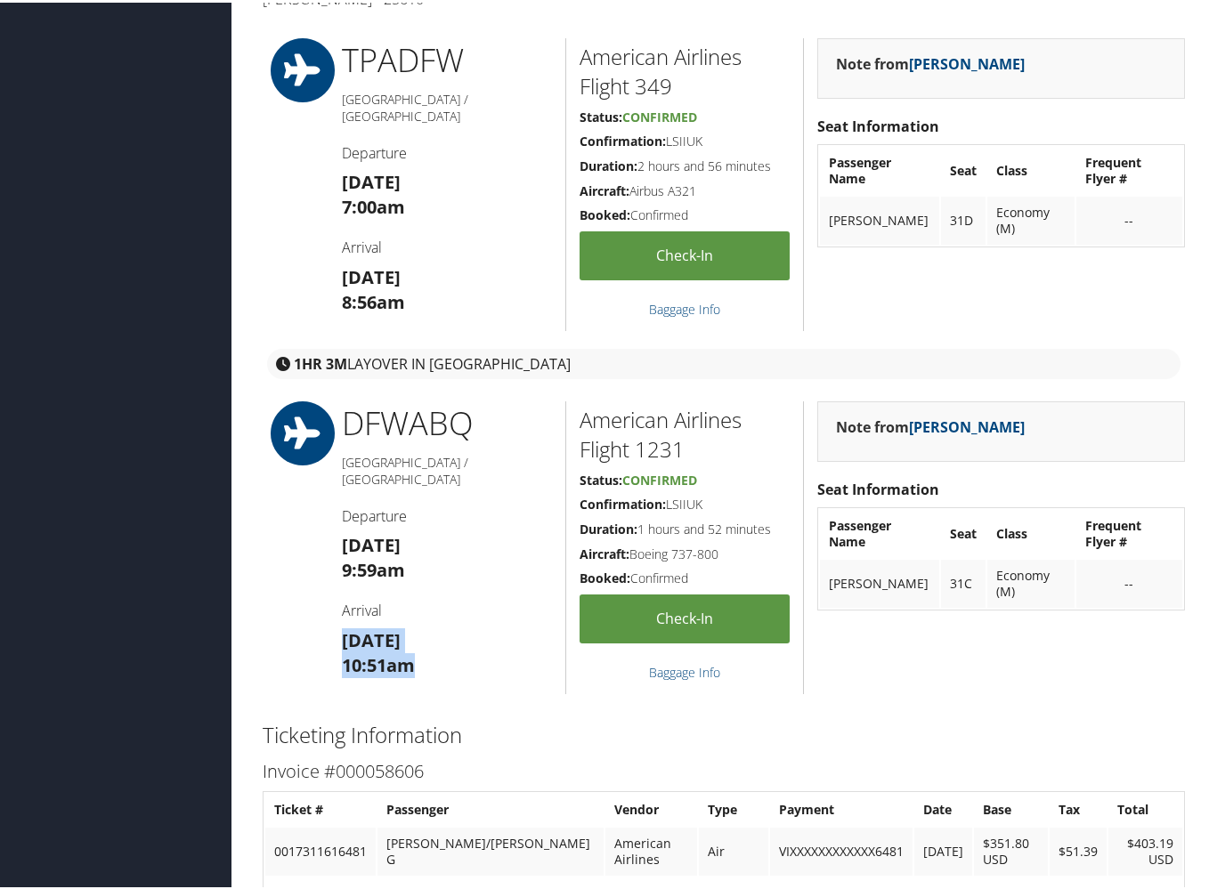
drag, startPoint x: 338, startPoint y: 613, endPoint x: 432, endPoint y: 643, distance: 98.0
click at [432, 643] on div "DFW ABQ [GEOGRAPHIC_DATA] / [GEOGRAPHIC_DATA] Departure [DATE] 9:59am Arrival […" at bounding box center [447, 545] width 238 height 293
copy h3 "[DATE] 10:51am"
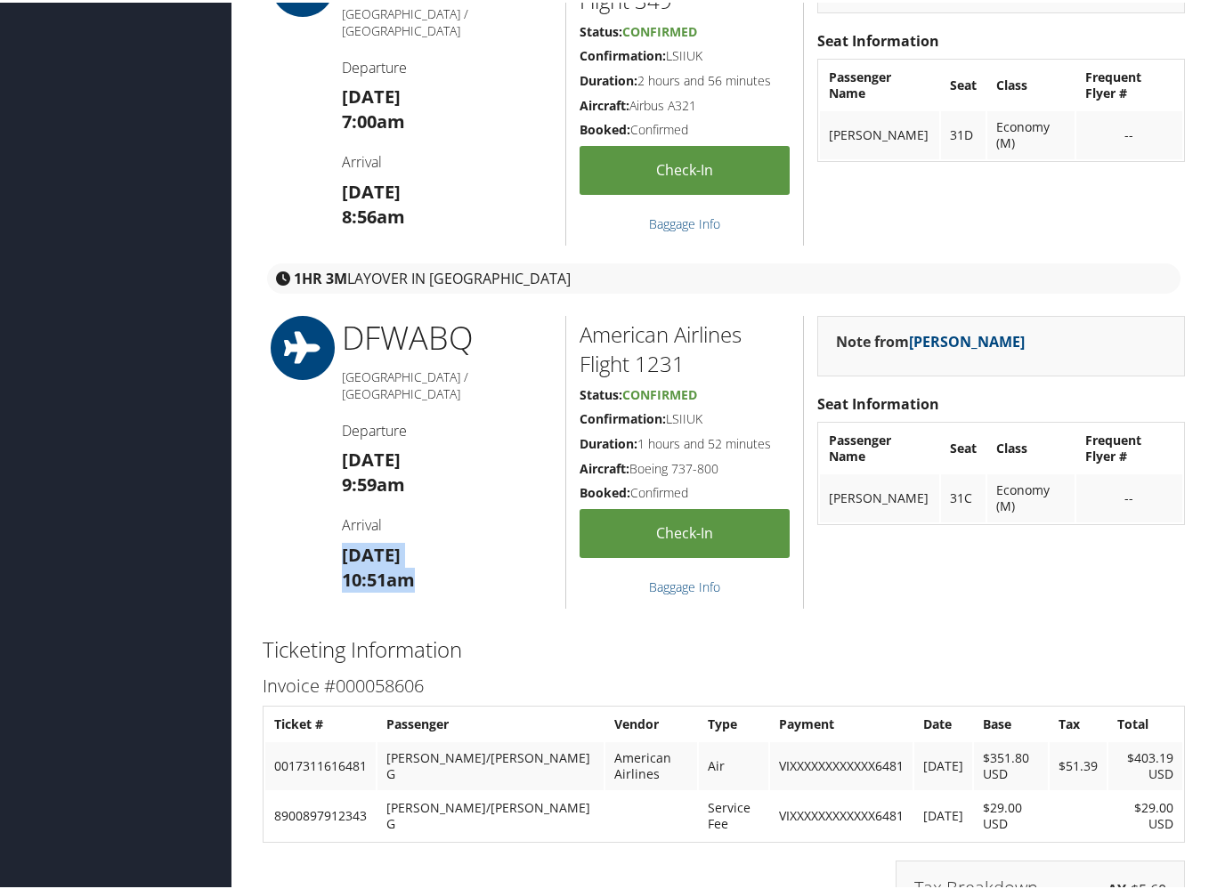
scroll to position [441, 0]
